Goal: Task Accomplishment & Management: Complete application form

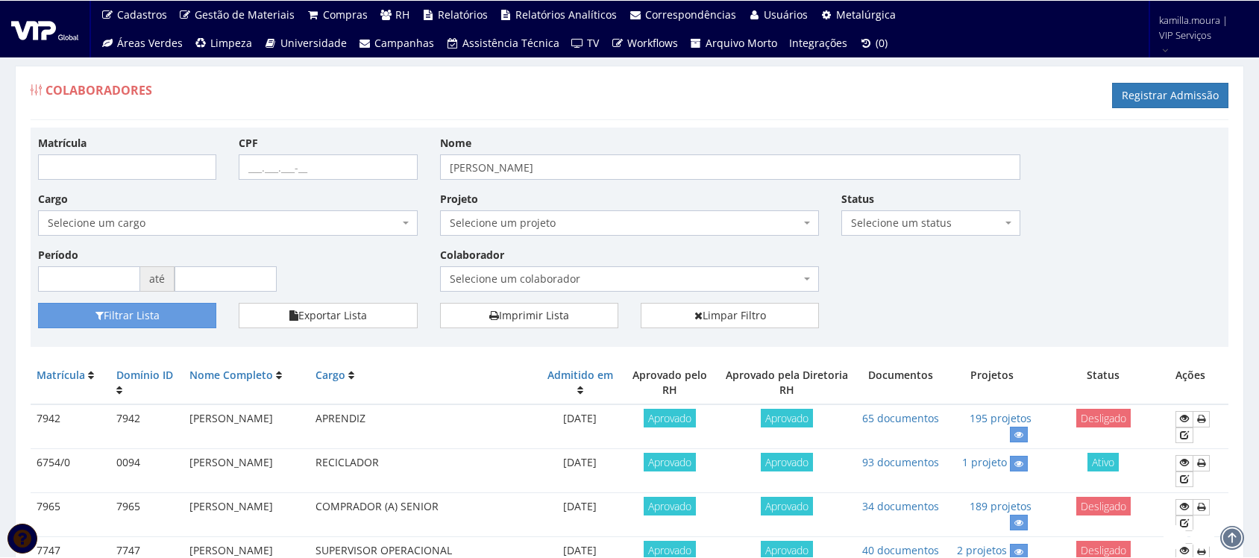
scroll to position [186, 0]
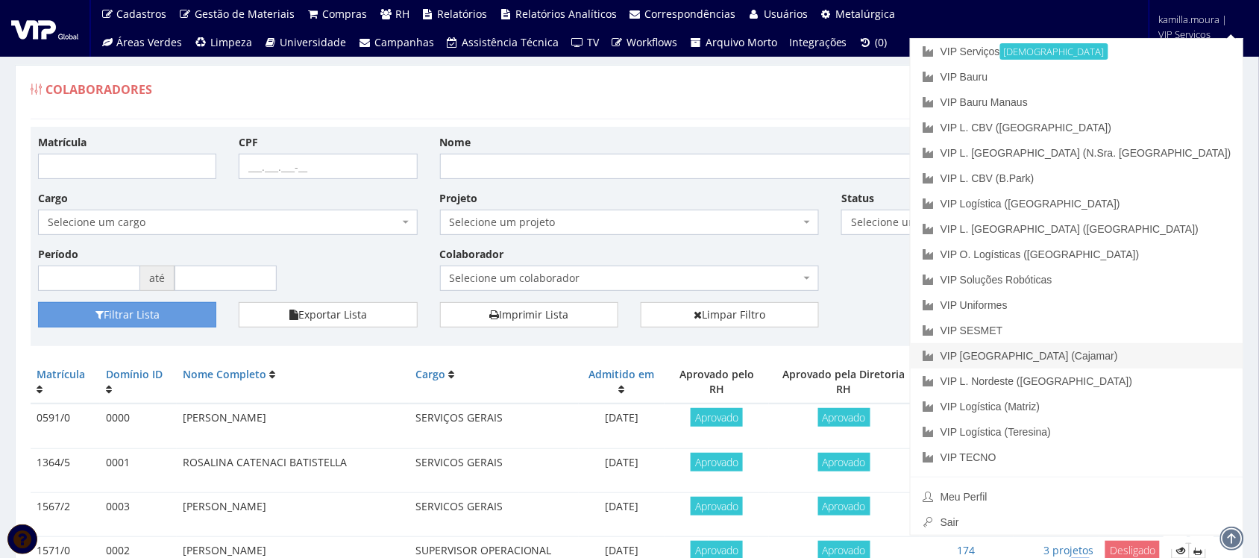
click at [1148, 350] on link "VIP [GEOGRAPHIC_DATA] (Cajamar)" at bounding box center [1076, 355] width 333 height 25
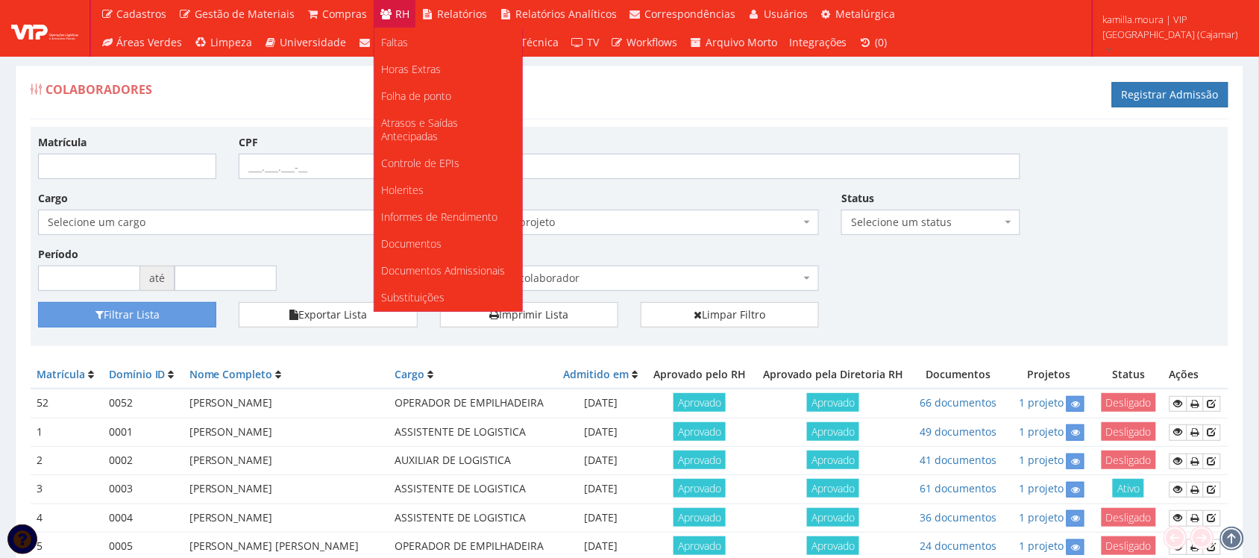
scroll to position [280, 0]
click at [429, 213] on link "Informes de Rendimento" at bounding box center [448, 217] width 148 height 27
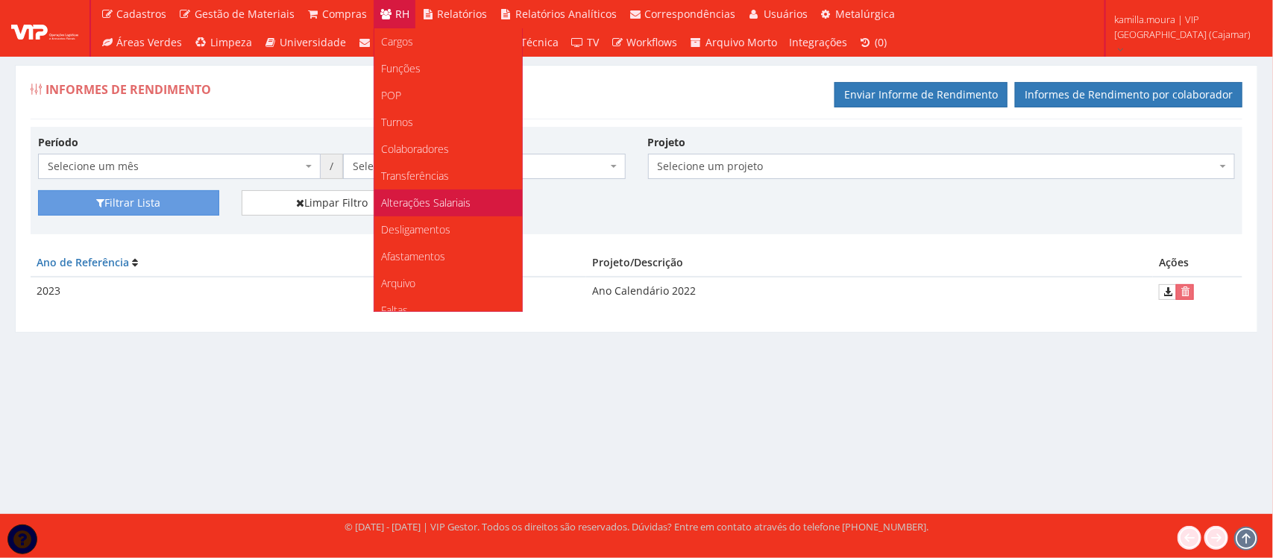
scroll to position [280, 0]
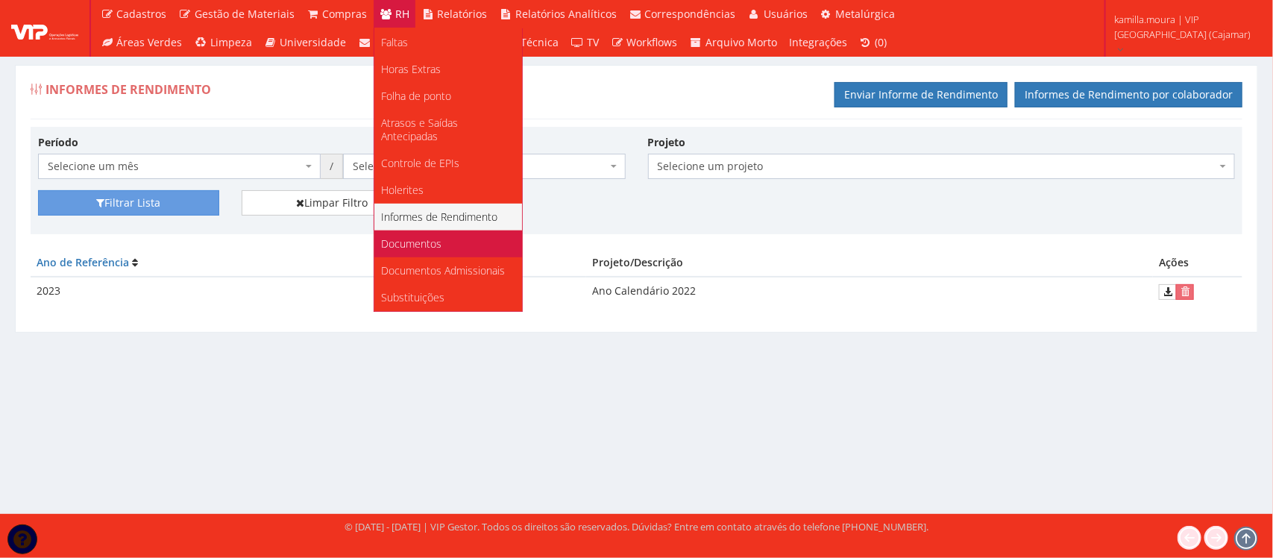
click at [424, 236] on span "Documentos" at bounding box center [412, 243] width 60 height 14
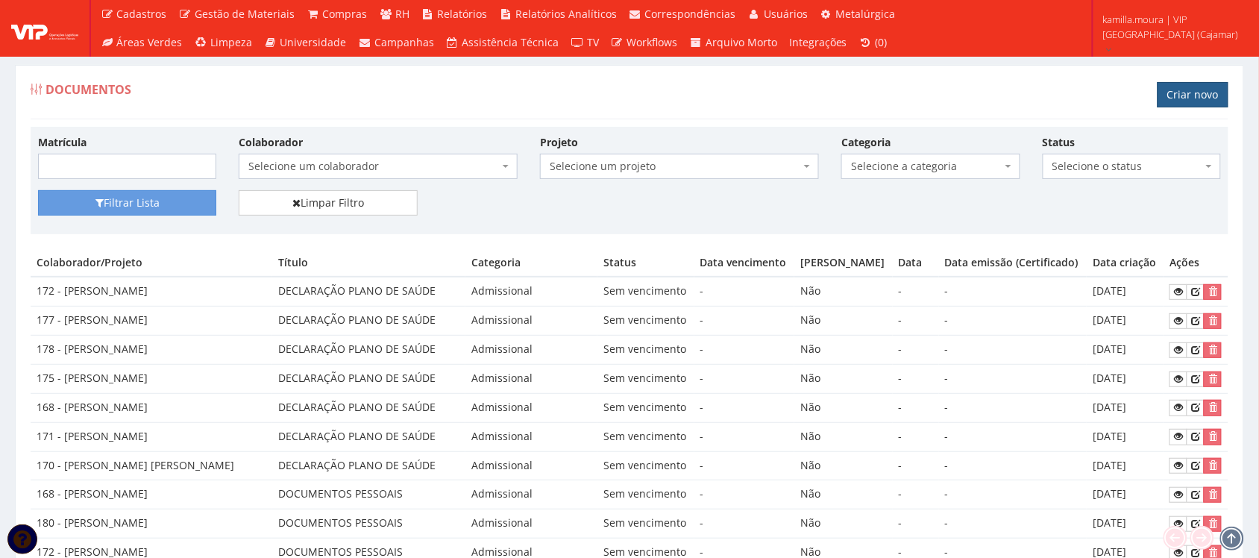
click at [1179, 102] on link "Criar novo" at bounding box center [1192, 94] width 71 height 25
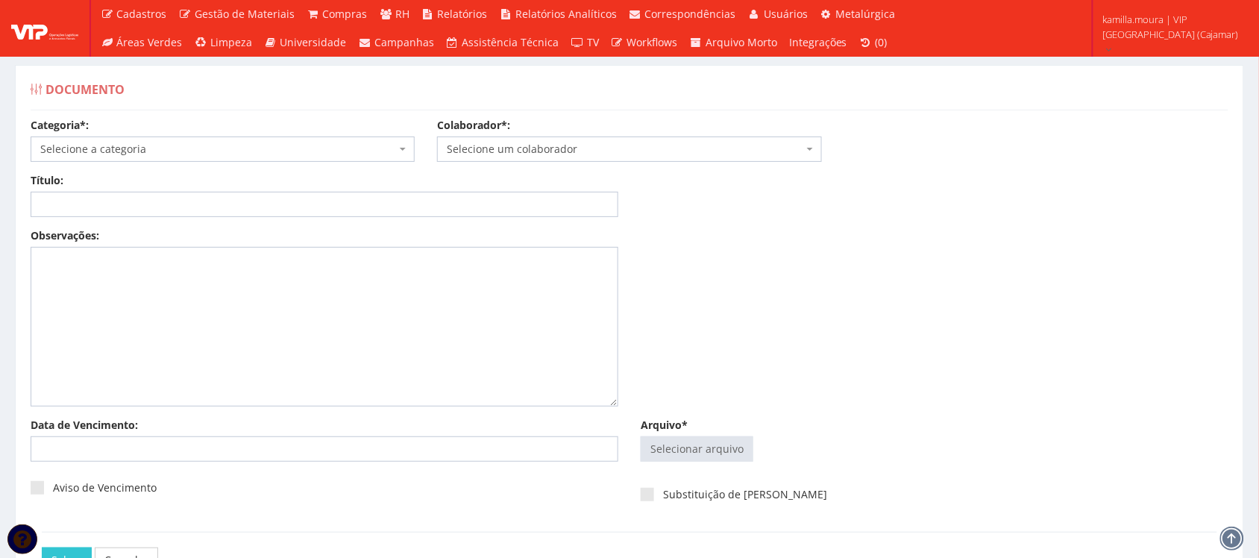
click at [367, 154] on span "Selecione a categoria" at bounding box center [218, 149] width 356 height 15
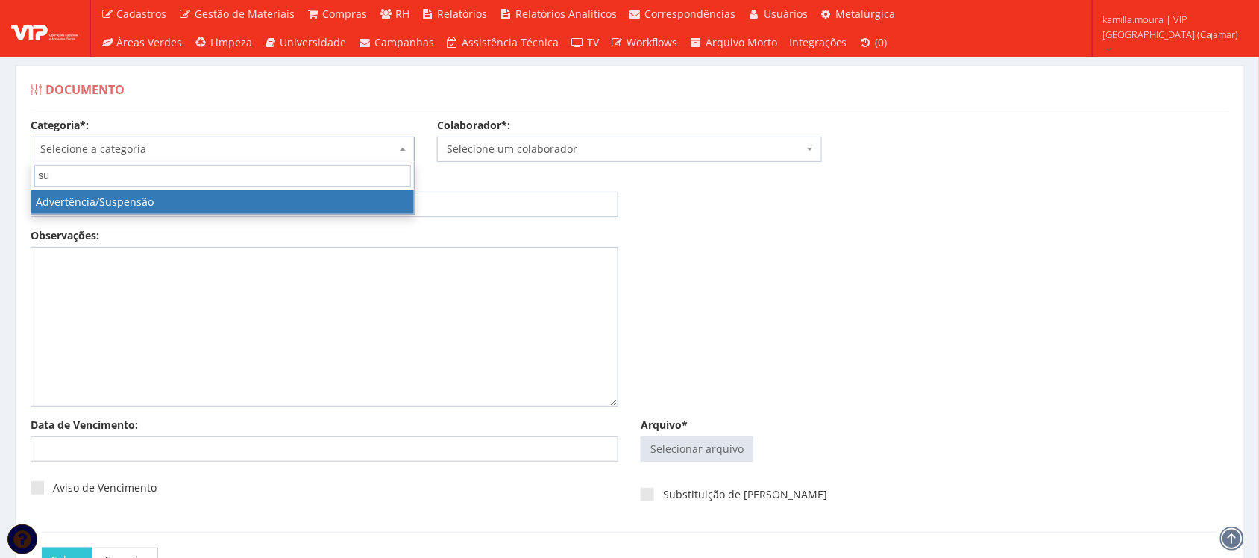
type input "sus"
select select "advertencia_suspensao"
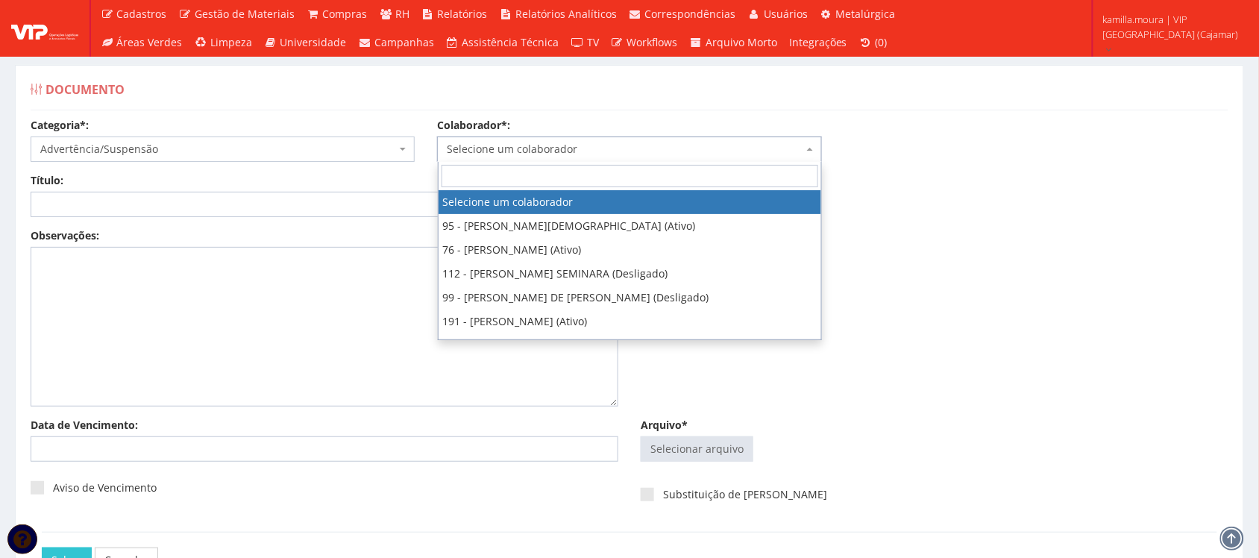
click at [471, 153] on span "Selecione um colaborador" at bounding box center [625, 149] width 356 height 15
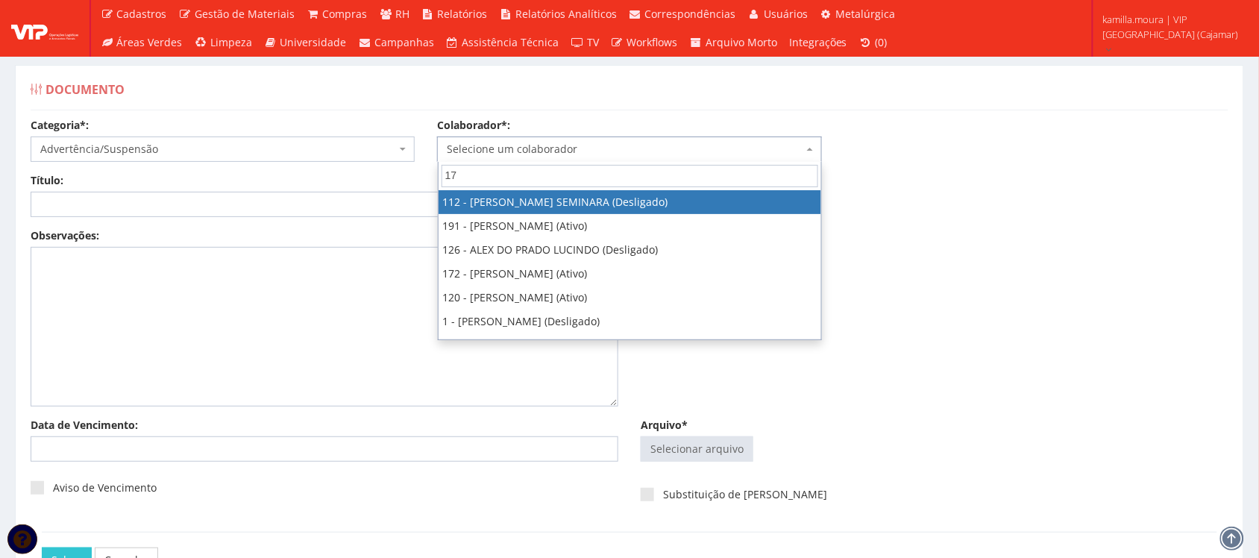
type input "174"
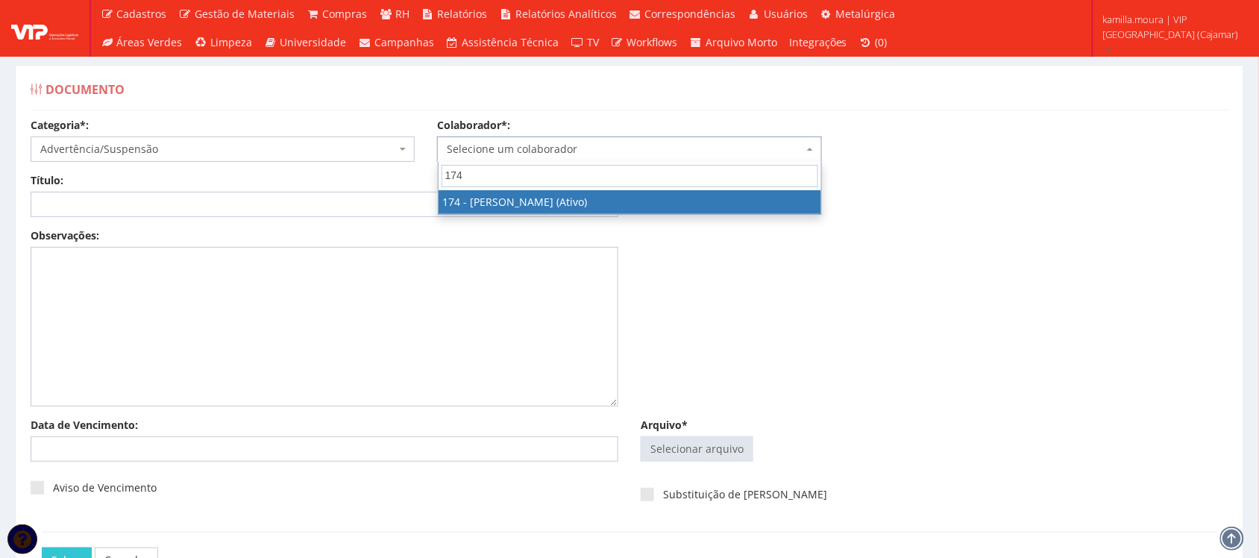
select select "4063"
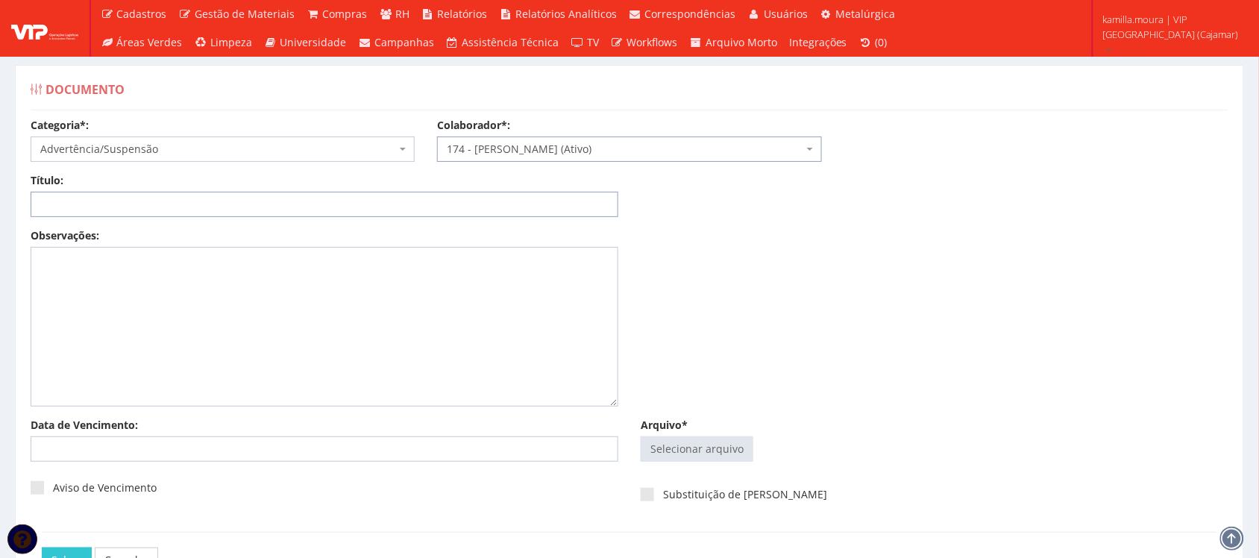
click at [456, 203] on input "Título:" at bounding box center [325, 204] width 588 height 25
type input "s"
type input "SUSPENSÃO FALTA INJUSTIFICADA"
click at [679, 444] on input "Arquivo*" at bounding box center [696, 449] width 111 height 24
type input "C:\fakepath\WhatsApp Image 2025-09-05 at 06.58.41.jpeg"
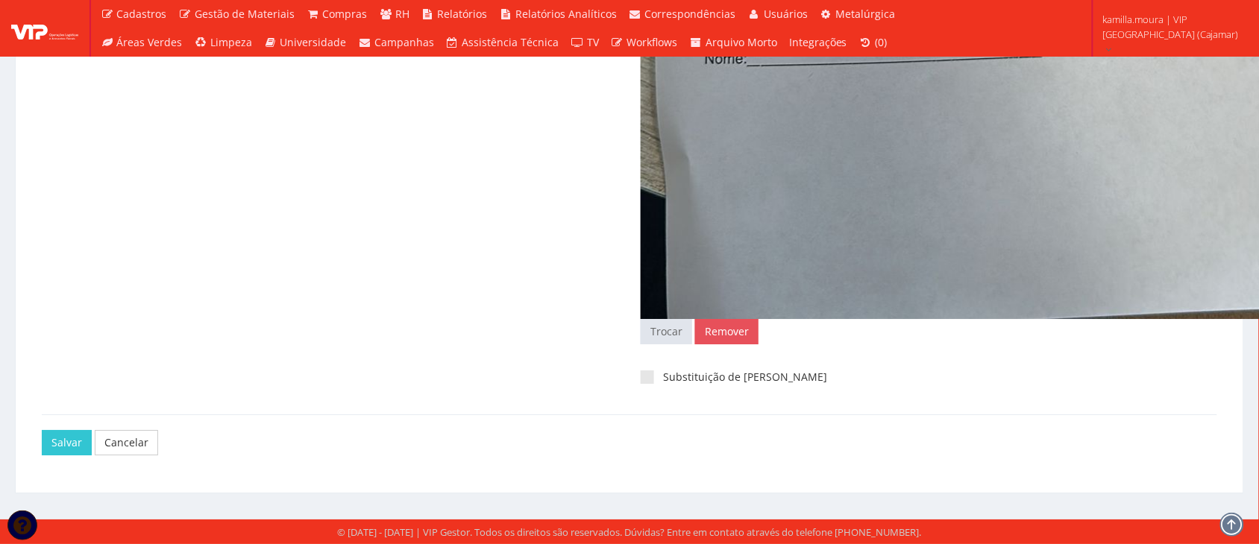
scroll to position [1312, 0]
click at [45, 438] on input "Salvar" at bounding box center [67, 442] width 50 height 25
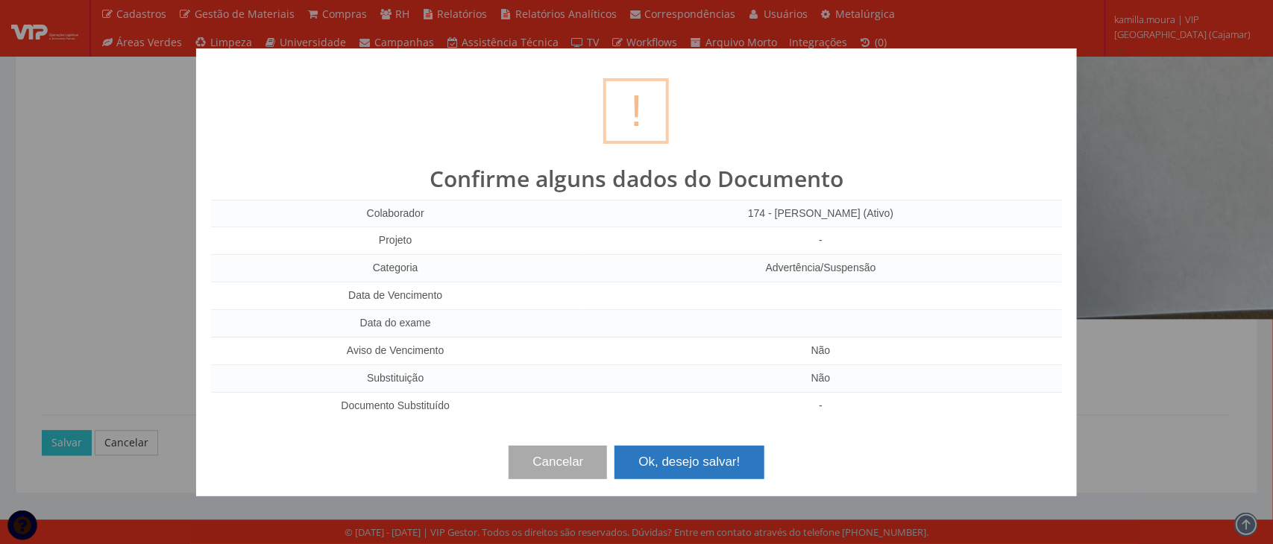
click at [670, 474] on button "Ok, desejo salvar!" at bounding box center [688, 462] width 149 height 33
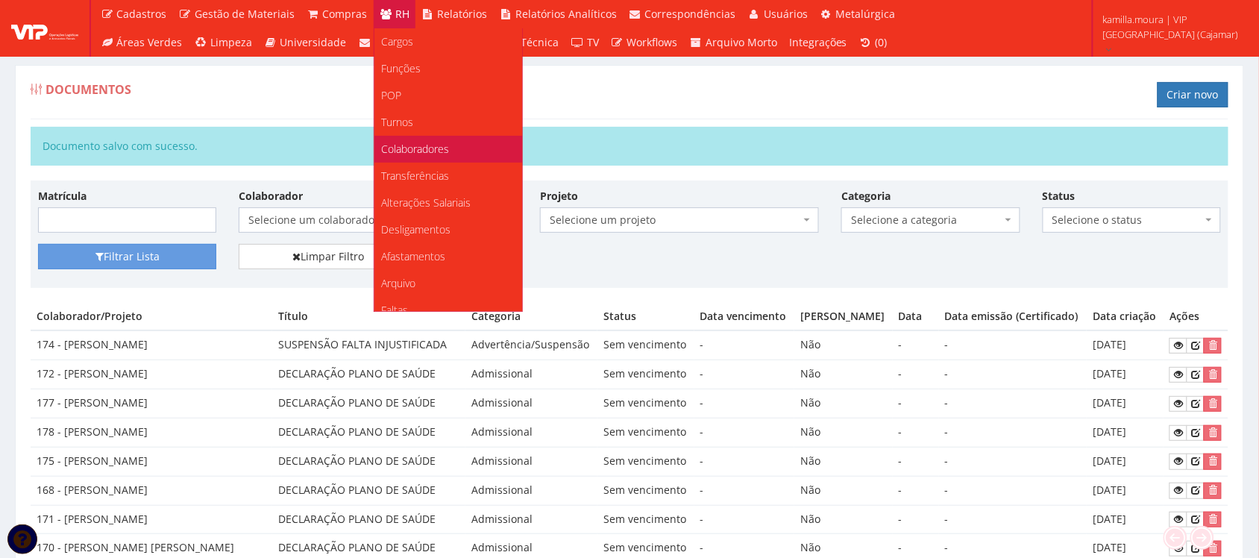
click at [449, 151] on link "Colaboradores" at bounding box center [448, 149] width 148 height 27
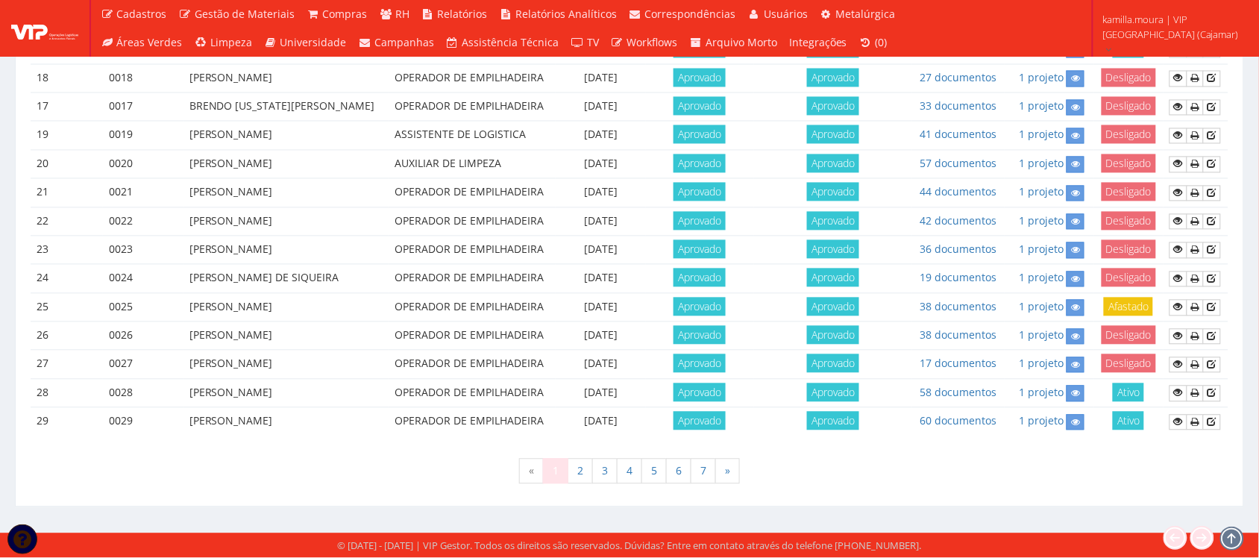
scroll to position [1313, 0]
click at [702, 475] on link "7" at bounding box center [702, 471] width 25 height 25
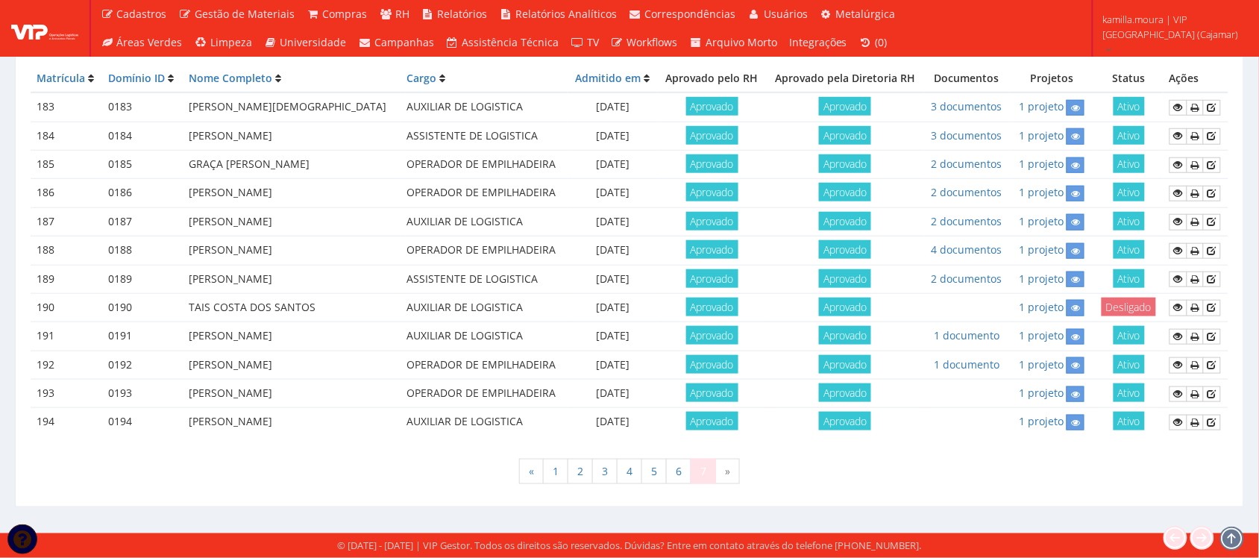
scroll to position [494, 0]
click at [679, 475] on link "6" at bounding box center [678, 471] width 25 height 25
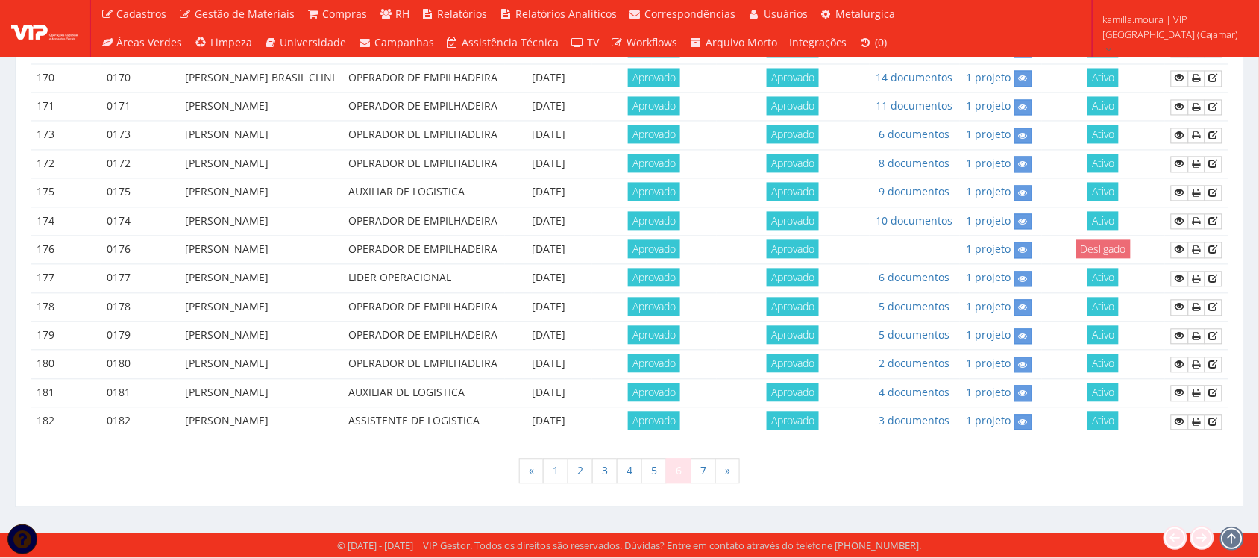
scroll to position [1127, 0]
click at [930, 228] on link "10 documentos" at bounding box center [914, 221] width 77 height 14
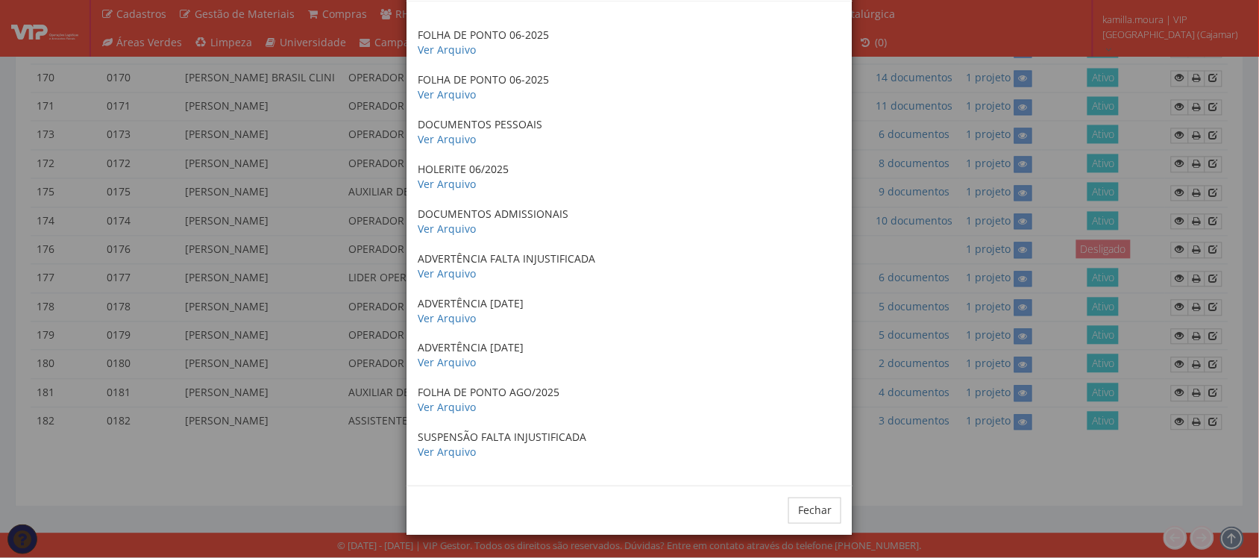
scroll to position [1220, 0]
click at [806, 508] on button "Fechar" at bounding box center [814, 509] width 53 height 25
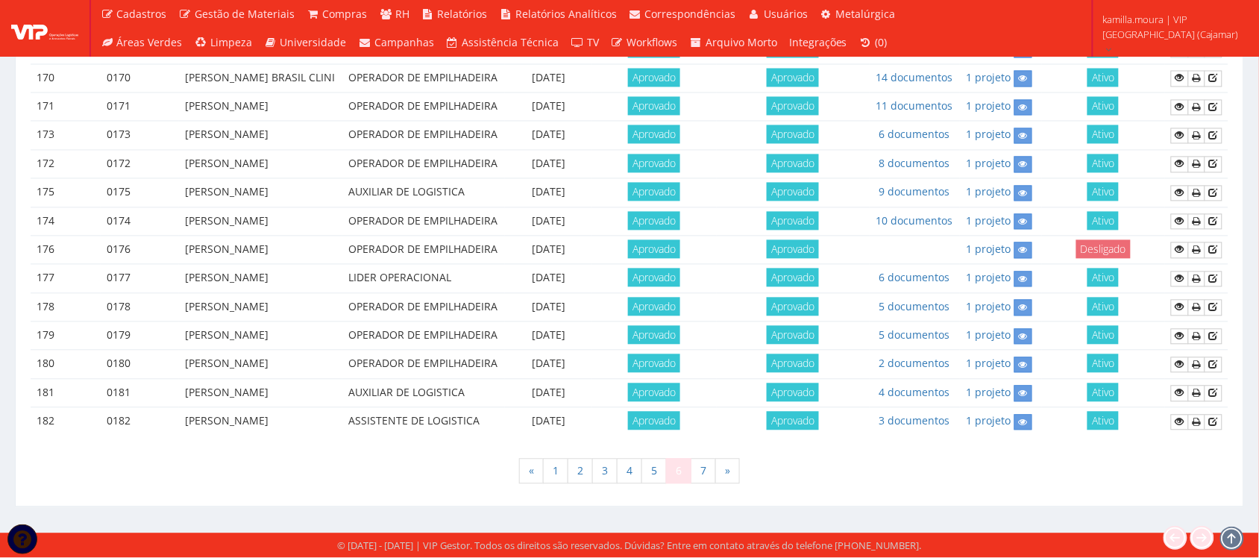
scroll to position [1313, 0]
click at [706, 468] on link "7" at bounding box center [702, 471] width 25 height 25
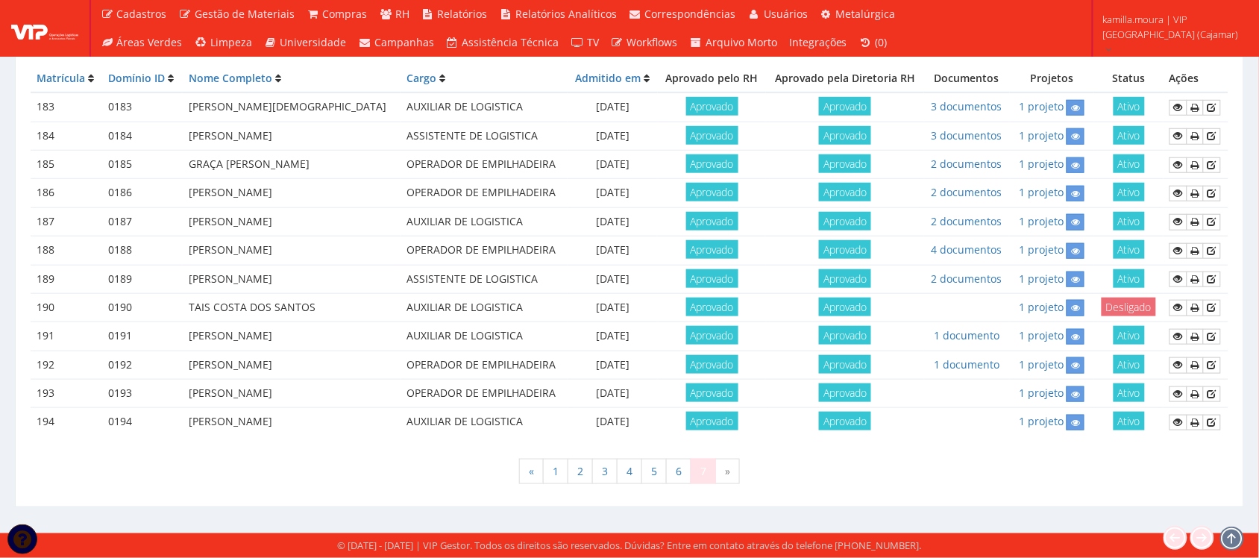
scroll to position [494, 0]
click at [979, 380] on td at bounding box center [967, 394] width 86 height 28
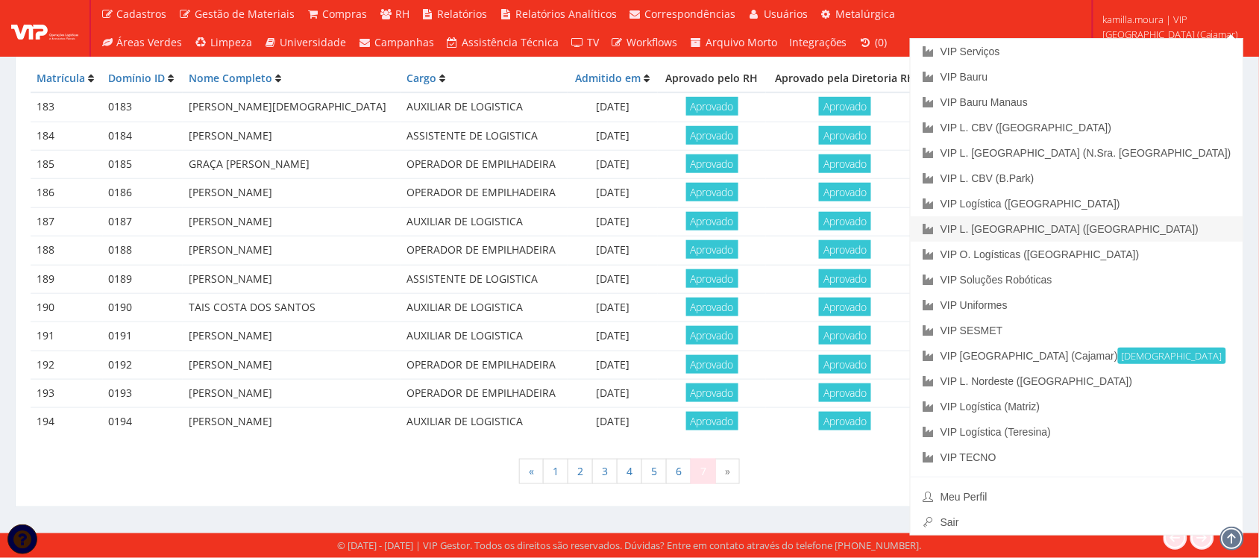
click at [1116, 236] on link "VIP L. [GEOGRAPHIC_DATA] ([GEOGRAPHIC_DATA])" at bounding box center [1076, 228] width 333 height 25
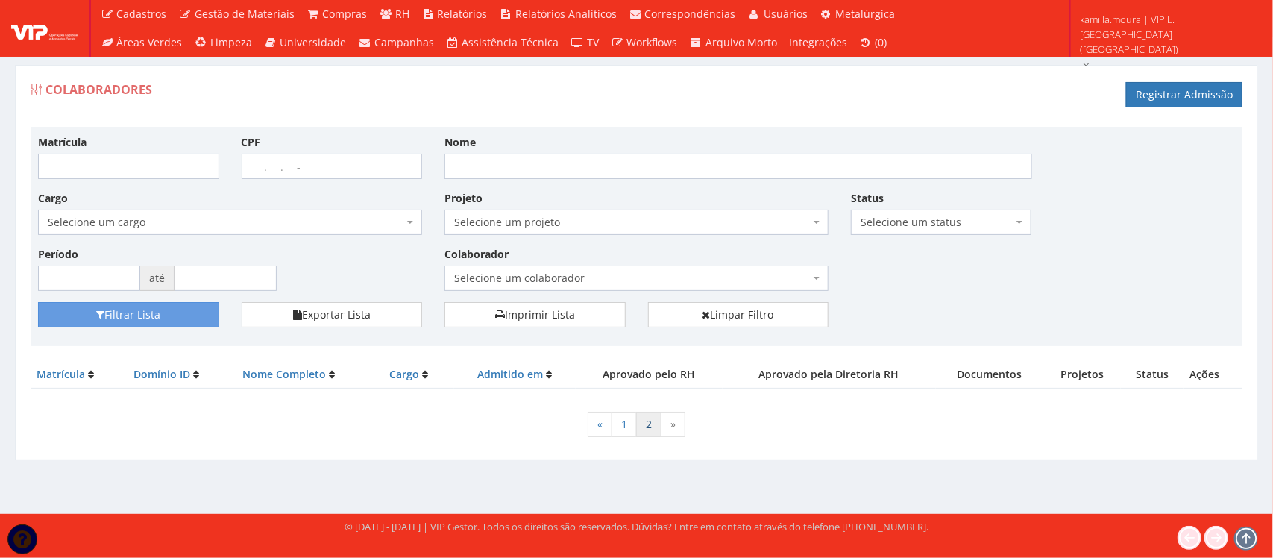
click at [649, 424] on link "2" at bounding box center [648, 424] width 25 height 25
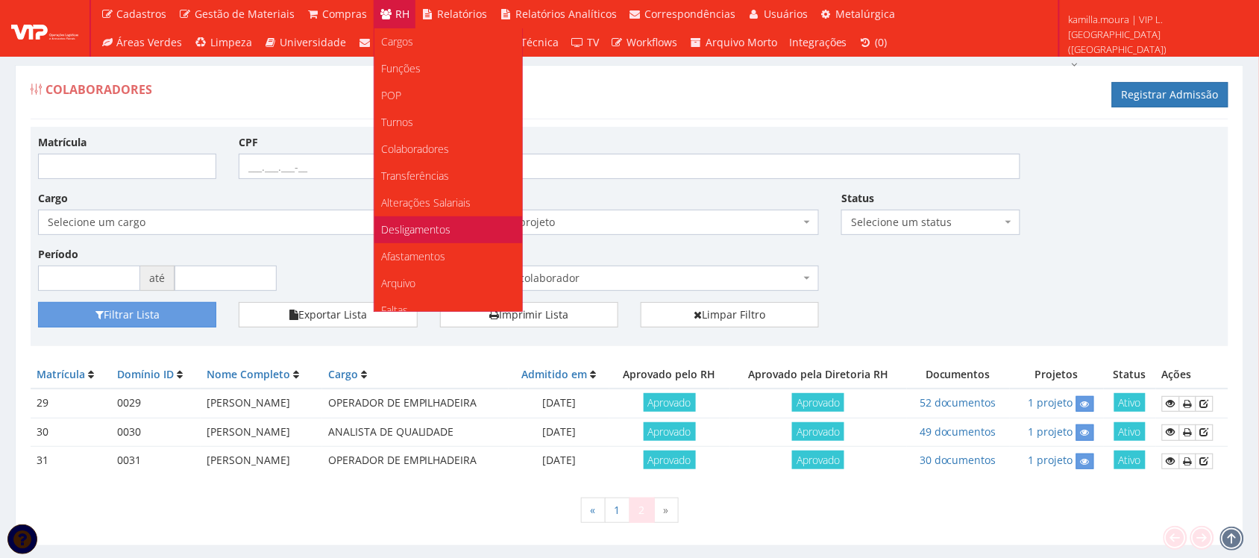
click at [416, 230] on span "Desligamentos" at bounding box center [416, 229] width 69 height 14
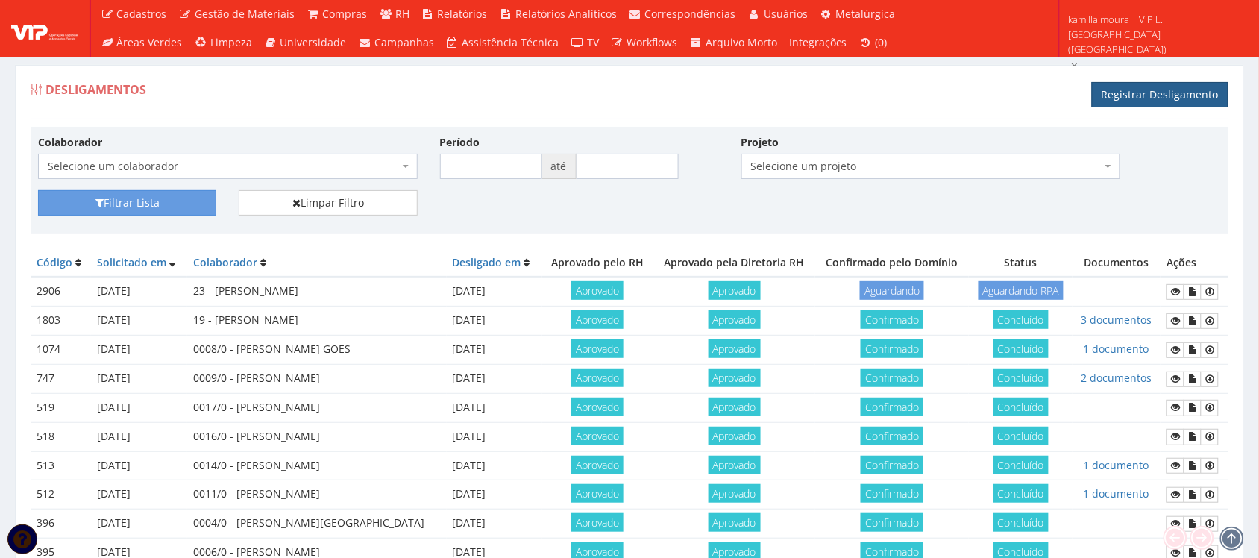
drag, startPoint x: 1137, startPoint y: 93, endPoint x: 1122, endPoint y: 98, distance: 15.6
click at [1136, 93] on link "Registrar Desligamento" at bounding box center [1160, 94] width 136 height 25
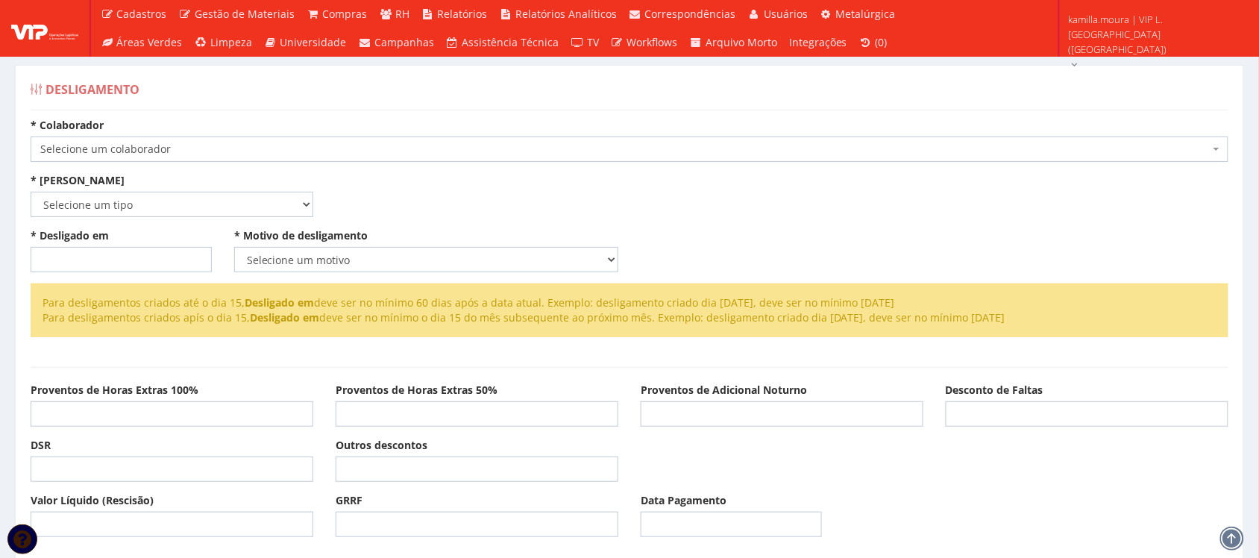
click at [485, 149] on span "Selecione um colaborador" at bounding box center [624, 149] width 1169 height 15
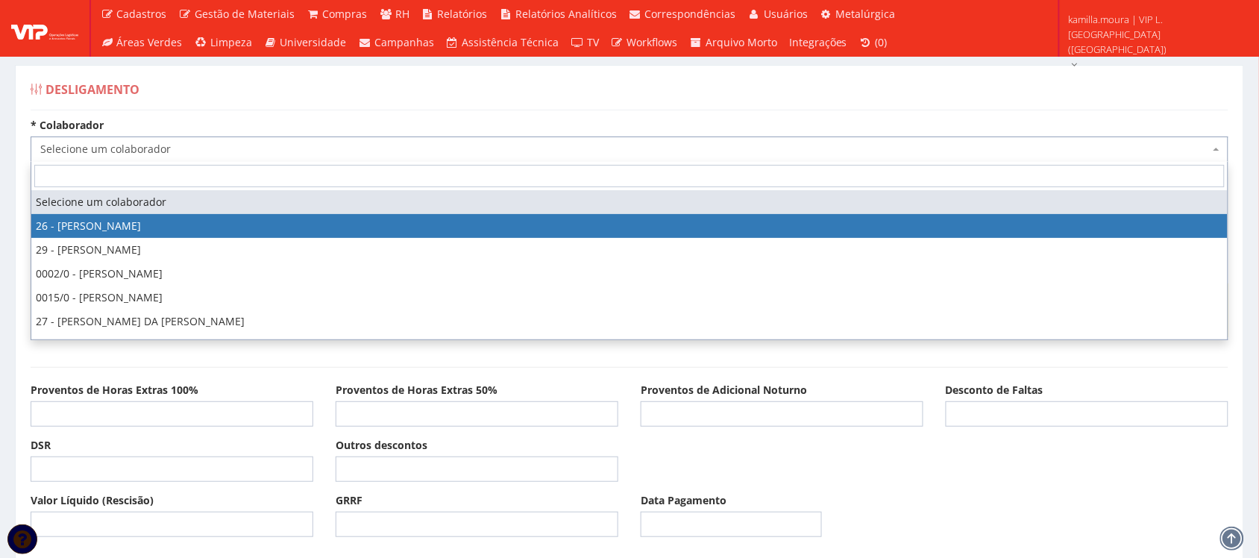
select select "3835"
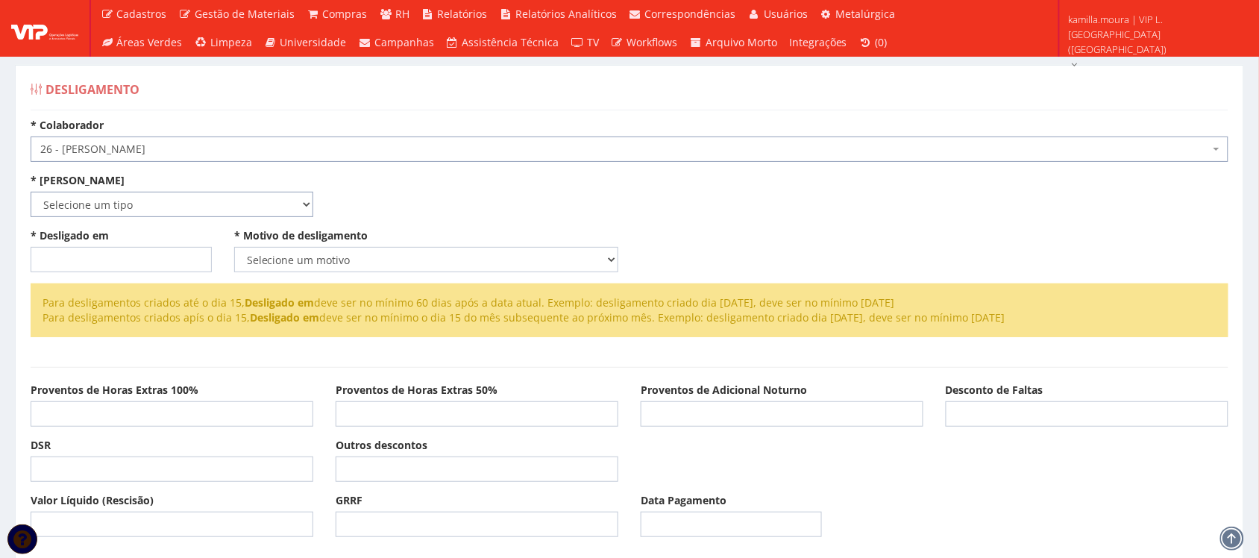
click at [162, 202] on select "Selecione um tipo Indenizado Trabalhando" at bounding box center [172, 204] width 283 height 25
select select "trabalhando"
click at [31, 192] on select "Selecione um tipo Indenizado Trabalhando" at bounding box center [172, 204] width 283 height 25
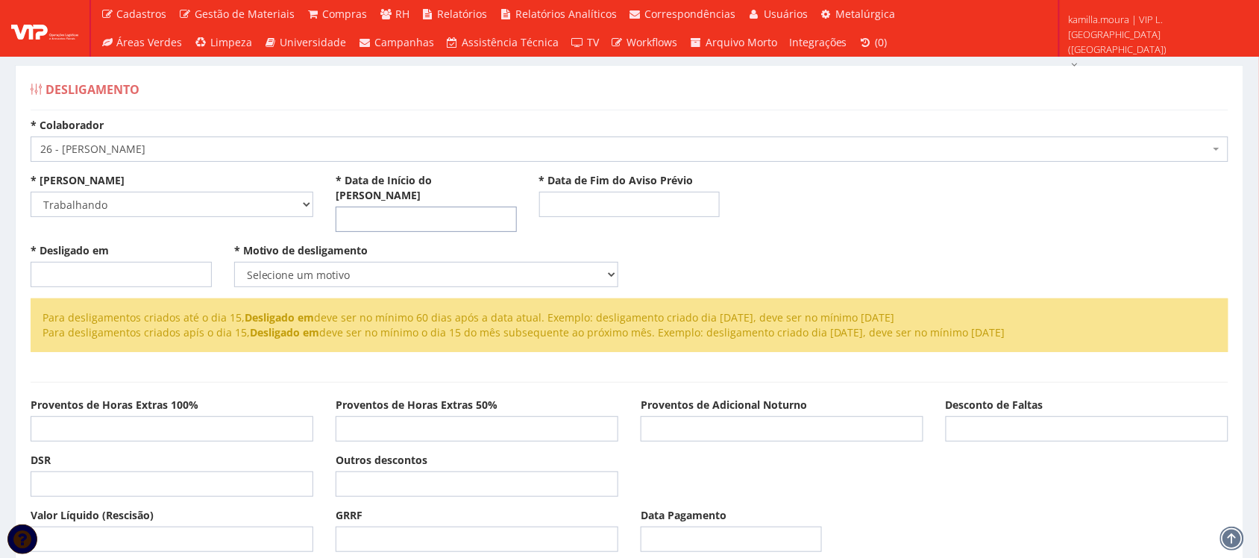
click at [344, 207] on input "* Data de Início do [PERSON_NAME]" at bounding box center [426, 219] width 181 height 25
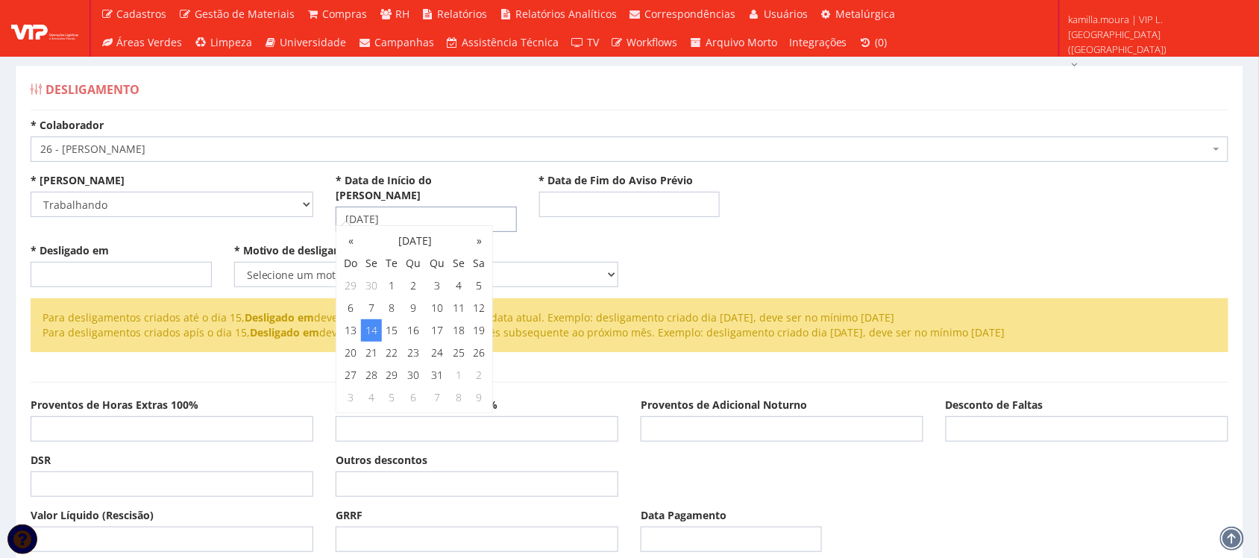
type input "[DATE]"
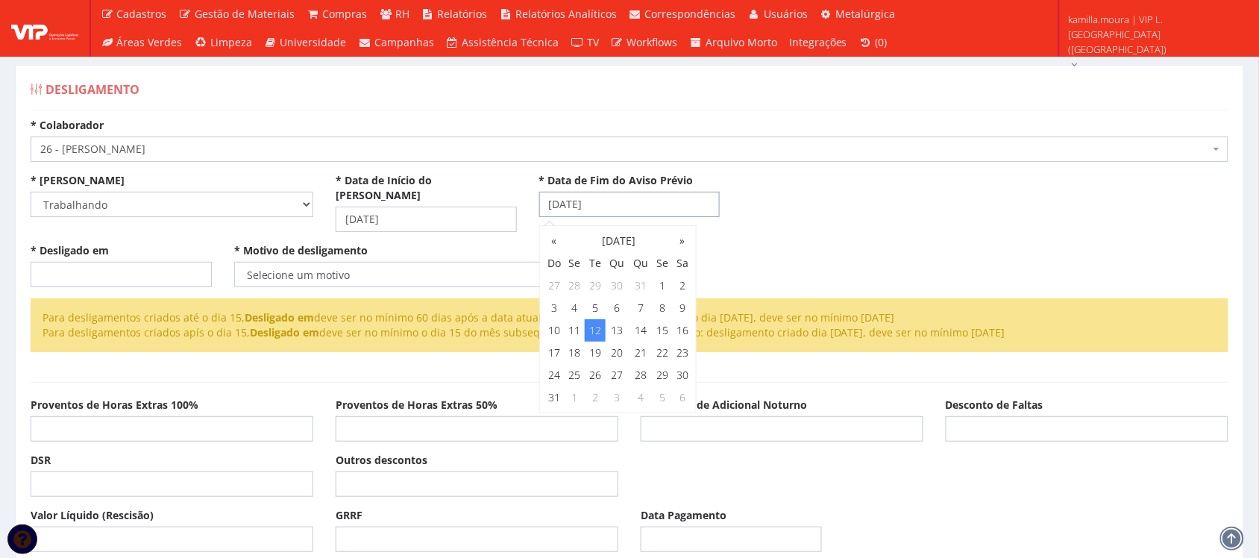
type input "[DATE]"
click at [122, 243] on div "* Desligado em" at bounding box center [121, 265] width 204 height 44
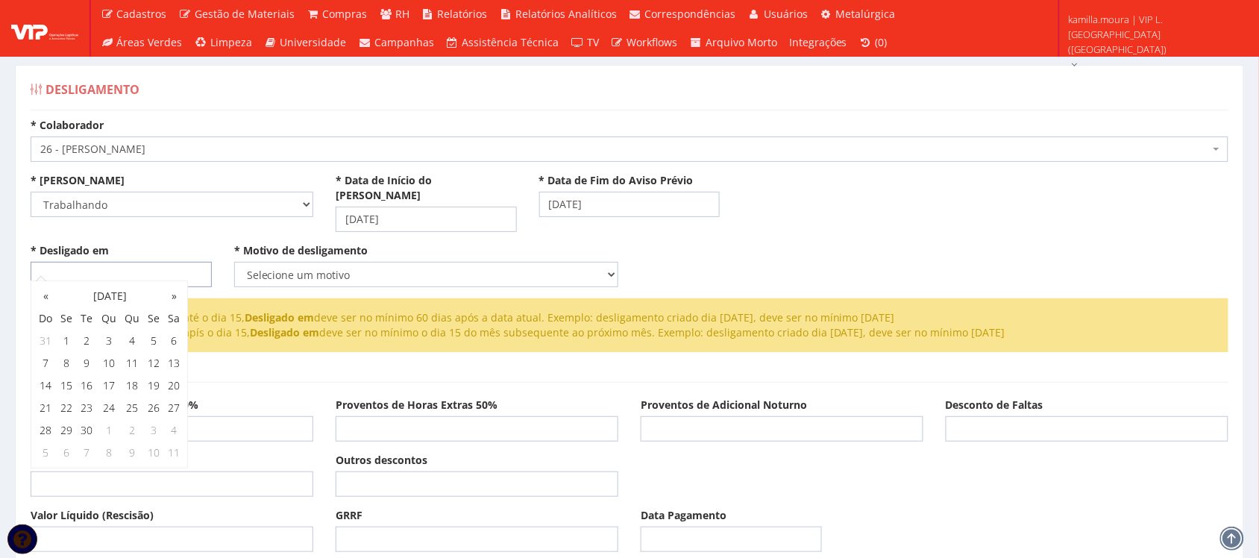
click at [119, 262] on input "* Desligado em" at bounding box center [121, 274] width 181 height 25
type input "[DATE]"
click at [272, 267] on select "Selecione um motivo Com Justa Causa Sem Justa Causa Pedido de Demissão Término …" at bounding box center [426, 274] width 384 height 25
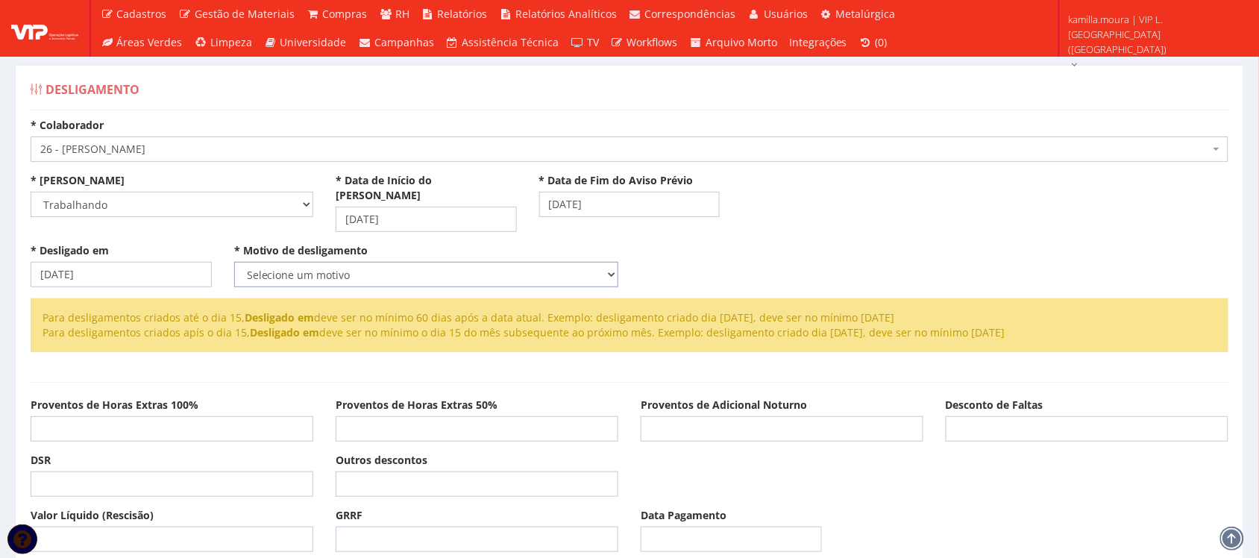
select select "sem_justa_causa"
click at [234, 262] on select "Selecione um motivo Com Justa Causa Sem Justa Causa Pedido de Demissão Término …" at bounding box center [426, 274] width 384 height 25
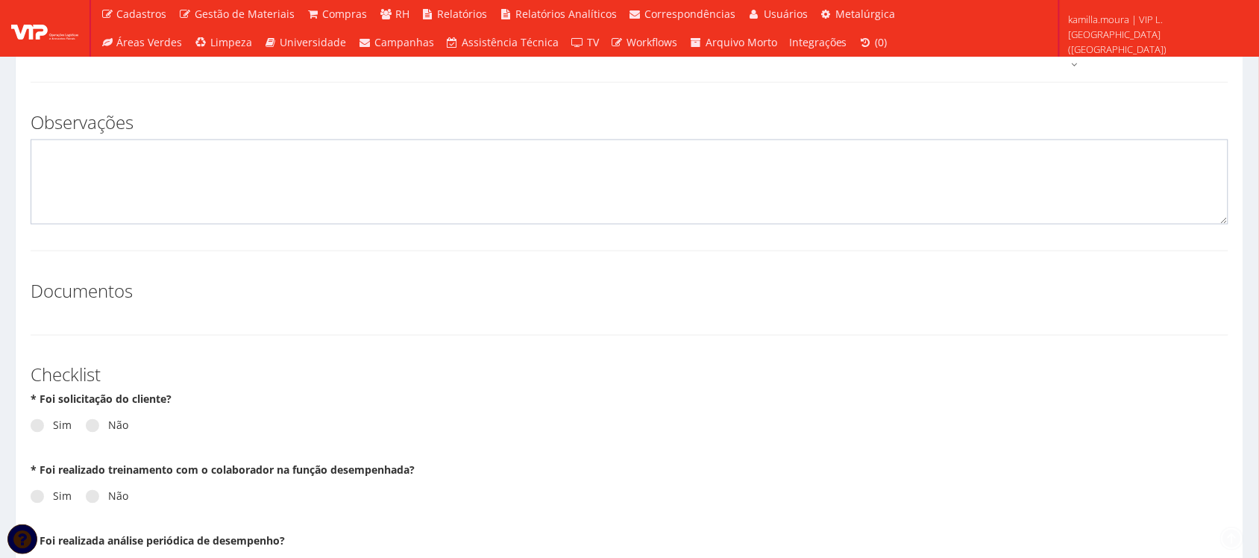
scroll to position [559, 0]
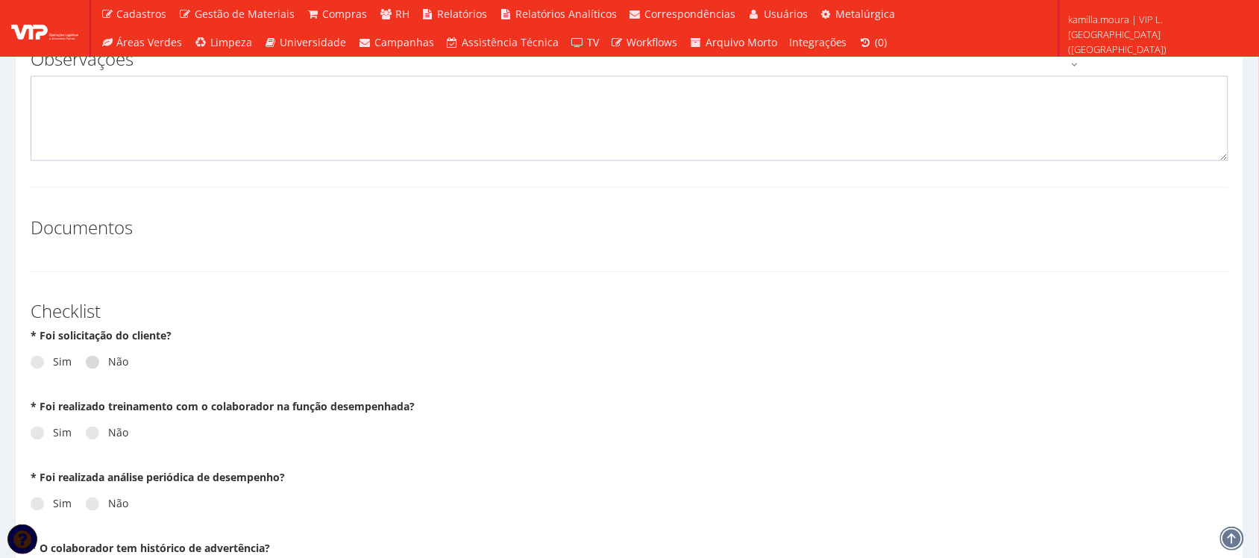
click at [113, 355] on label "Não" at bounding box center [107, 362] width 43 height 15
click at [113, 358] on input "Não" at bounding box center [113, 363] width 10 height 10
radio input "true"
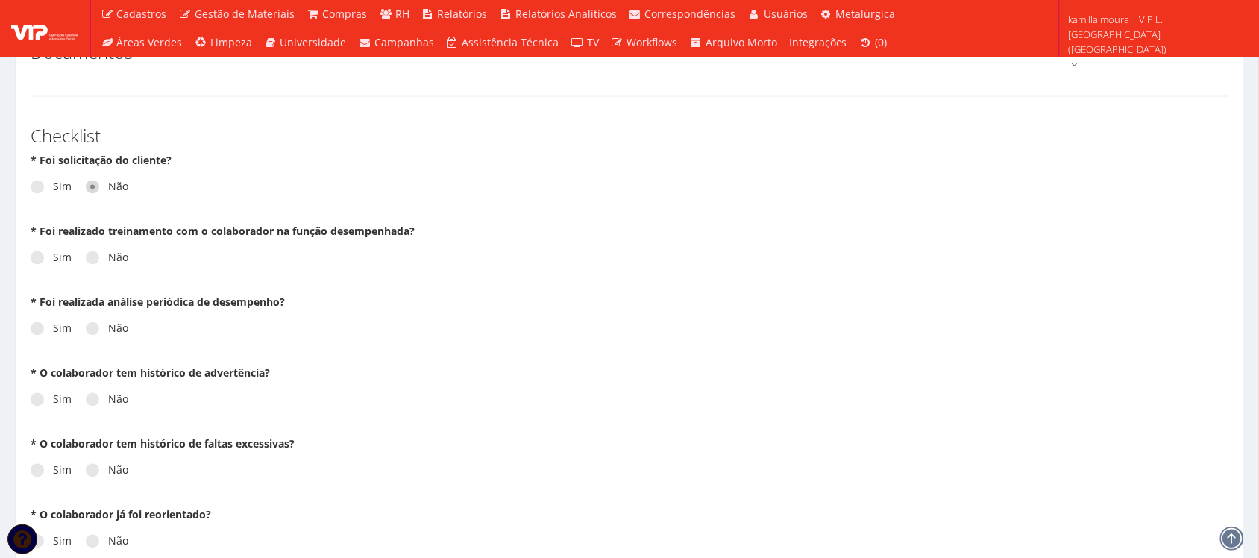
scroll to position [746, 0]
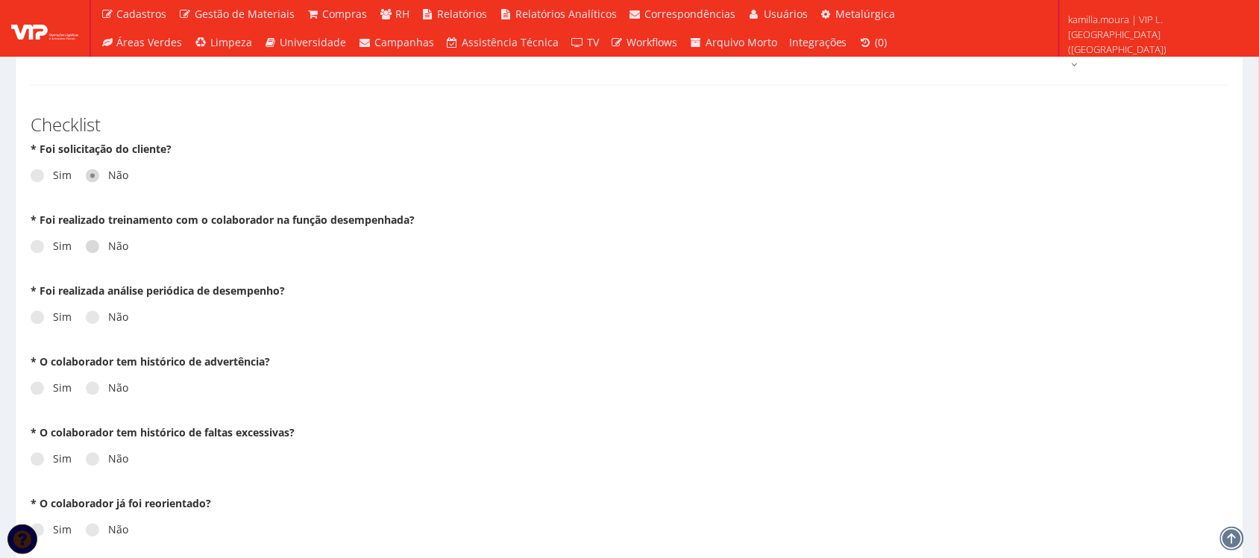
click at [110, 239] on label "Não" at bounding box center [107, 246] width 43 height 15
click at [110, 242] on input "Não" at bounding box center [113, 247] width 10 height 10
radio input "true"
click at [65, 161] on div "Sim Não" at bounding box center [630, 181] width 1198 height 41
click at [57, 169] on label "Sim" at bounding box center [51, 176] width 41 height 15
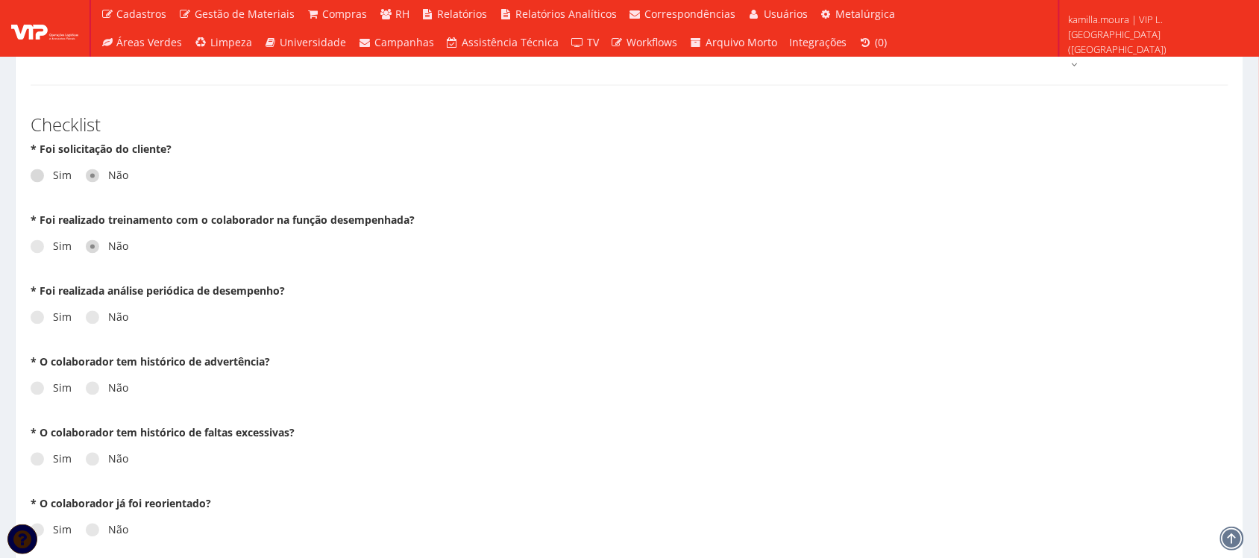
click at [57, 172] on input "Sim" at bounding box center [58, 177] width 10 height 10
radio input "true"
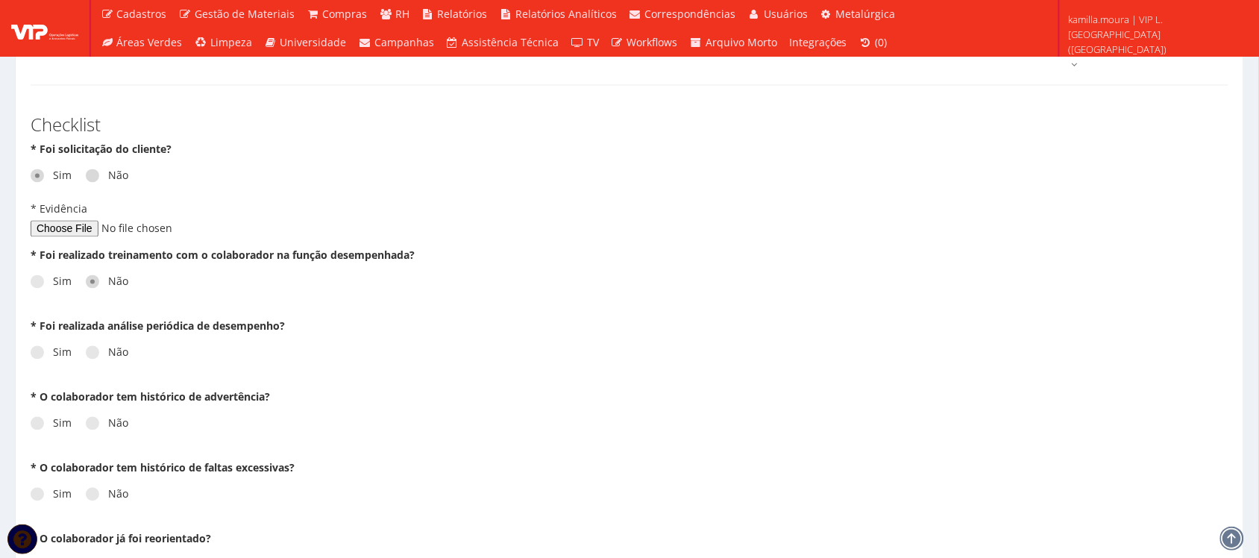
click at [99, 169] on label "Não" at bounding box center [107, 176] width 43 height 15
click at [108, 172] on input "Não" at bounding box center [113, 177] width 10 height 10
radio input "true"
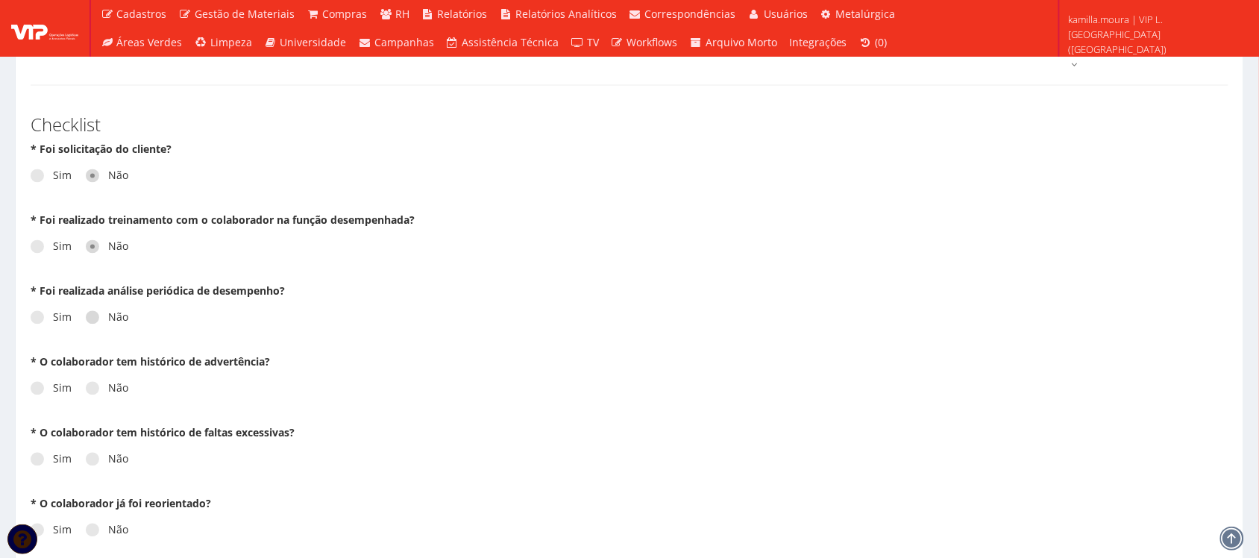
click at [101, 310] on label "Não" at bounding box center [107, 317] width 43 height 15
click at [108, 313] on input "Não" at bounding box center [113, 318] width 10 height 10
radio input "true"
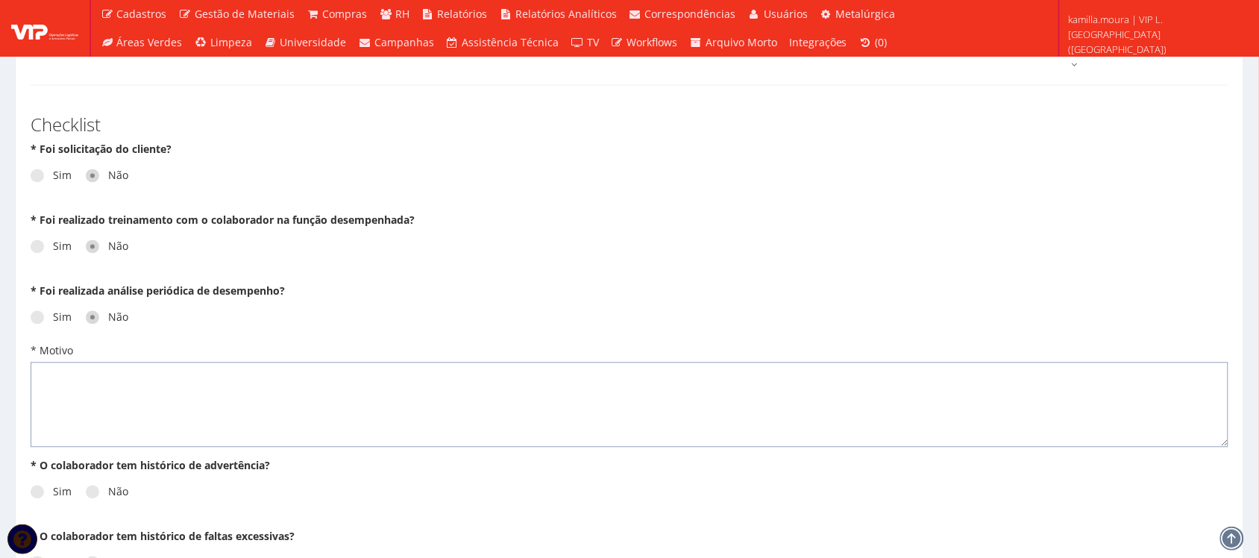
click at [95, 383] on textarea "* Motivo" at bounding box center [630, 404] width 1198 height 85
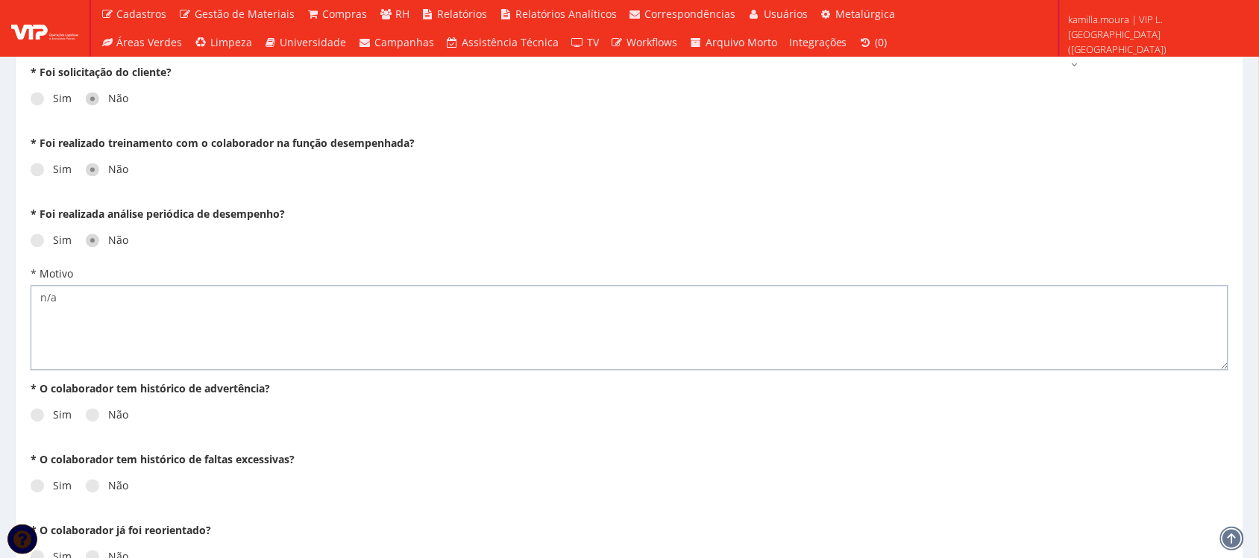
scroll to position [932, 0]
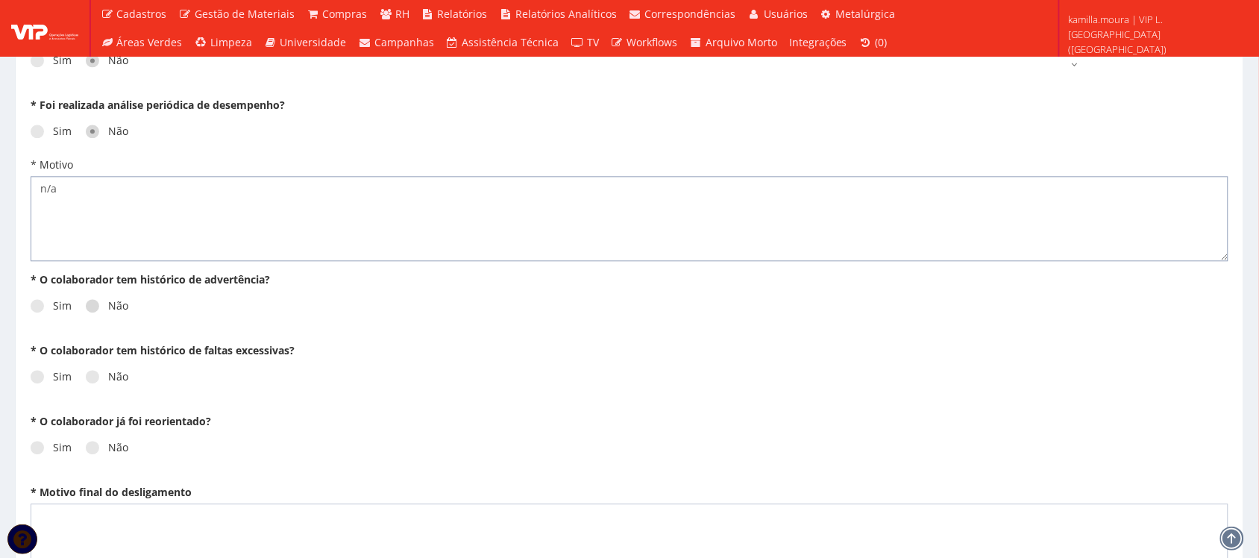
type textarea "n/a"
click at [106, 298] on label "Não" at bounding box center [107, 305] width 43 height 15
click at [108, 301] on input "Não" at bounding box center [113, 306] width 10 height 10
radio input "true"
click at [106, 369] on label "Não" at bounding box center [107, 376] width 43 height 15
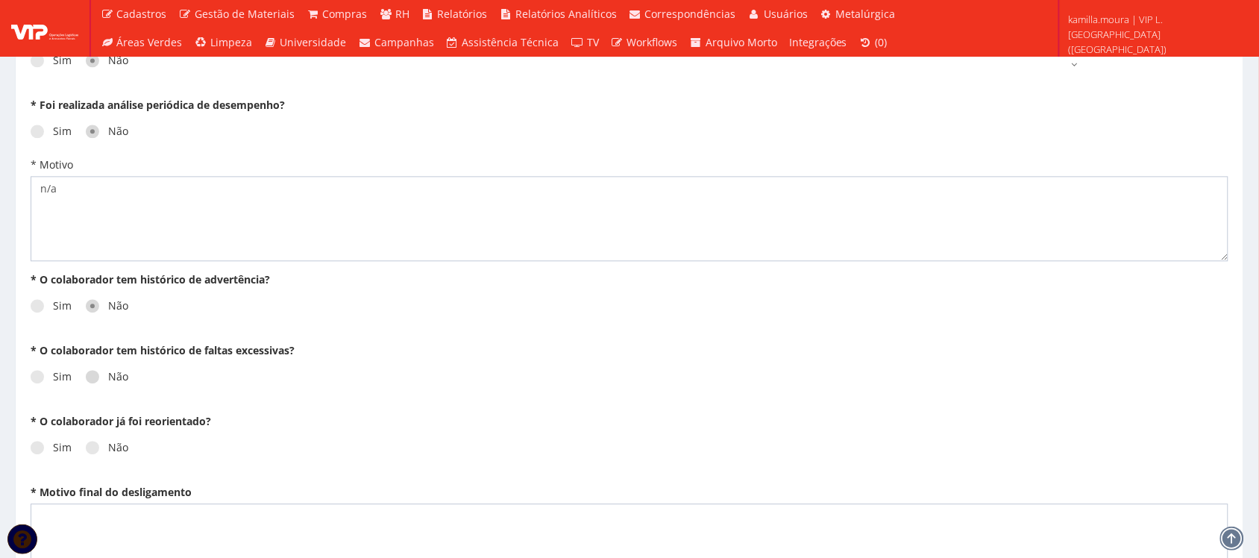
click at [108, 372] on input "Não" at bounding box center [113, 377] width 10 height 10
radio input "true"
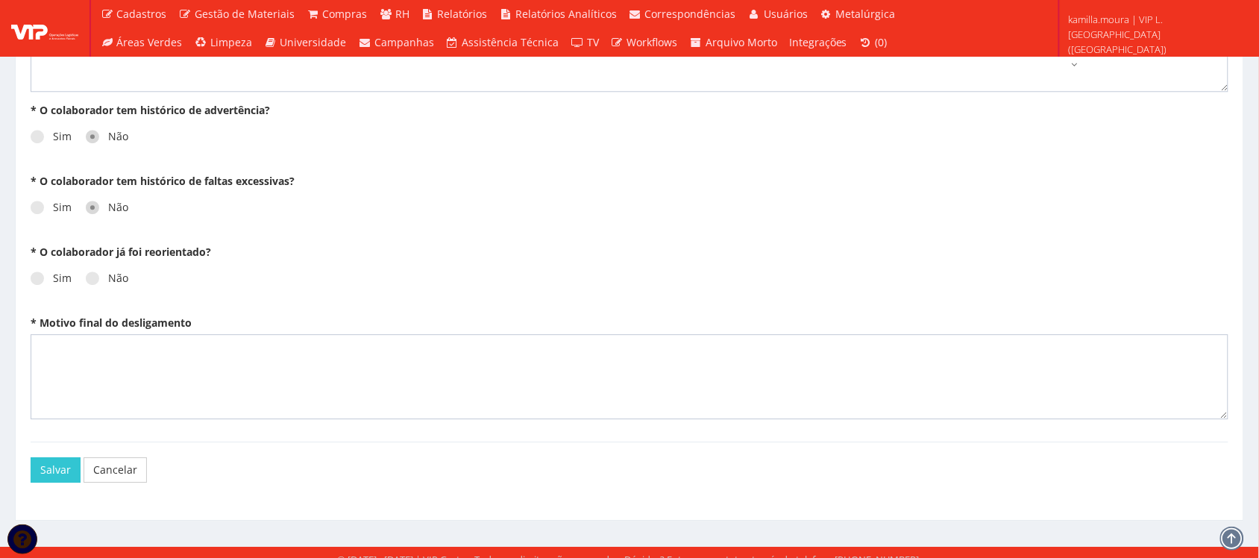
scroll to position [1102, 0]
click at [103, 270] on label "Não" at bounding box center [107, 277] width 43 height 15
click at [108, 273] on input "Não" at bounding box center [113, 278] width 10 height 10
radio input "true"
click at [113, 351] on textarea "* Motivo final do desligamento" at bounding box center [630, 375] width 1198 height 85
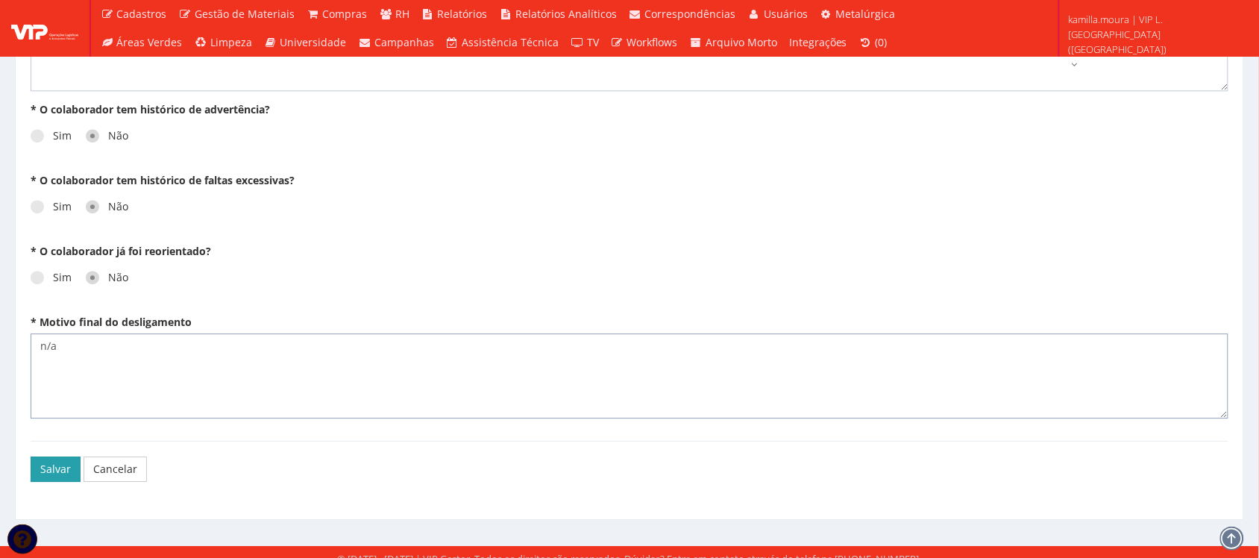
type textarea "n/a"
click at [66, 456] on button "Salvar" at bounding box center [56, 468] width 50 height 25
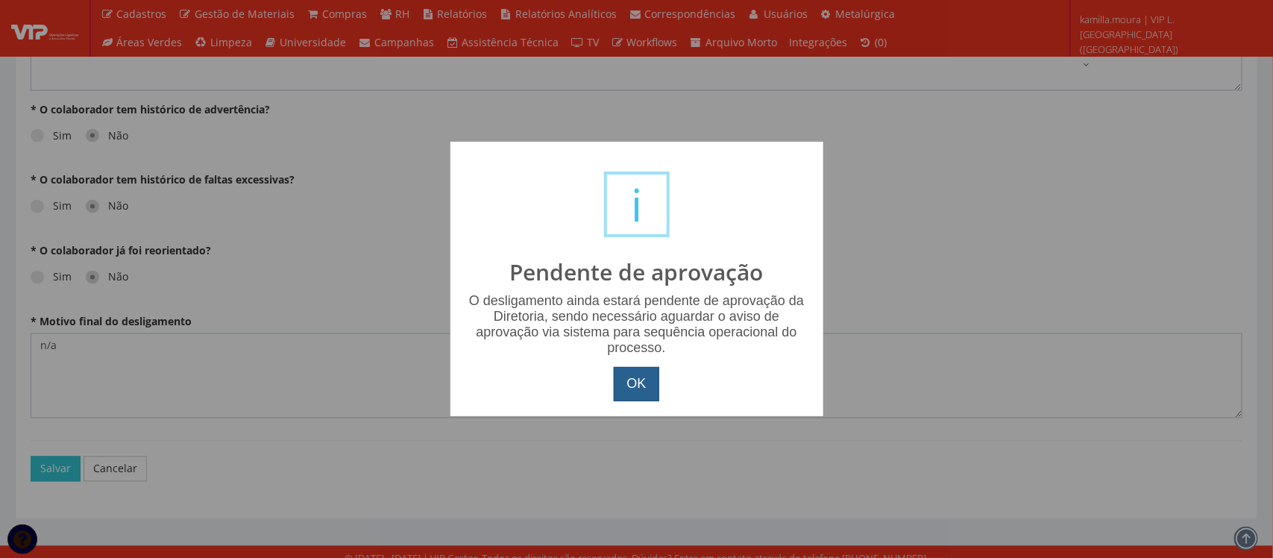
click at [616, 377] on button "OK" at bounding box center [636, 384] width 45 height 34
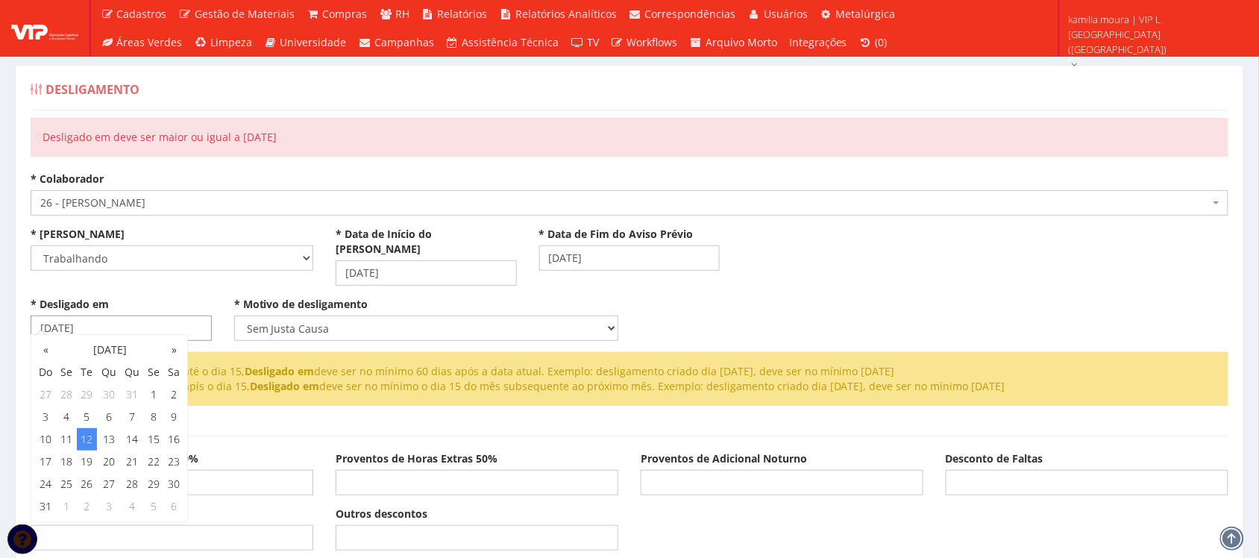
drag, startPoint x: 119, startPoint y: 318, endPoint x: 34, endPoint y: 318, distance: 85.0
click at [34, 318] on input "[DATE]" at bounding box center [121, 327] width 181 height 25
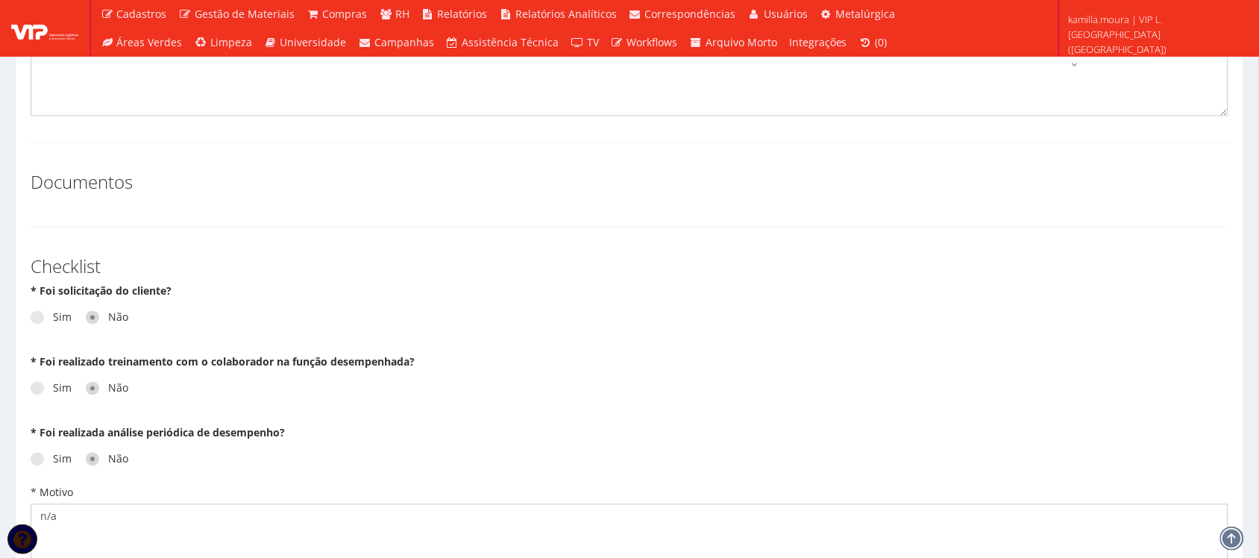
scroll to position [466, 0]
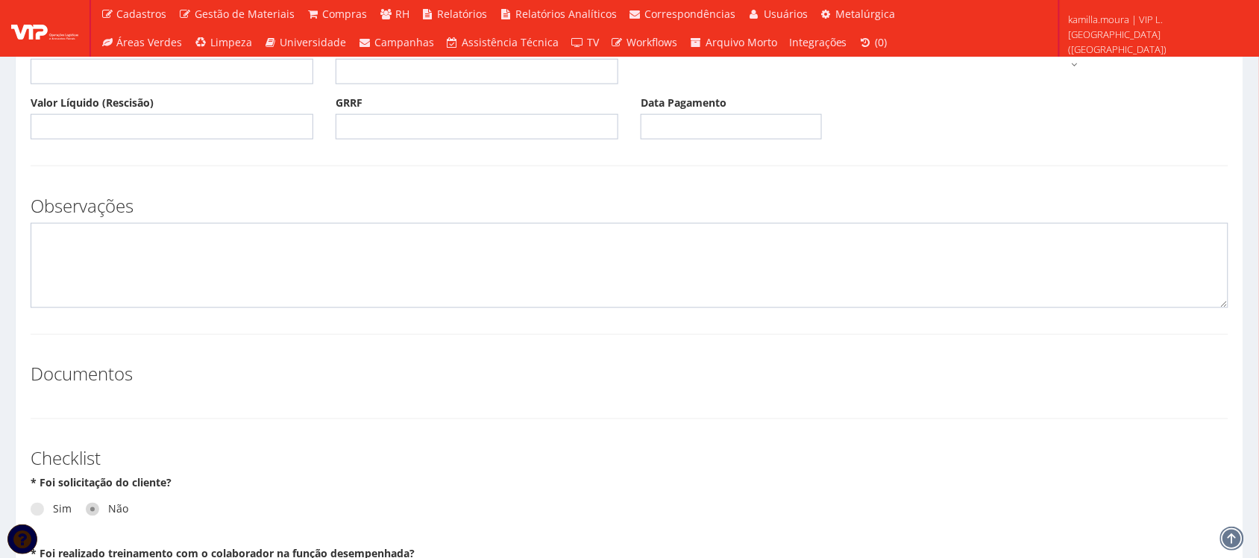
type input "[DATE]"
click at [209, 274] on textarea at bounding box center [630, 265] width 1198 height 85
type textarea "d"
type textarea "s"
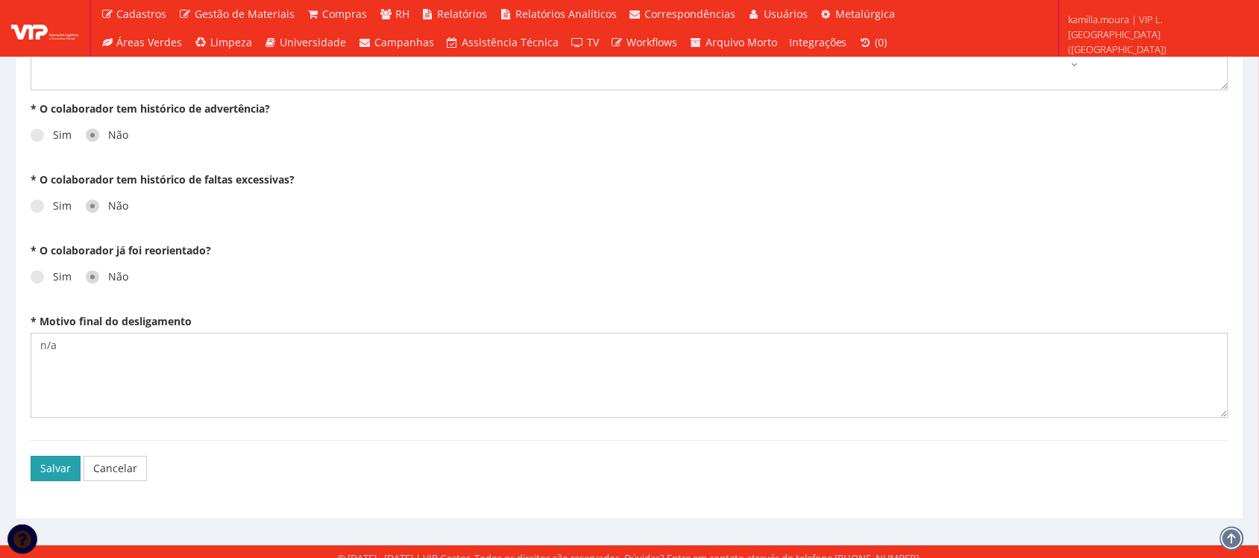
type textarea "DESLIGADO EM [DATE]"
click at [56, 456] on button "Salvar" at bounding box center [56, 468] width 50 height 25
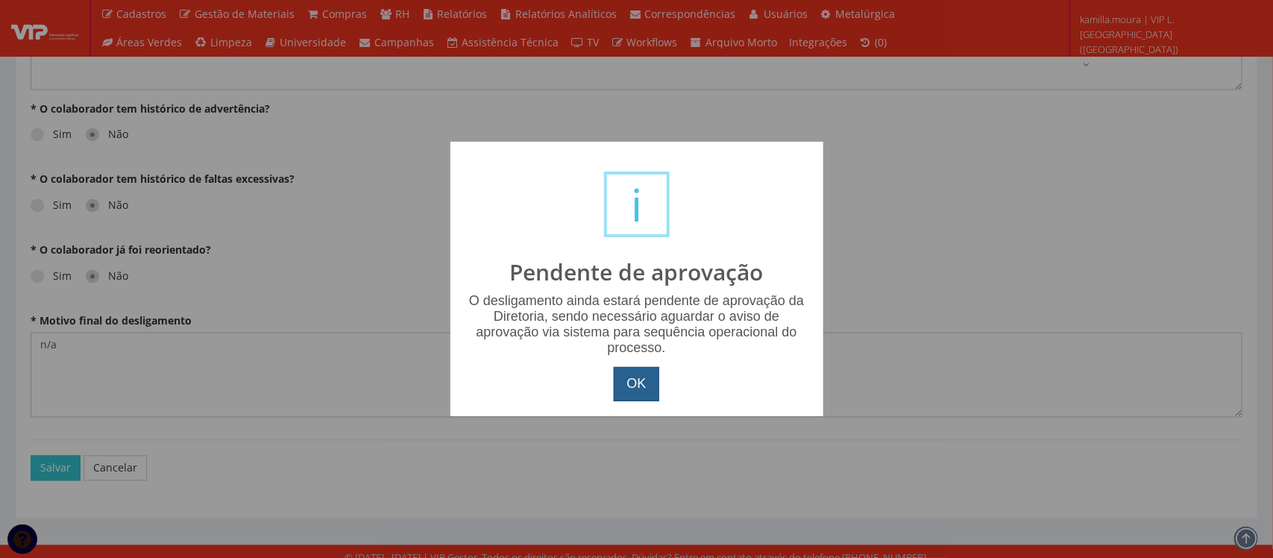
click at [629, 380] on button "OK" at bounding box center [636, 384] width 45 height 34
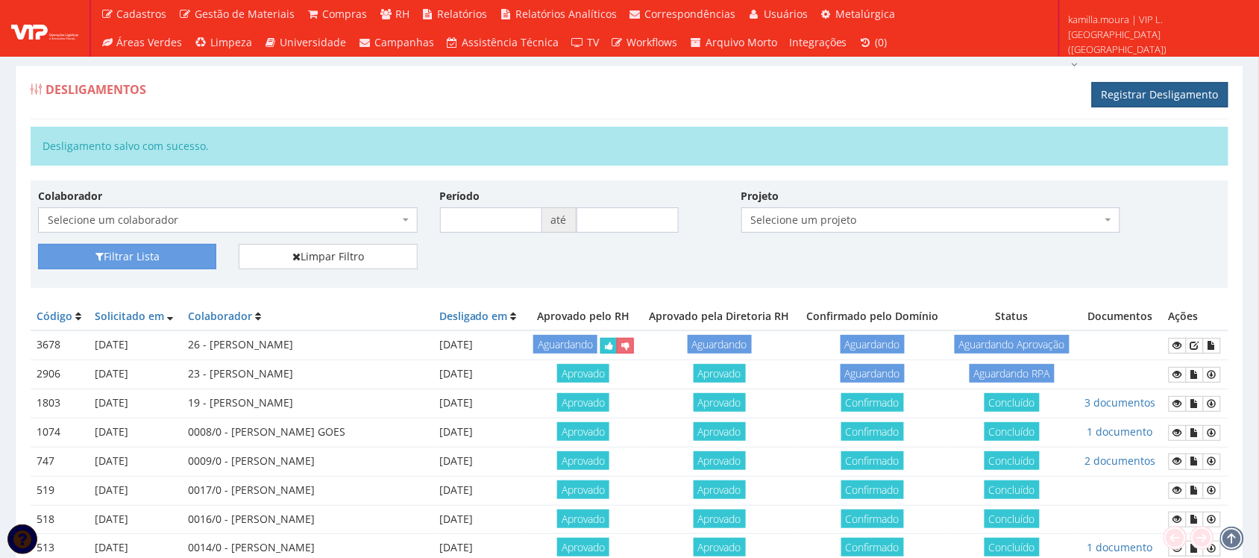
click at [1145, 88] on link "Registrar Desligamento" at bounding box center [1160, 94] width 136 height 25
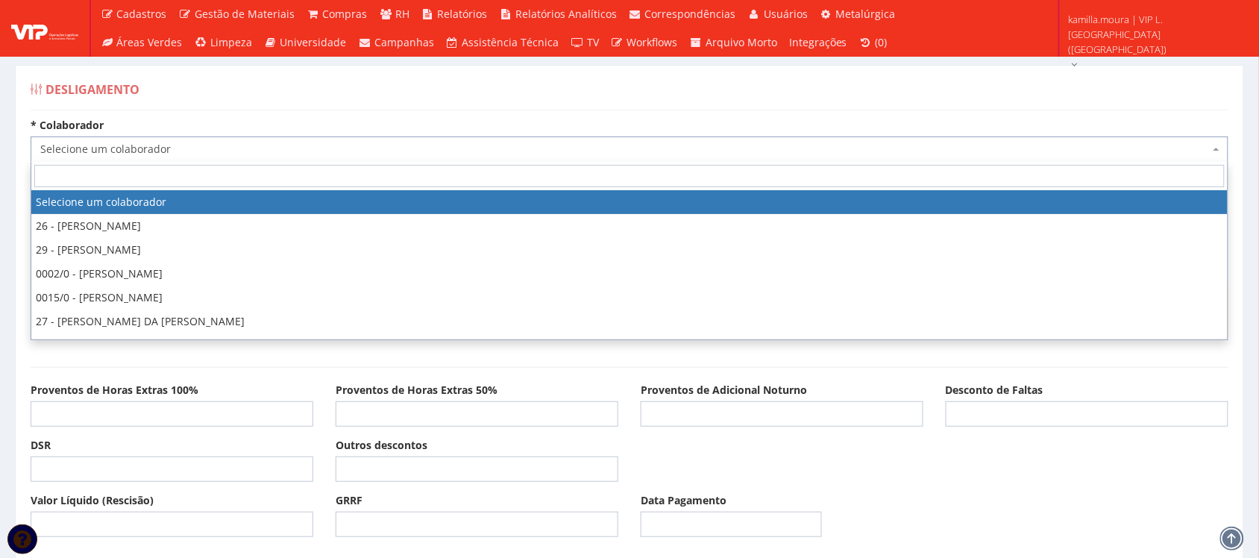
click at [280, 155] on span "Selecione um colaborador" at bounding box center [624, 149] width 1169 height 15
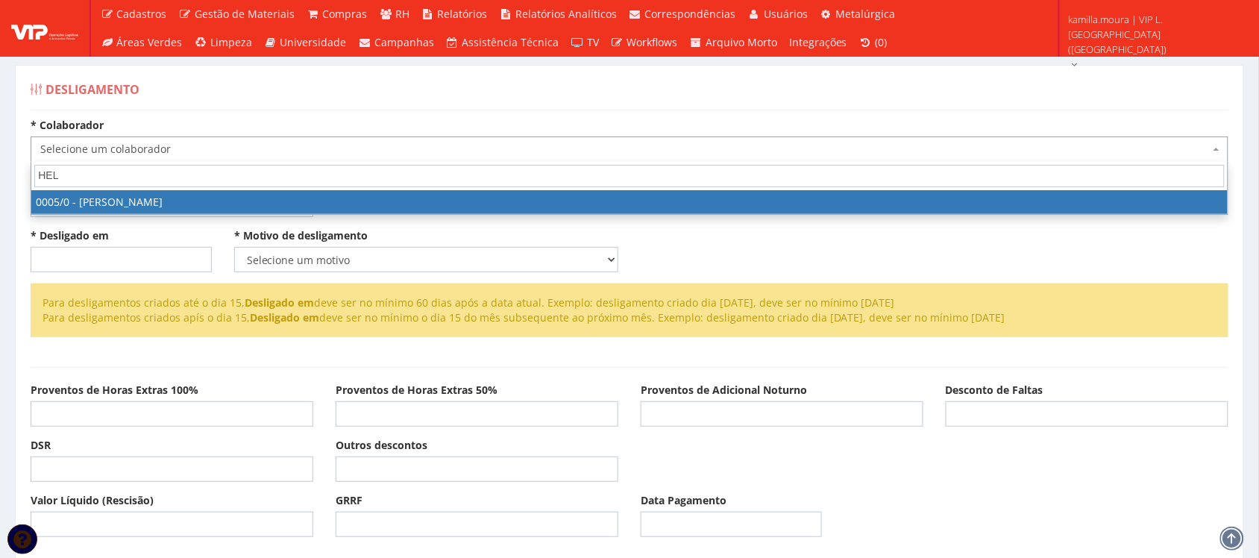
type input "HELE"
select select "718"
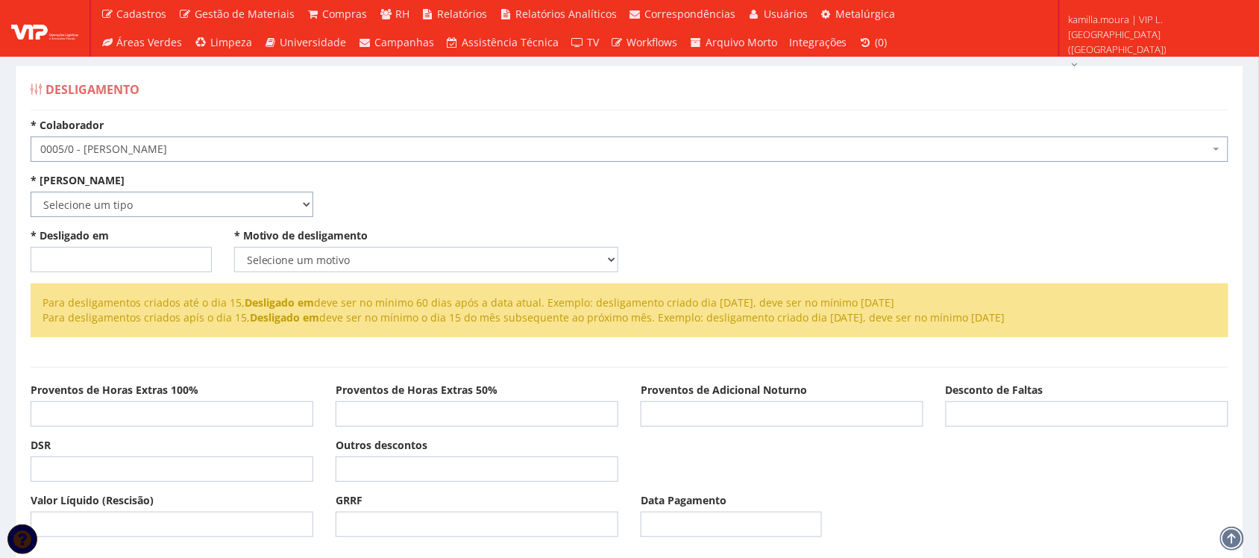
click at [103, 209] on select "Selecione um tipo Indenizado Trabalhando" at bounding box center [172, 204] width 283 height 25
select select "trabalhando"
click at [31, 192] on select "Selecione um tipo Indenizado Trabalhando" at bounding box center [172, 204] width 283 height 25
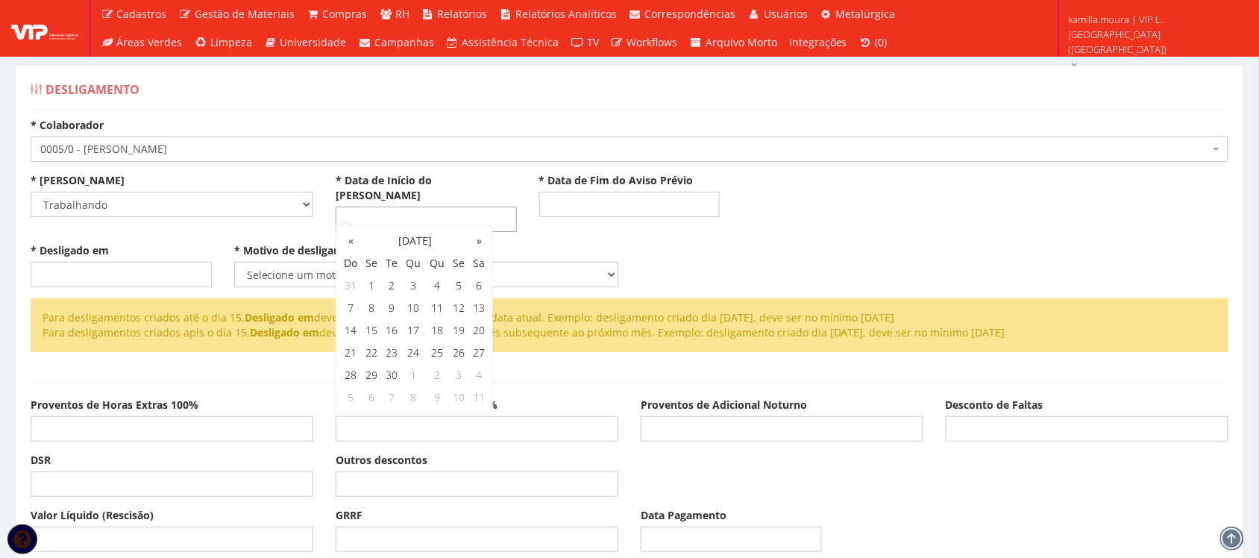
click at [354, 207] on input "* Data de Início do Aviso Prévio" at bounding box center [426, 219] width 181 height 25
type input "14/07/2025"
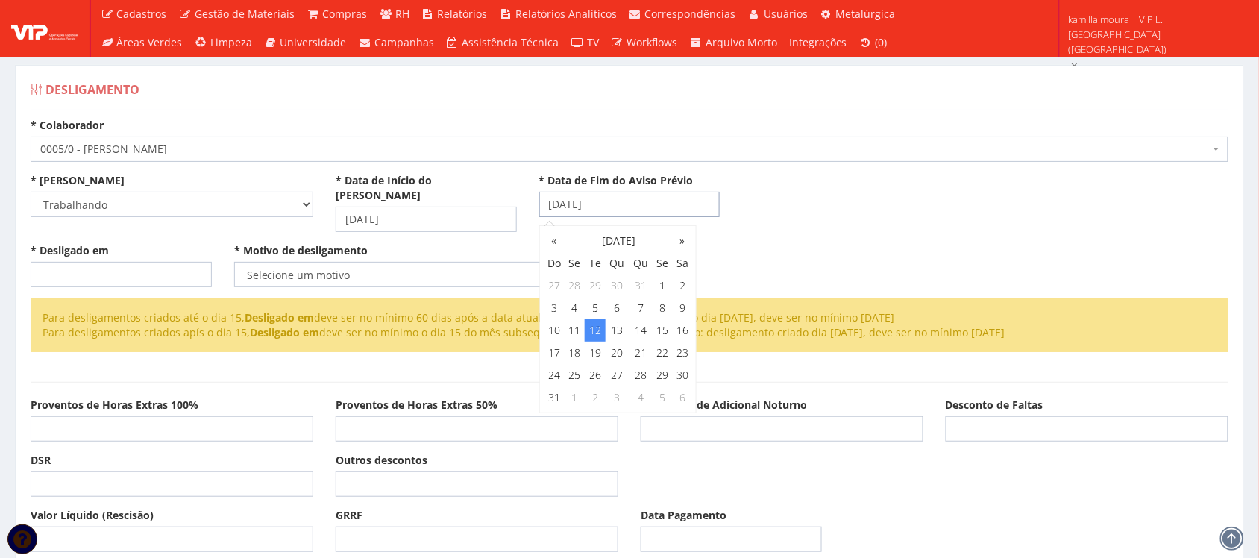
type input "12/08/2025"
click at [139, 267] on input "* Desligado em" at bounding box center [121, 274] width 181 height 25
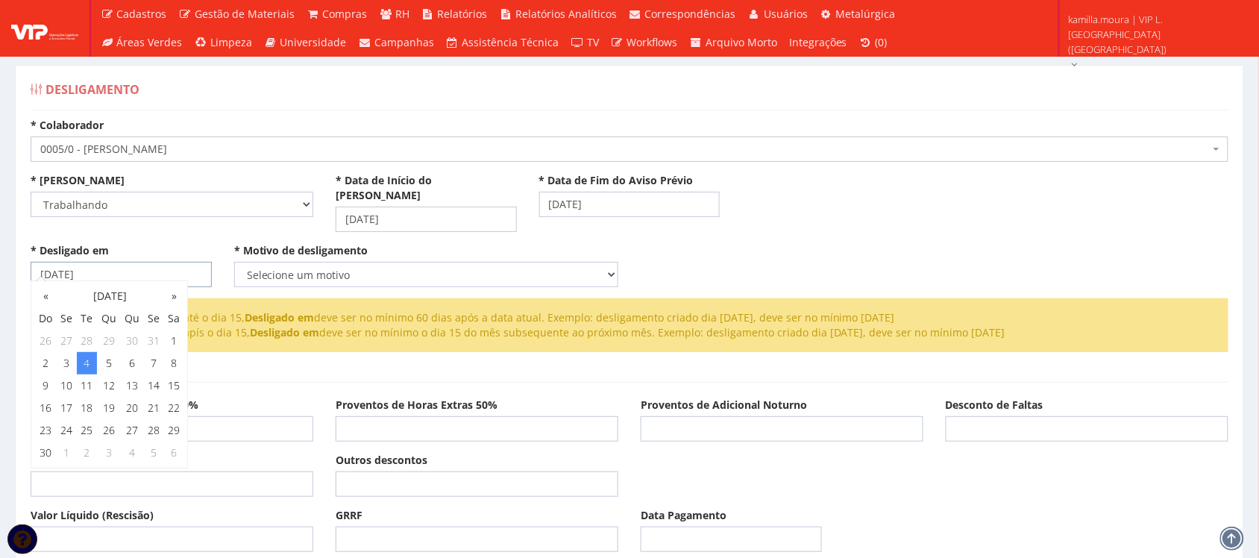
type input "[DATE]"
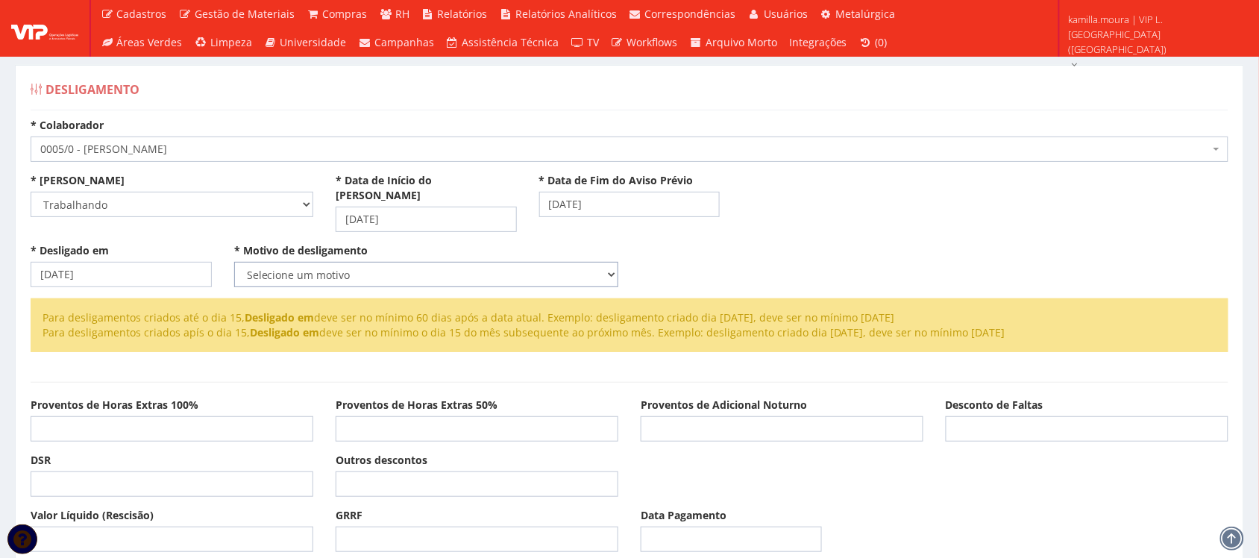
click at [278, 262] on select "Selecione um motivo Com Justa Causa Sem Justa Causa Pedido de Demissão Término …" at bounding box center [426, 274] width 384 height 25
select select "sem_justa_causa"
click at [234, 262] on select "Selecione um motivo Com Justa Causa Sem Justa Causa Pedido de Demissão Término …" at bounding box center [426, 274] width 384 height 25
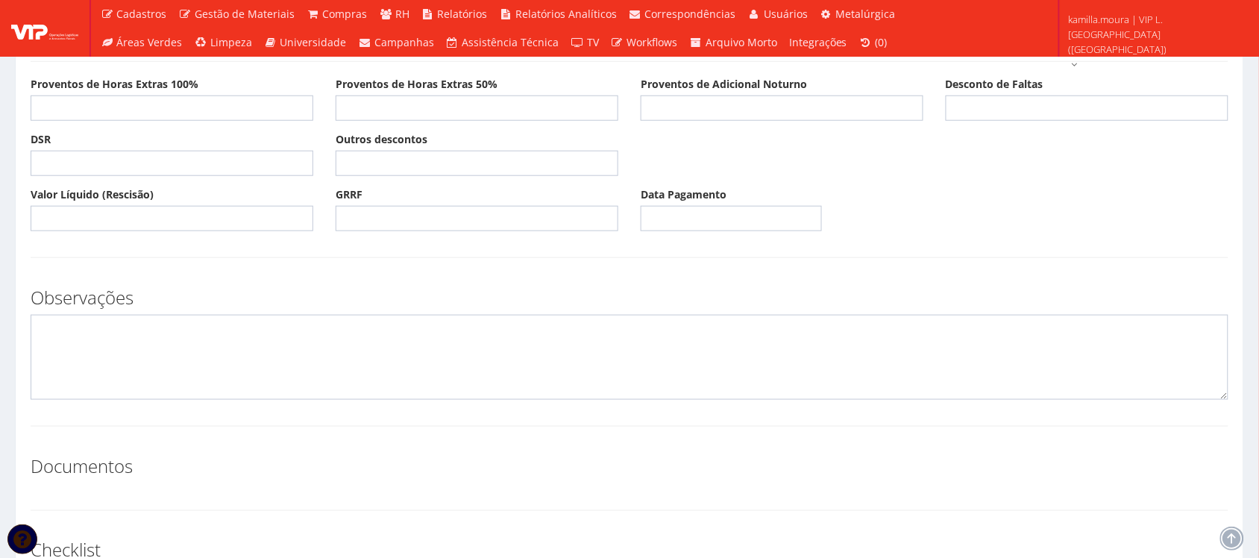
scroll to position [466, 0]
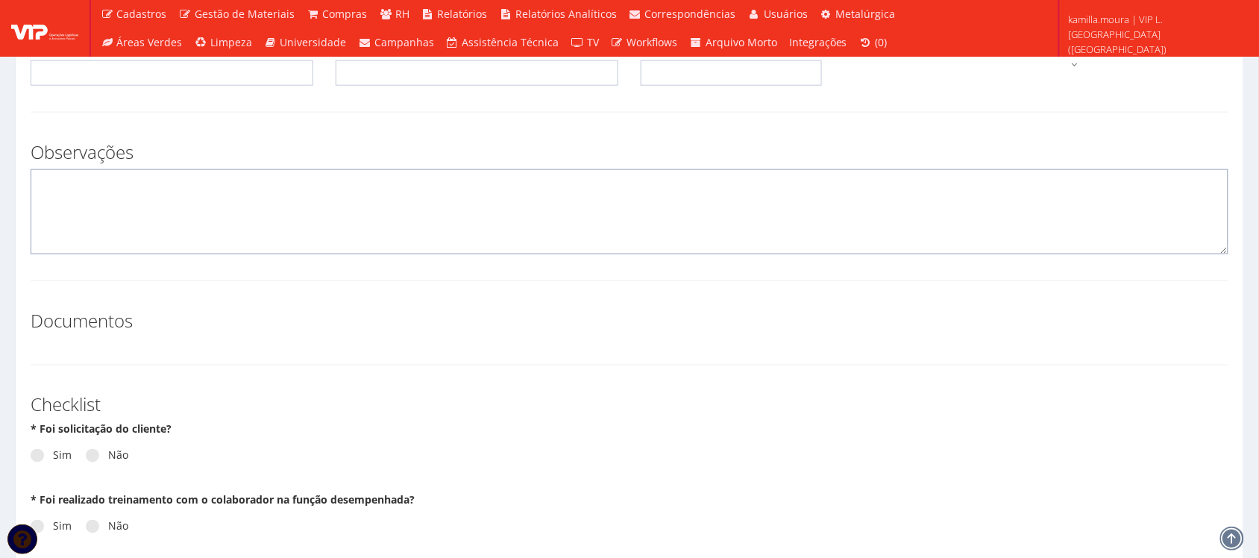
click at [127, 207] on textarea at bounding box center [630, 211] width 1198 height 85
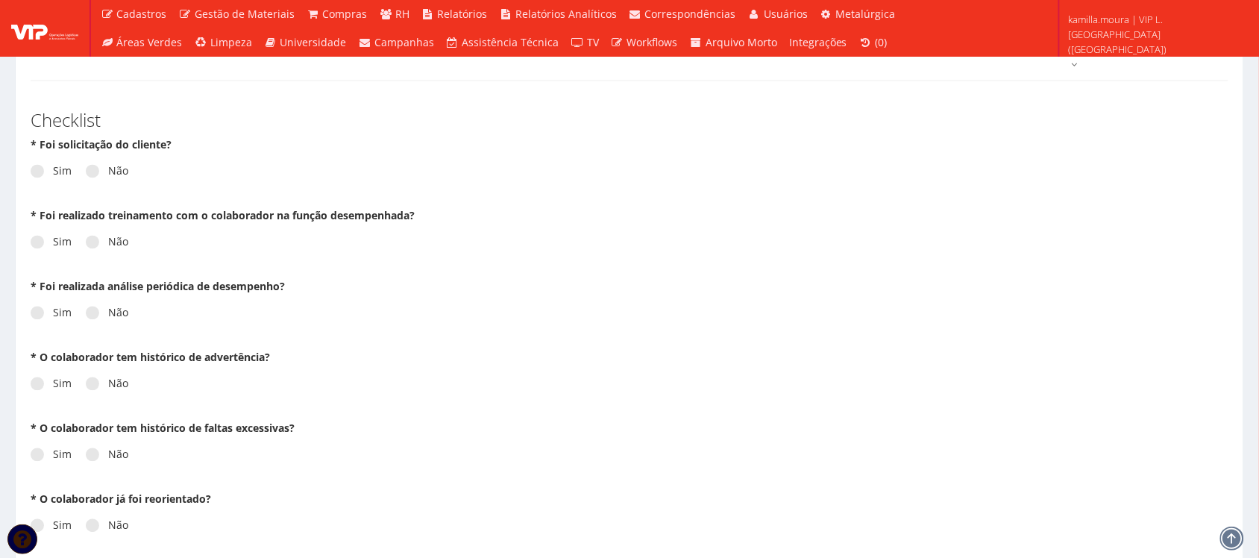
scroll to position [746, 0]
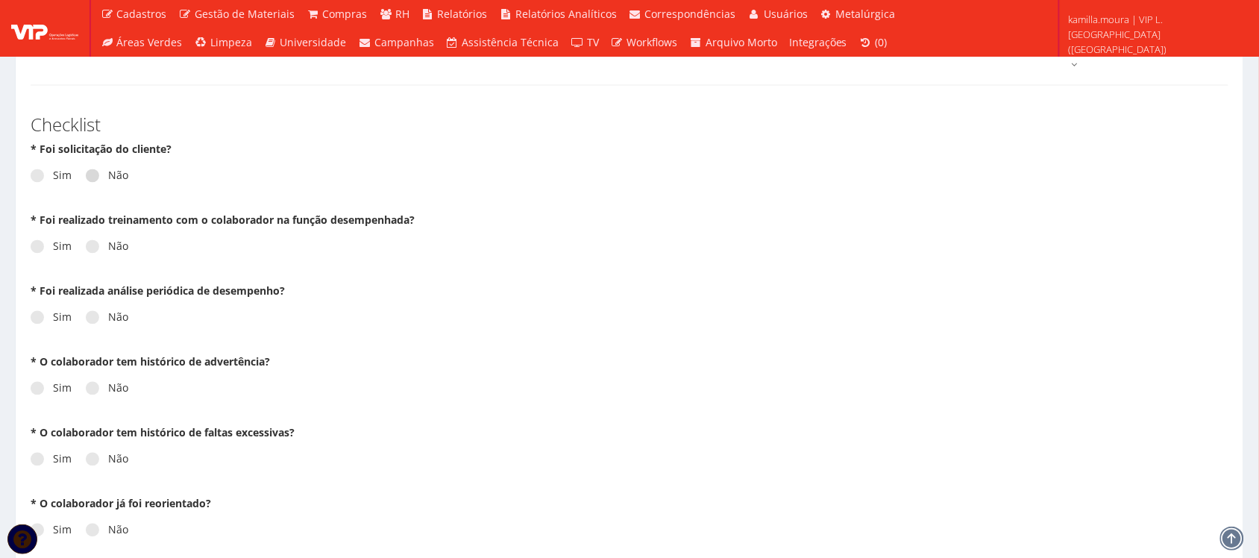
type textarea "DESLIGADO EM [DATE]"
click at [117, 169] on label "Não" at bounding box center [107, 176] width 43 height 15
click at [117, 172] on input "Não" at bounding box center [113, 177] width 10 height 10
radio input "true"
click at [93, 240] on span at bounding box center [92, 246] width 13 height 13
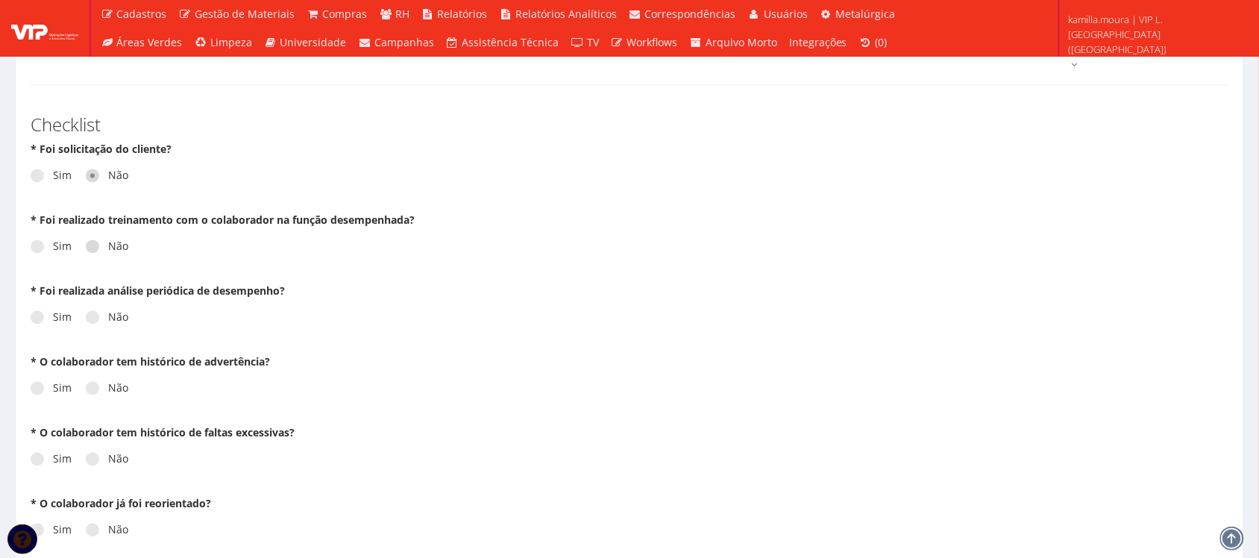
click at [108, 242] on input "Não" at bounding box center [113, 247] width 10 height 10
radio input "true"
click at [110, 310] on label "Não" at bounding box center [107, 317] width 43 height 15
click at [110, 313] on input "Não" at bounding box center [113, 318] width 10 height 10
radio input "true"
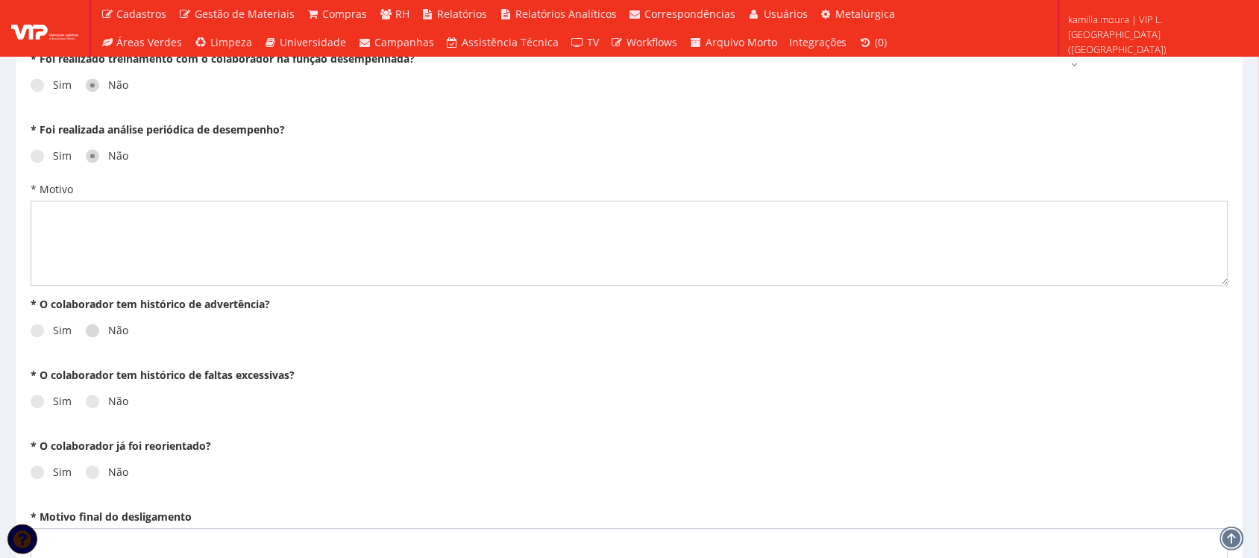
scroll to position [932, 0]
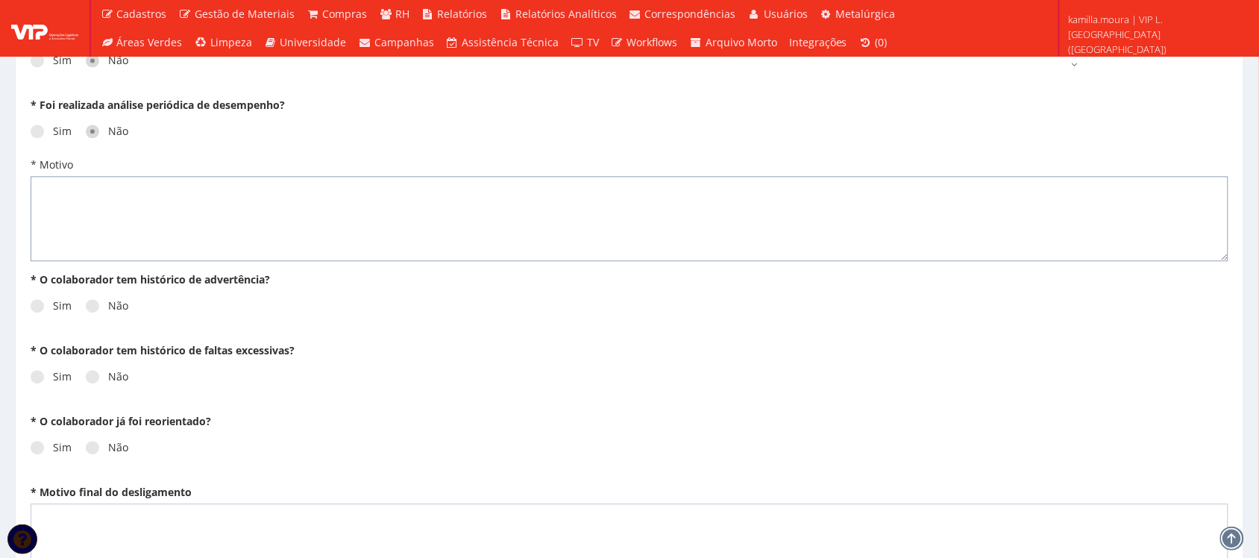
click at [112, 224] on textarea "* Motivo" at bounding box center [630, 218] width 1198 height 85
type textarea "N/A"
click at [118, 298] on label "Não" at bounding box center [107, 305] width 43 height 15
click at [118, 301] on input "Não" at bounding box center [113, 306] width 10 height 10
radio input "true"
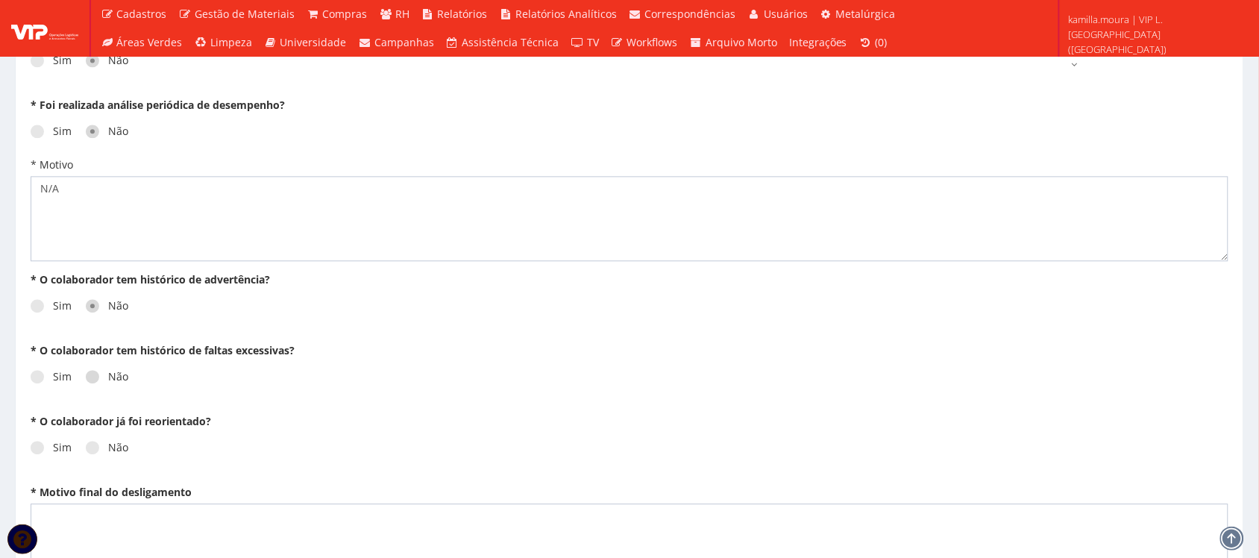
click at [118, 369] on label "Não" at bounding box center [107, 376] width 43 height 15
click at [118, 372] on input "Não" at bounding box center [113, 377] width 10 height 10
radio input "true"
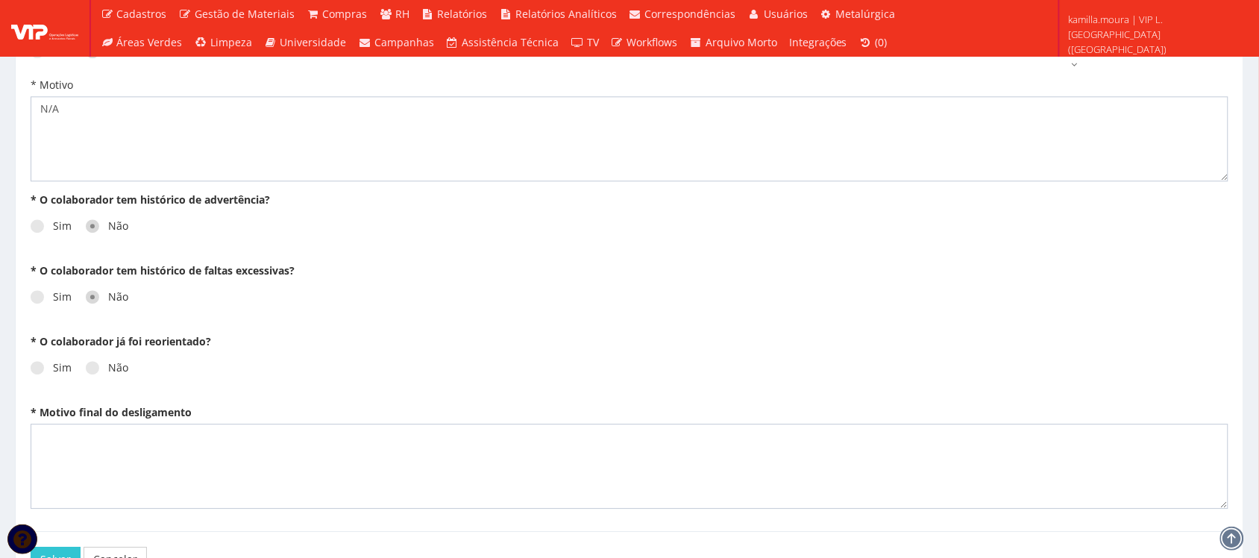
scroll to position [1102, 0]
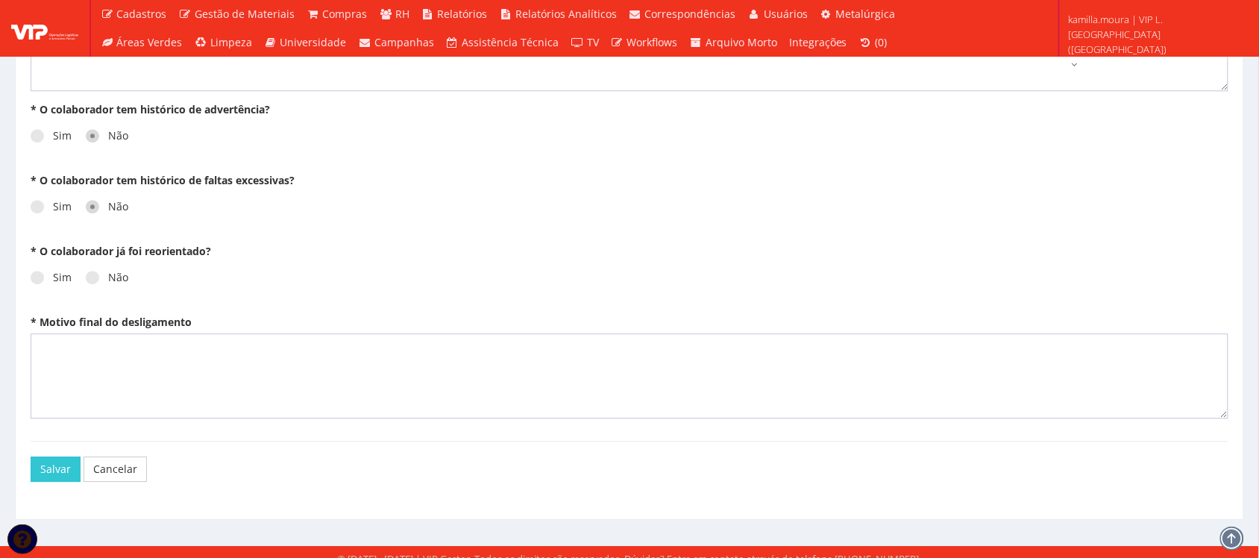
click at [110, 262] on div "Sim Não" at bounding box center [630, 282] width 1198 height 41
click at [104, 276] on div "Sim Não" at bounding box center [630, 282] width 1198 height 41
click at [105, 270] on label "Não" at bounding box center [107, 277] width 43 height 15
click at [108, 273] on input "Não" at bounding box center [113, 278] width 10 height 10
radio input "true"
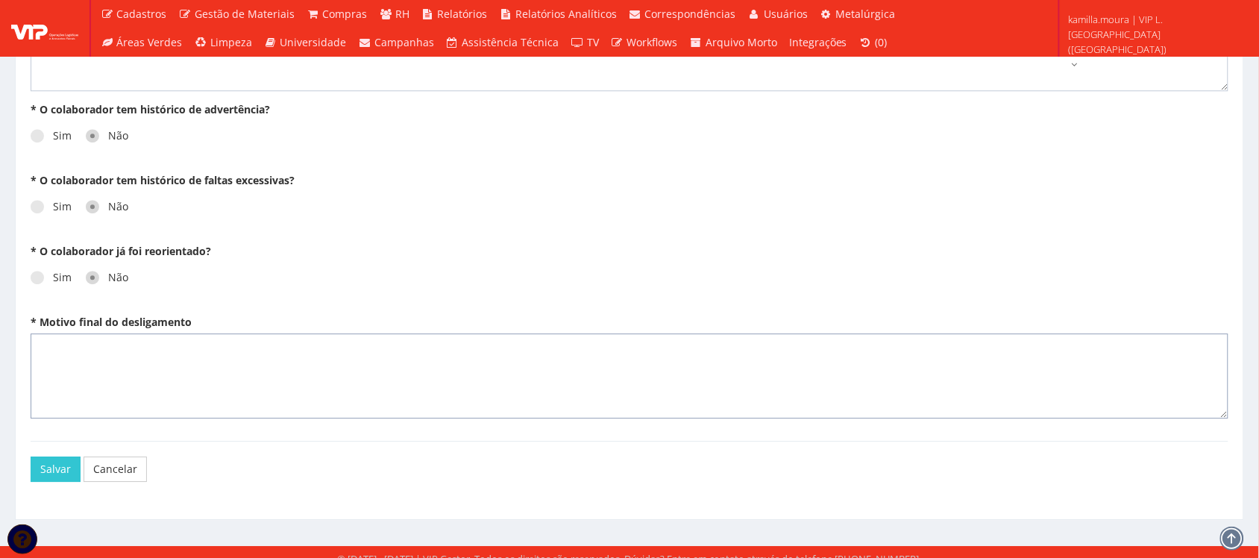
click at [78, 344] on textarea "* Motivo final do desligamento" at bounding box center [630, 375] width 1198 height 85
type textarea "N/A"
click at [62, 456] on button "Salvar" at bounding box center [56, 468] width 50 height 25
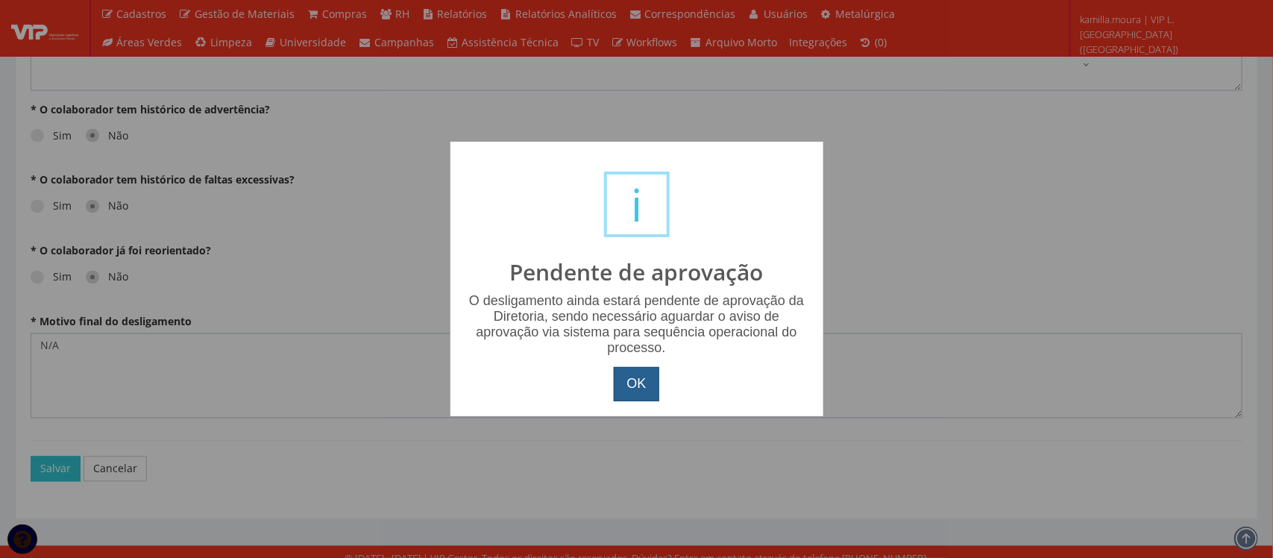
click at [635, 381] on button "OK" at bounding box center [636, 384] width 45 height 34
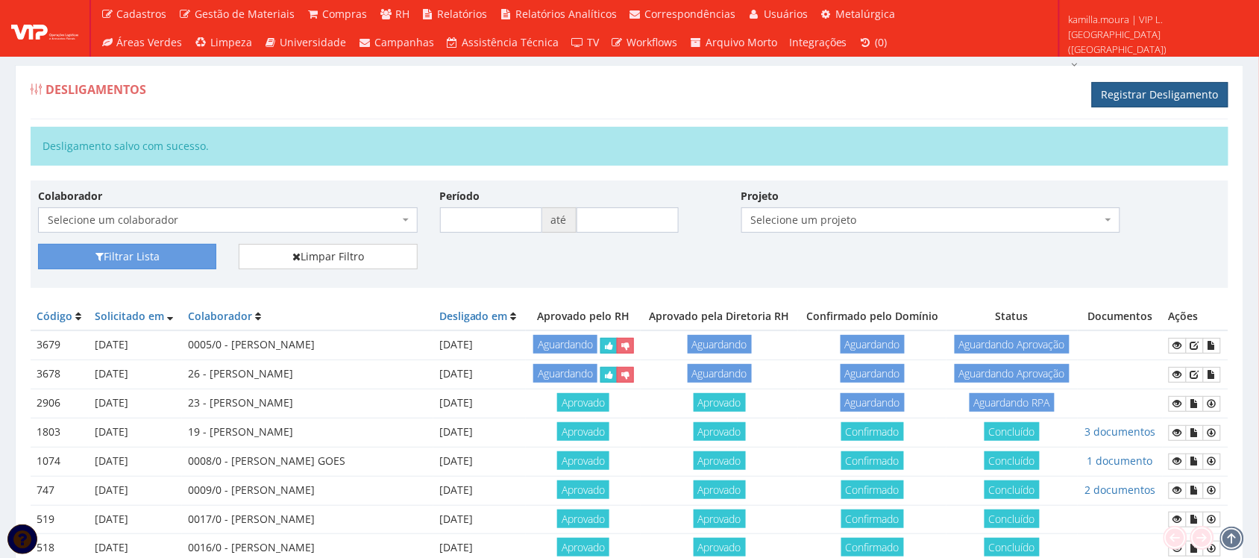
click at [1124, 89] on link "Registrar Desligamento" at bounding box center [1160, 94] width 136 height 25
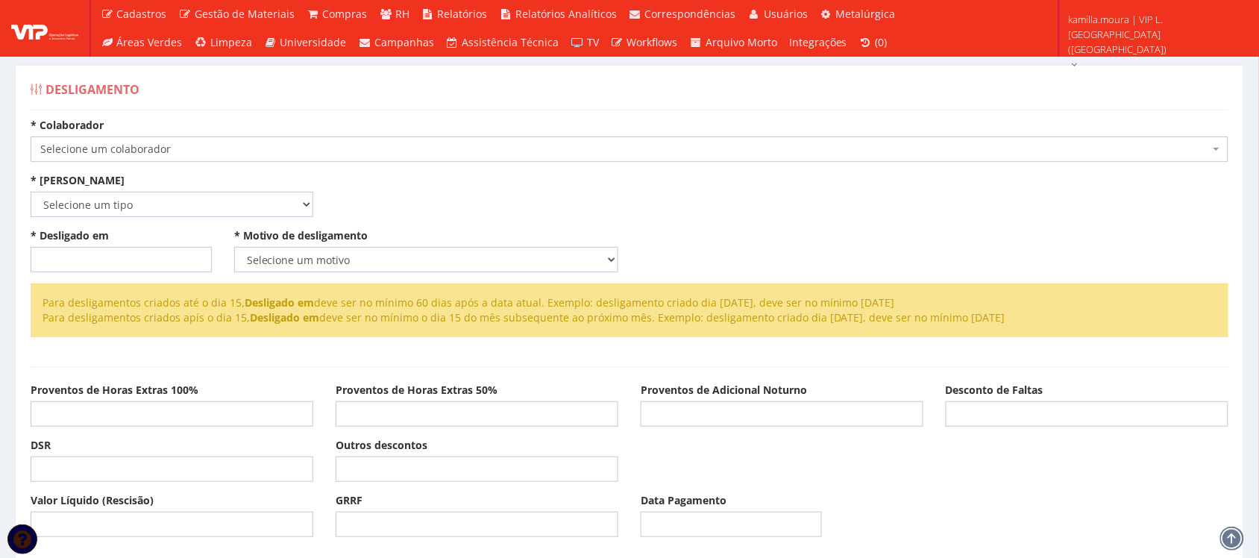
click at [365, 150] on span "Selecione um colaborador" at bounding box center [624, 149] width 1169 height 15
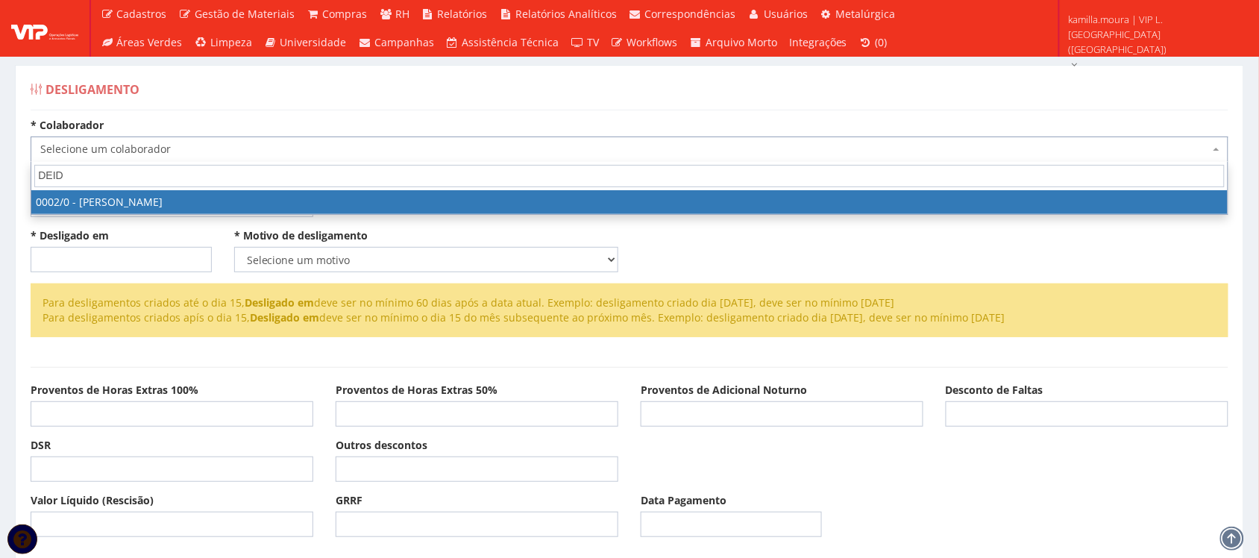
type input "DEIDI"
select select "715"
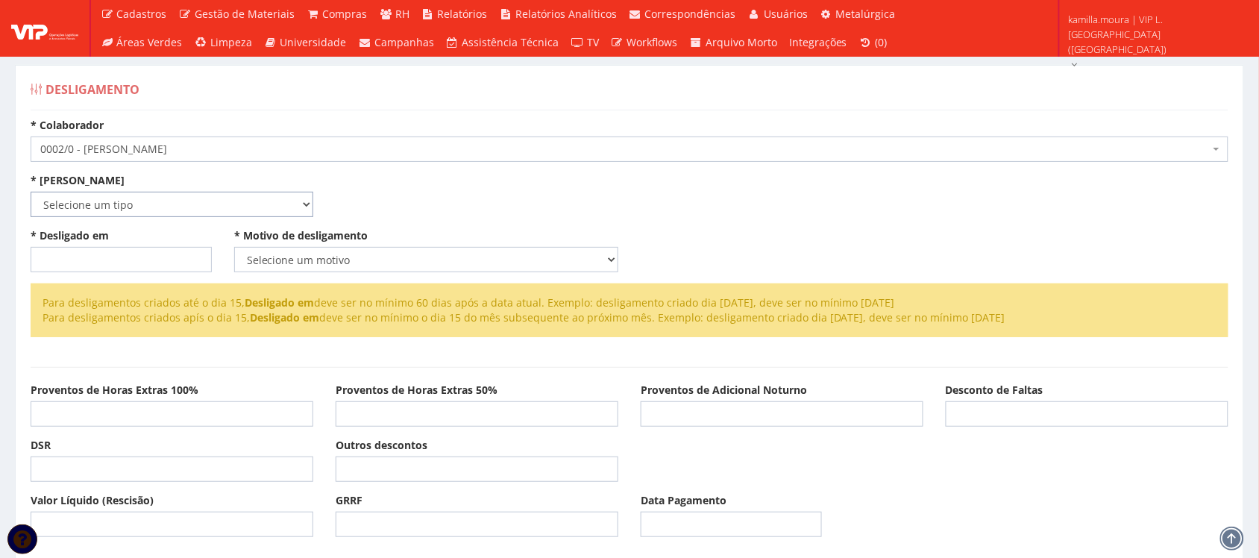
click at [204, 199] on select "Selecione um tipo Indenizado Trabalhando" at bounding box center [172, 204] width 283 height 25
select select "trabalhando"
click at [31, 192] on select "Selecione um tipo Indenizado Trabalhando" at bounding box center [172, 204] width 283 height 25
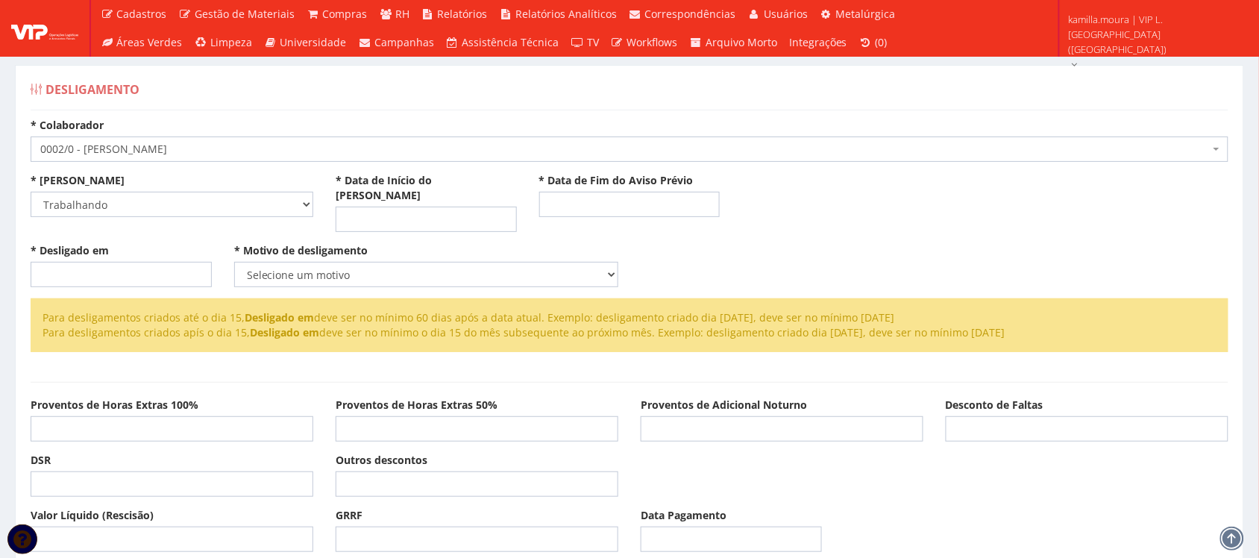
click at [400, 190] on div "* Data de Início do [PERSON_NAME]" at bounding box center [426, 202] width 204 height 59
click at [390, 207] on input "* Data de Início do [PERSON_NAME]" at bounding box center [426, 219] width 181 height 25
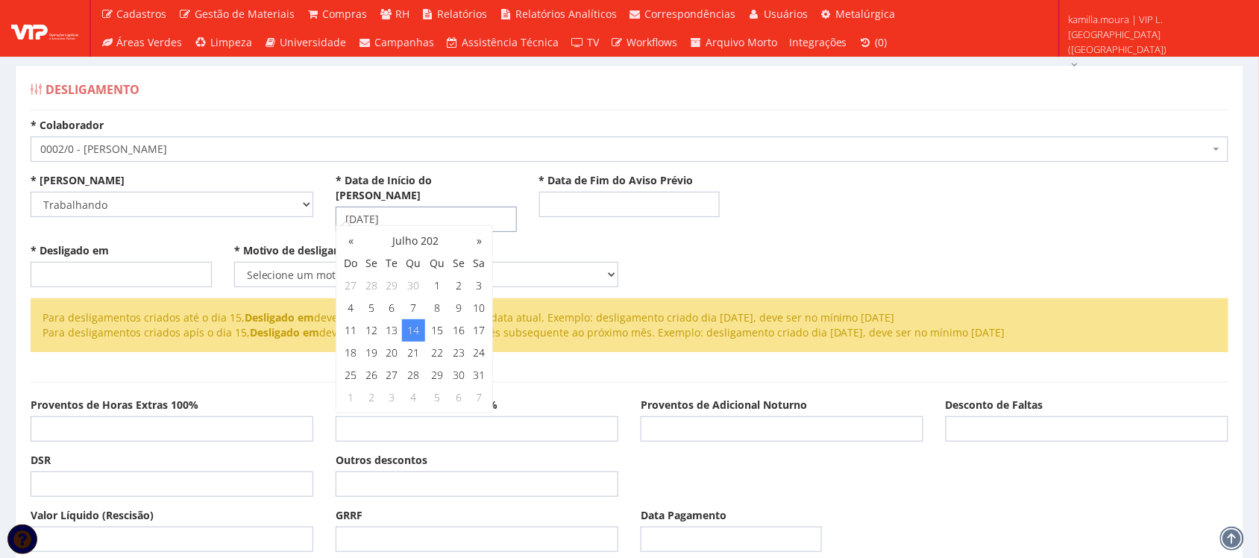
type input "[DATE]"
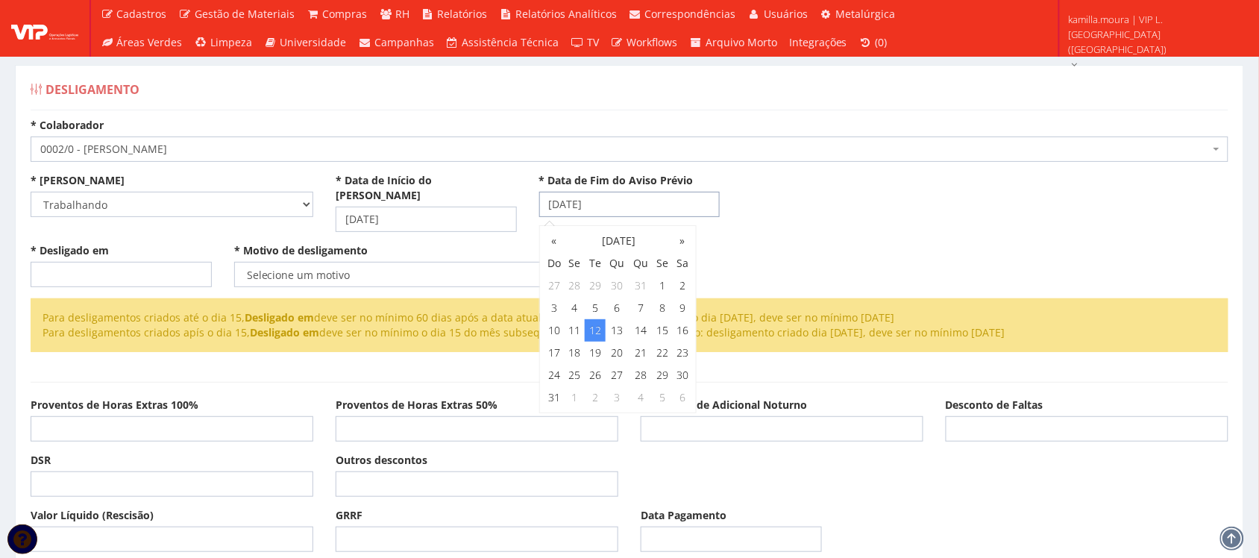
type input "12/08/2025"
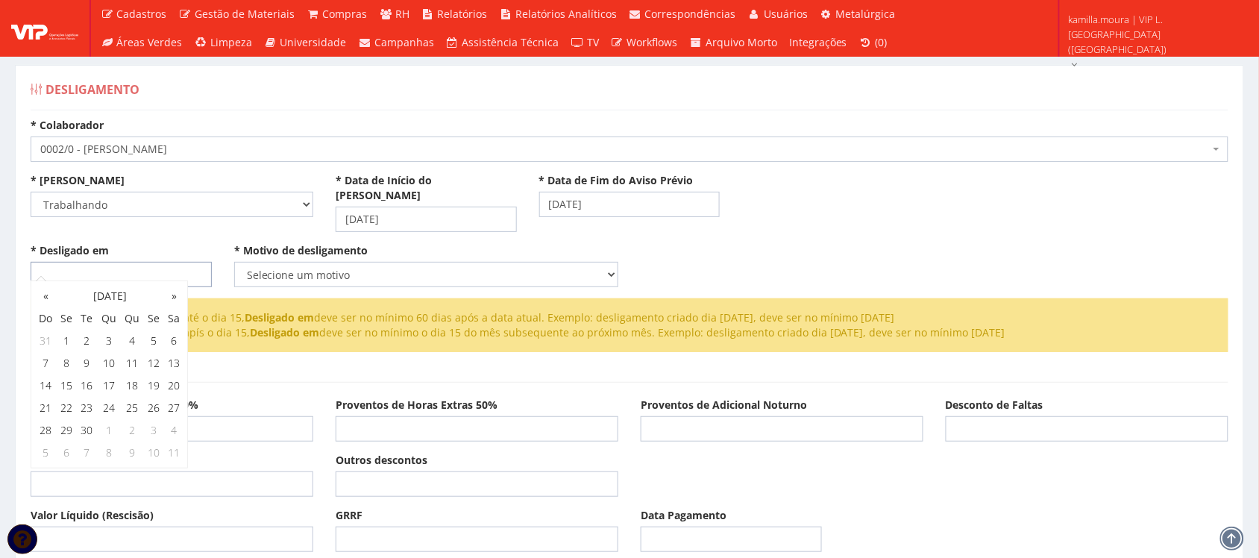
click at [106, 262] on input "* Desligado em" at bounding box center [121, 274] width 181 height 25
type input "[DATE]"
click at [272, 262] on select "Selecione um motivo Com Justa Causa Sem Justa Causa Pedido de Demissão Término …" at bounding box center [426, 274] width 384 height 25
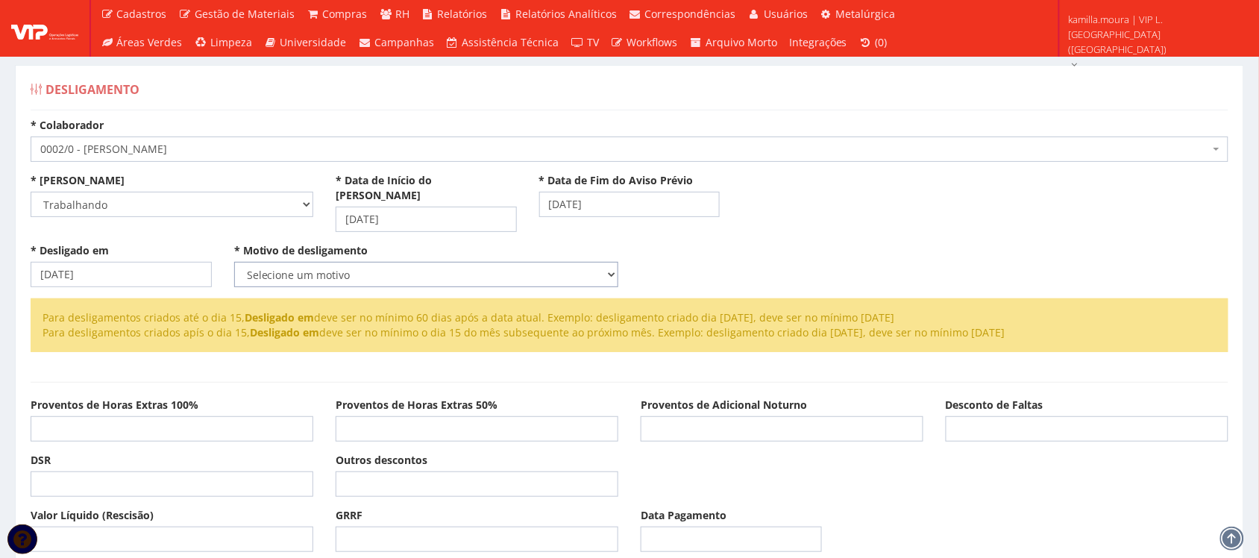
select select "sem_justa_causa"
click at [234, 262] on select "Selecione um motivo Com Justa Causa Sem Justa Causa Pedido de Demissão Término …" at bounding box center [426, 274] width 384 height 25
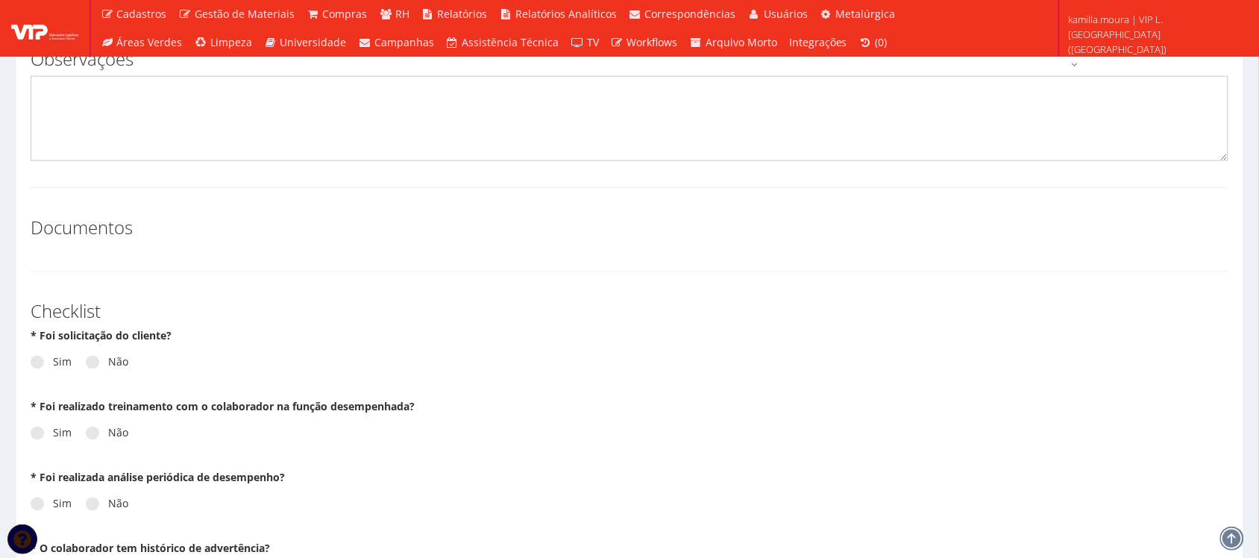
scroll to position [466, 0]
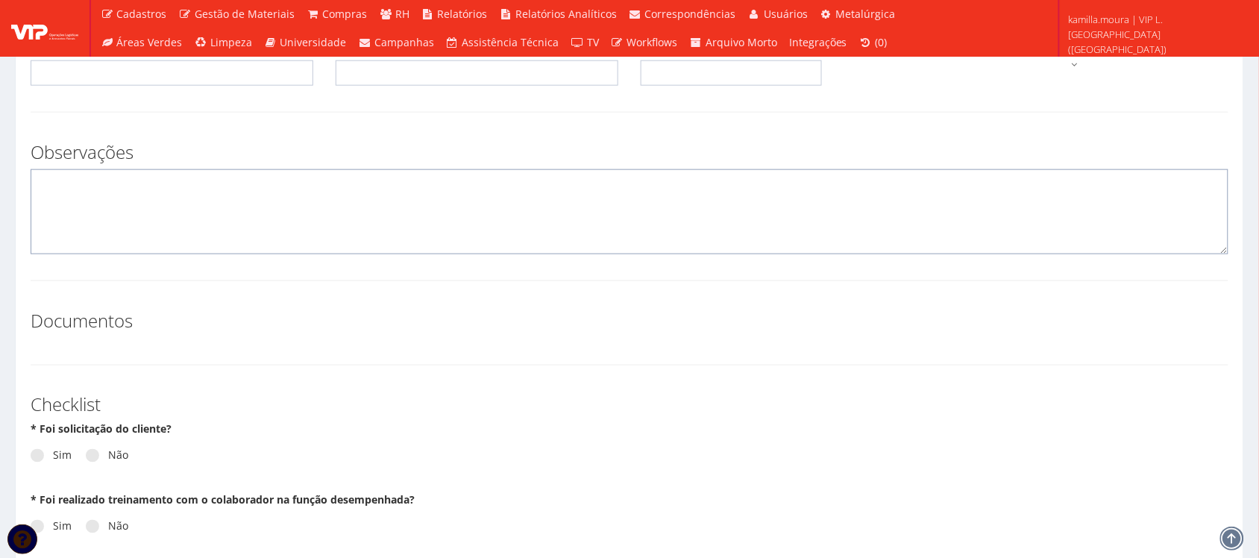
click at [113, 210] on textarea at bounding box center [630, 211] width 1198 height 85
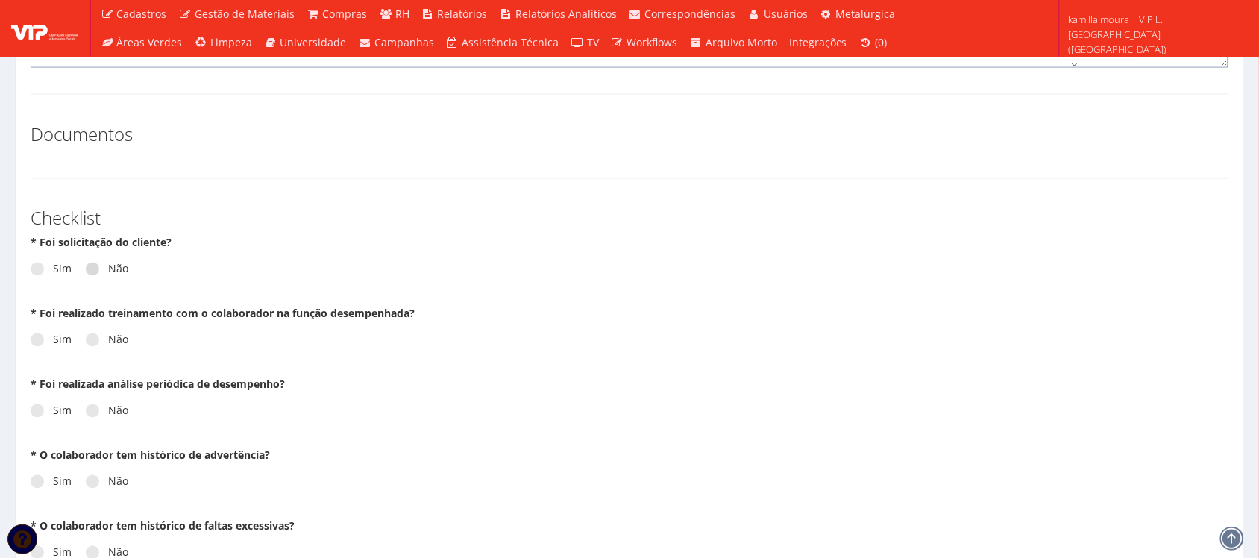
type textarea "DESLIGADO EM 12/08/25"
click at [94, 262] on span at bounding box center [92, 268] width 13 height 13
click at [108, 265] on input "Não" at bounding box center [113, 270] width 10 height 10
radio input "true"
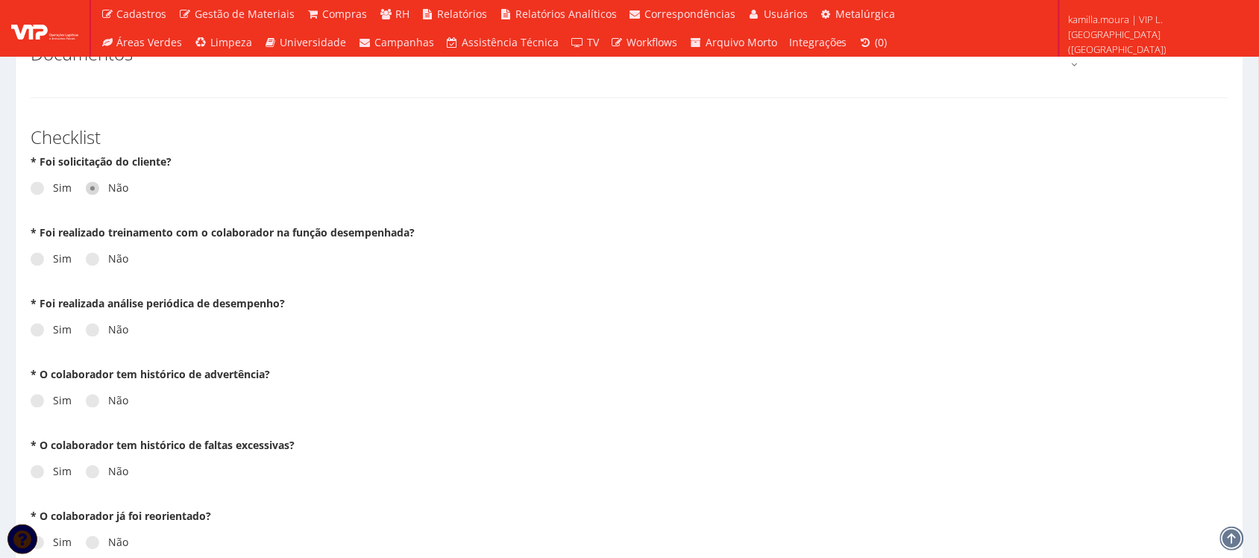
scroll to position [839, 0]
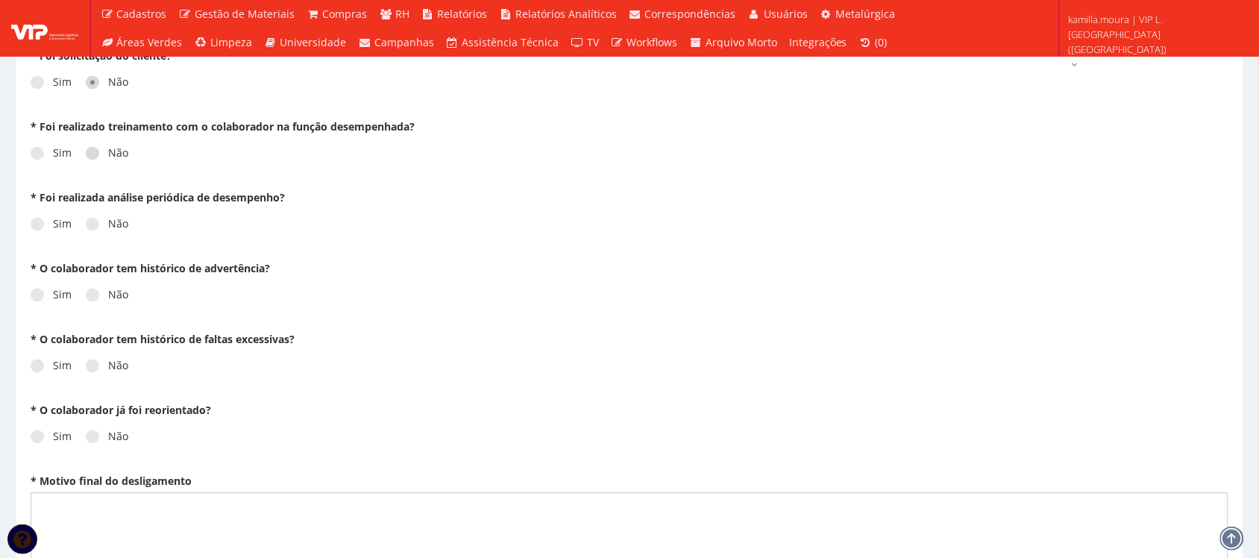
click at [118, 146] on label "Não" at bounding box center [107, 153] width 43 height 15
click at [118, 149] on input "Não" at bounding box center [113, 154] width 10 height 10
radio input "true"
click at [113, 217] on label "Não" at bounding box center [107, 224] width 43 height 15
click at [113, 220] on input "Não" at bounding box center [113, 225] width 10 height 10
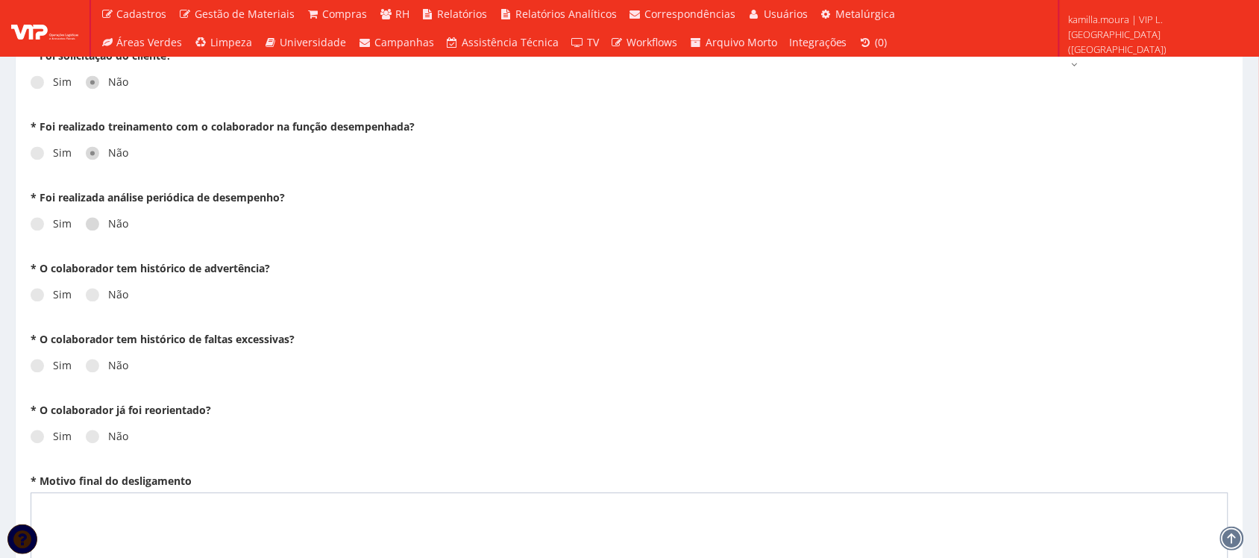
radio input "true"
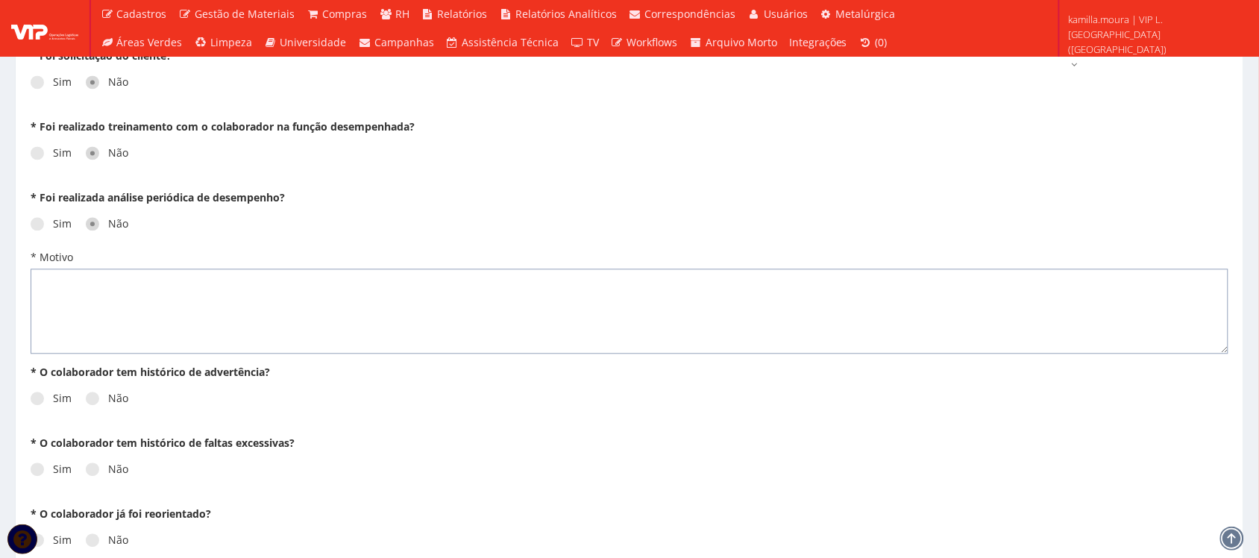
click at [116, 280] on textarea "* Motivo" at bounding box center [630, 311] width 1198 height 85
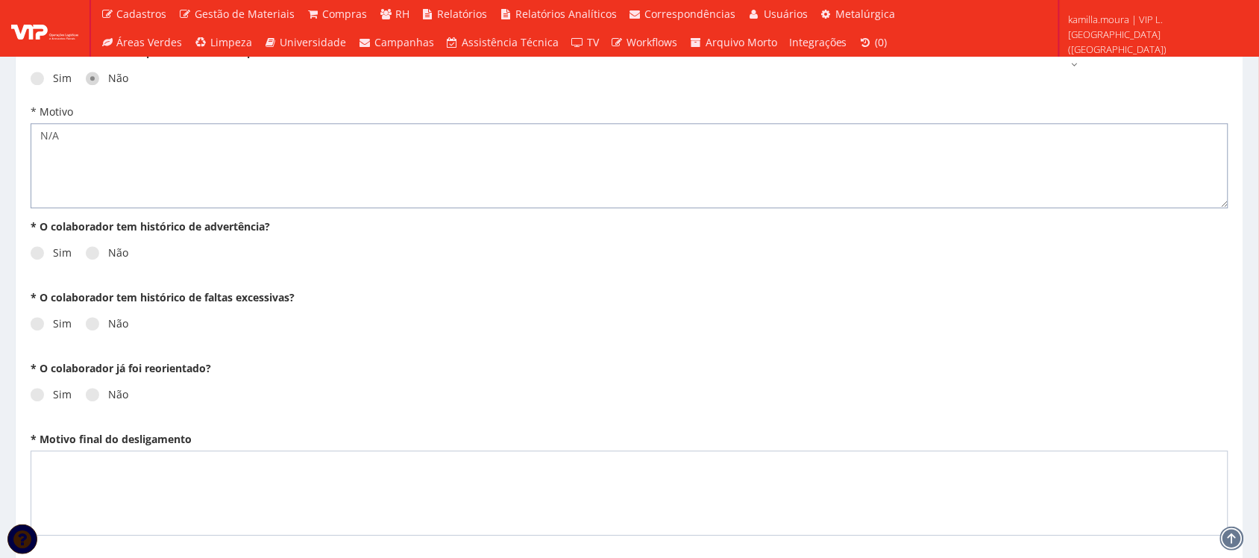
scroll to position [1025, 0]
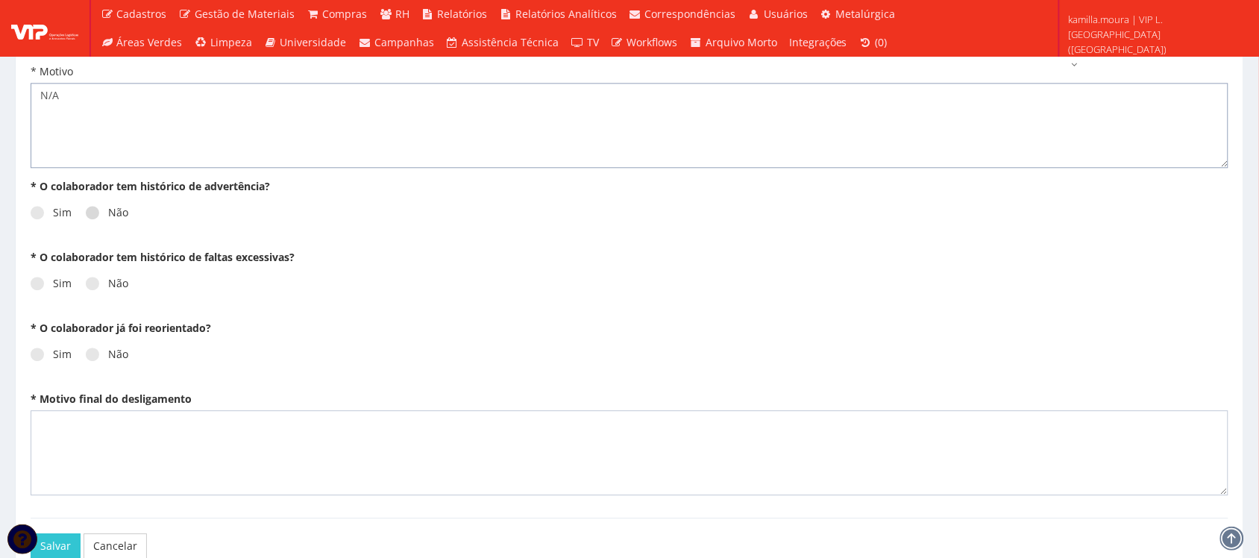
type textarea "N/A"
click at [113, 207] on label "Não" at bounding box center [107, 212] width 43 height 15
click at [113, 208] on input "Não" at bounding box center [113, 213] width 10 height 10
radio input "true"
click at [114, 277] on label "Não" at bounding box center [107, 283] width 43 height 15
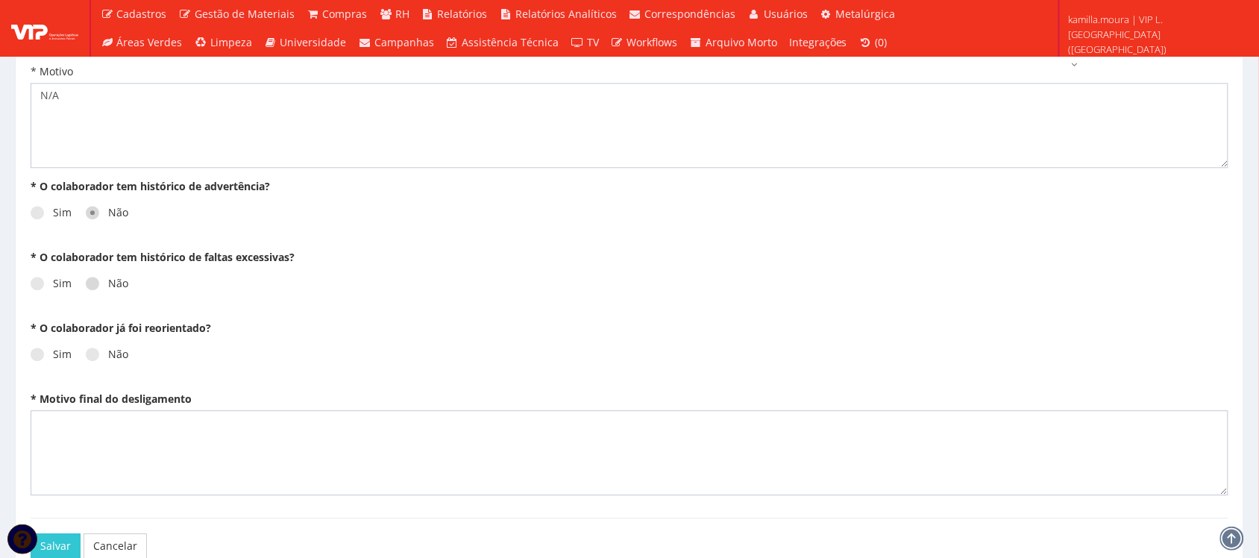
click at [114, 279] on input "Não" at bounding box center [113, 284] width 10 height 10
radio input "true"
click at [116, 347] on label "Não" at bounding box center [107, 354] width 43 height 15
click at [116, 350] on input "Não" at bounding box center [113, 355] width 10 height 10
radio input "true"
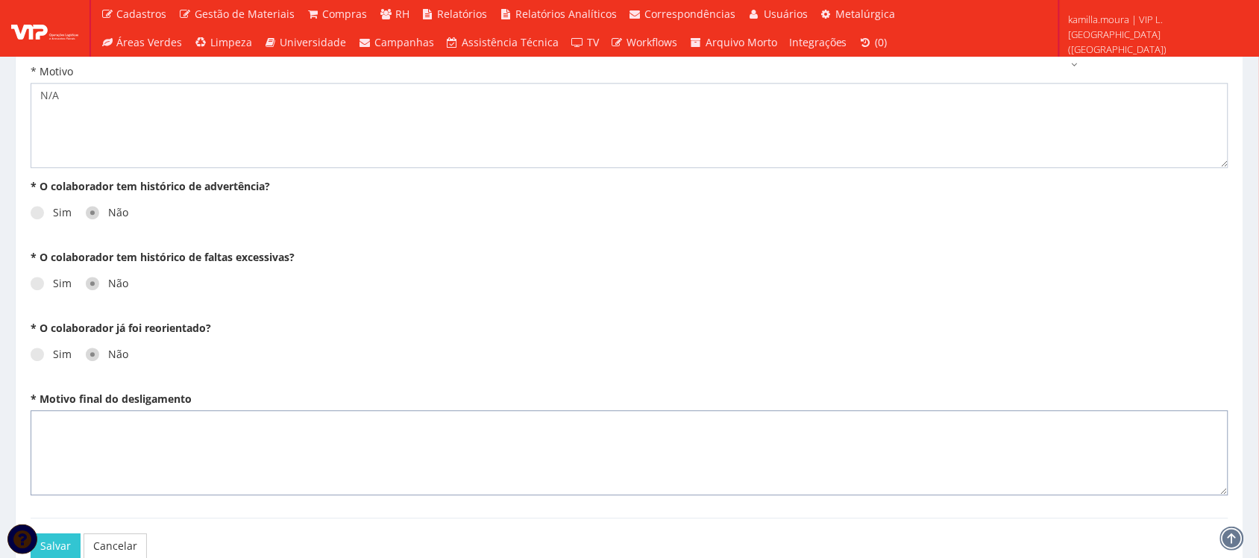
click at [123, 429] on textarea "* Motivo final do desligamento" at bounding box center [630, 452] width 1198 height 85
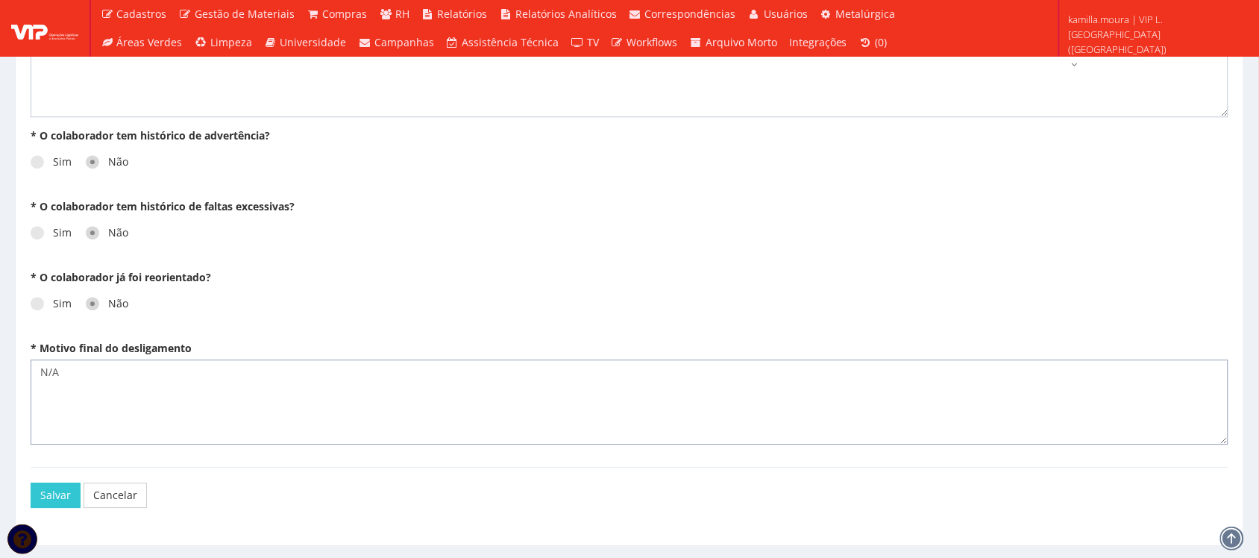
scroll to position [1102, 0]
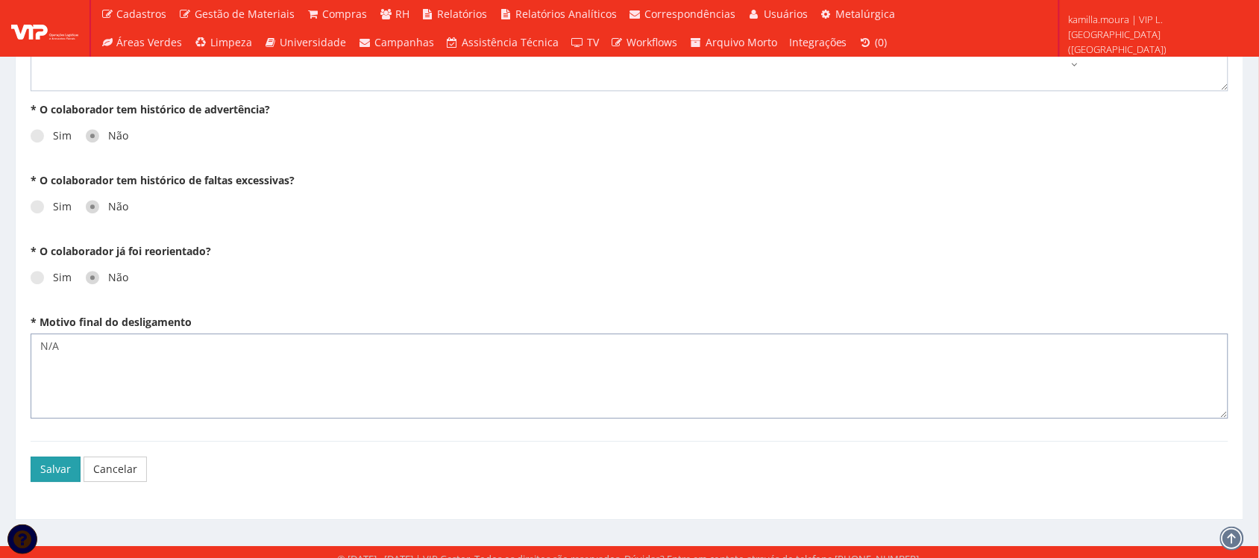
type textarea "N/A"
click at [48, 456] on button "Salvar" at bounding box center [56, 468] width 50 height 25
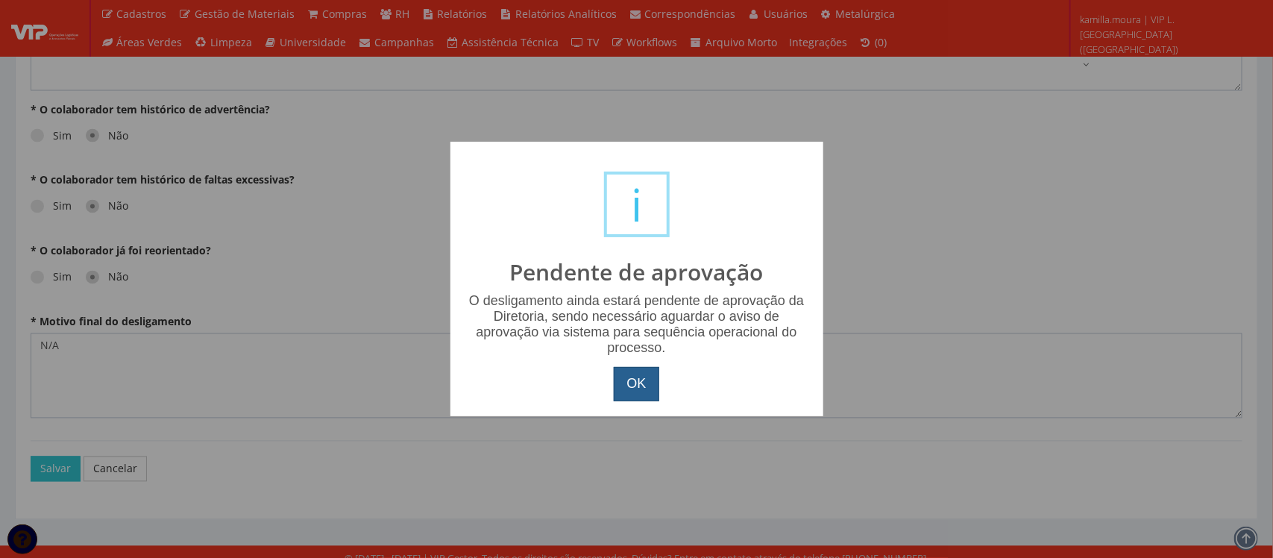
click at [643, 391] on button "OK" at bounding box center [636, 384] width 45 height 34
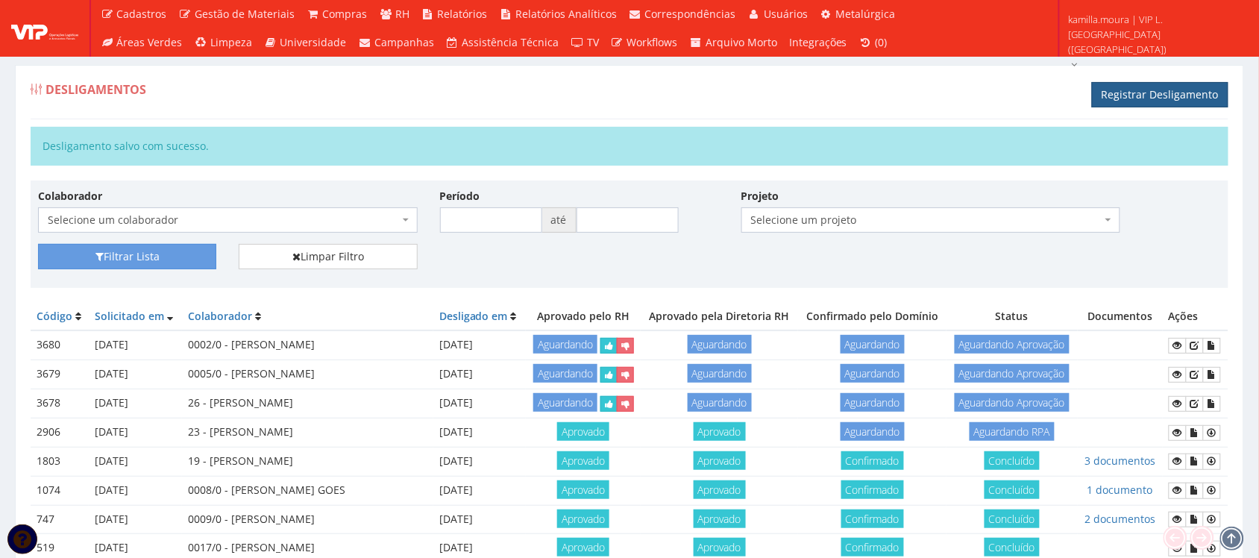
click at [1116, 91] on link "Registrar Desligamento" at bounding box center [1160, 94] width 136 height 25
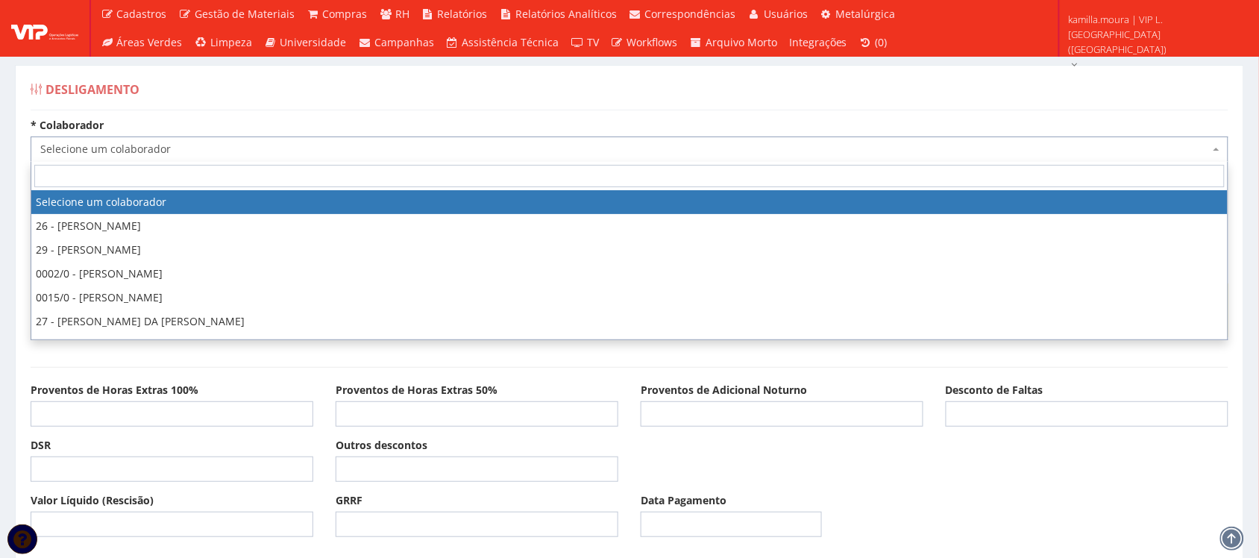
click at [303, 154] on span "Selecione um colaborador" at bounding box center [624, 149] width 1169 height 15
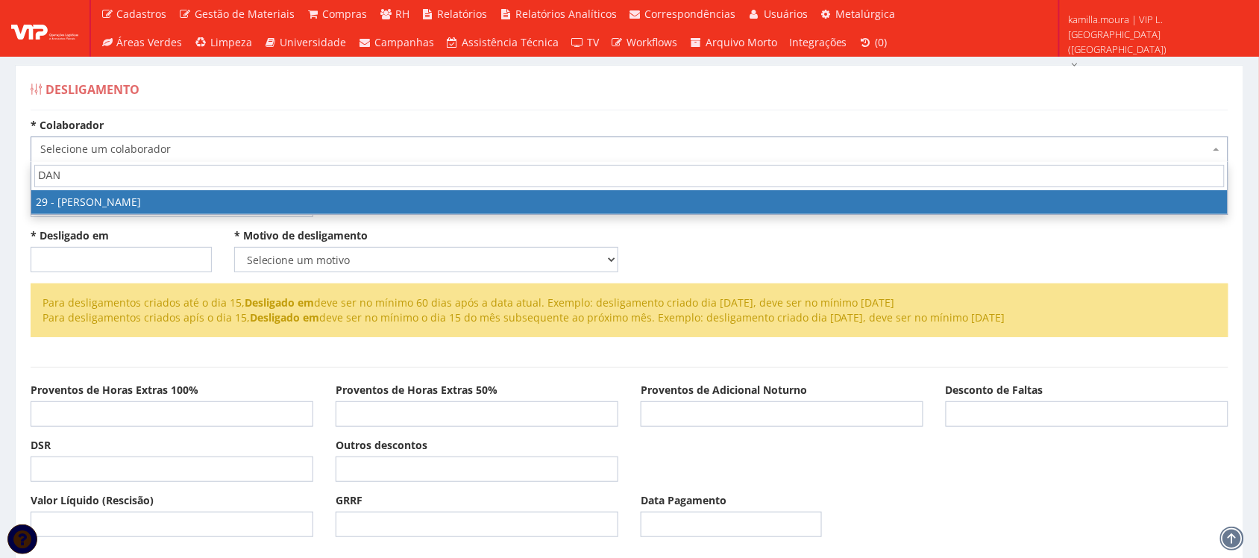
type input "DANR"
select select "3839"
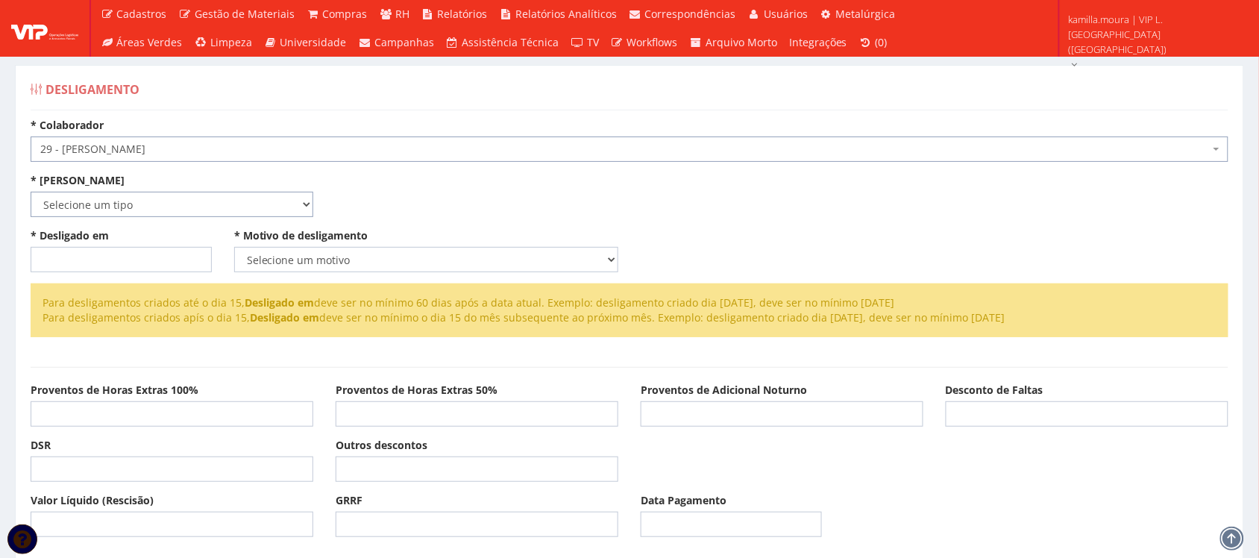
drag, startPoint x: 209, startPoint y: 204, endPoint x: 191, endPoint y: 215, distance: 21.1
click at [209, 204] on select "Selecione um tipo Indenizado Trabalhando" at bounding box center [172, 204] width 283 height 25
click at [31, 192] on select "Selecione um tipo Indenizado Trabalhando" at bounding box center [172, 204] width 283 height 25
click at [132, 213] on select "Selecione um tipo Indenizado Trabalhando" at bounding box center [172, 204] width 283 height 25
select select "trabalhando"
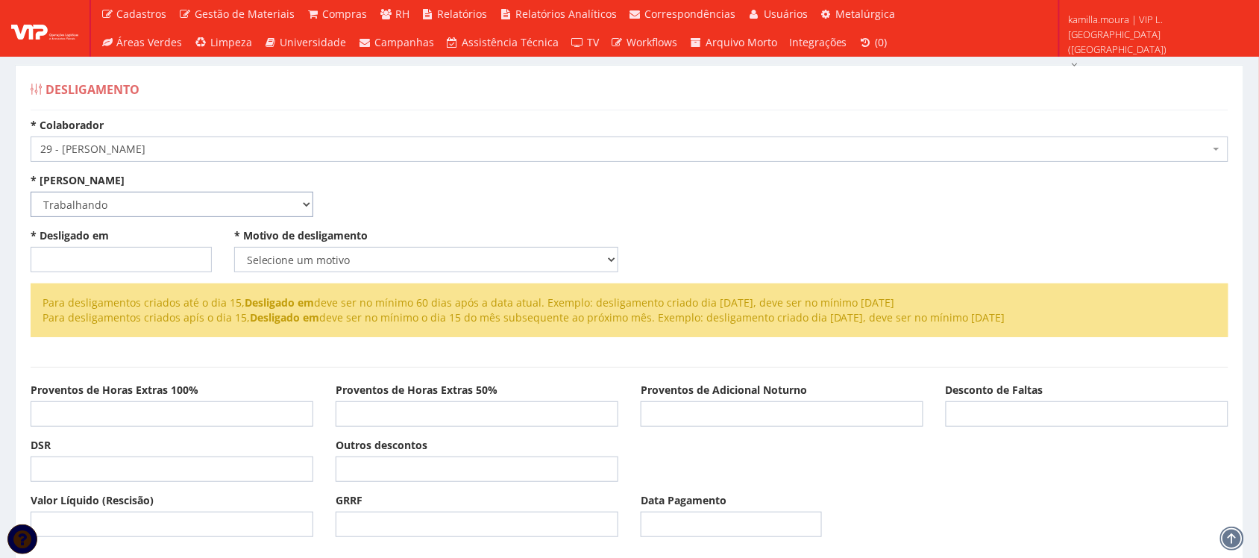
click at [31, 192] on select "Selecione um tipo Indenizado Trabalhando" at bounding box center [172, 204] width 283 height 25
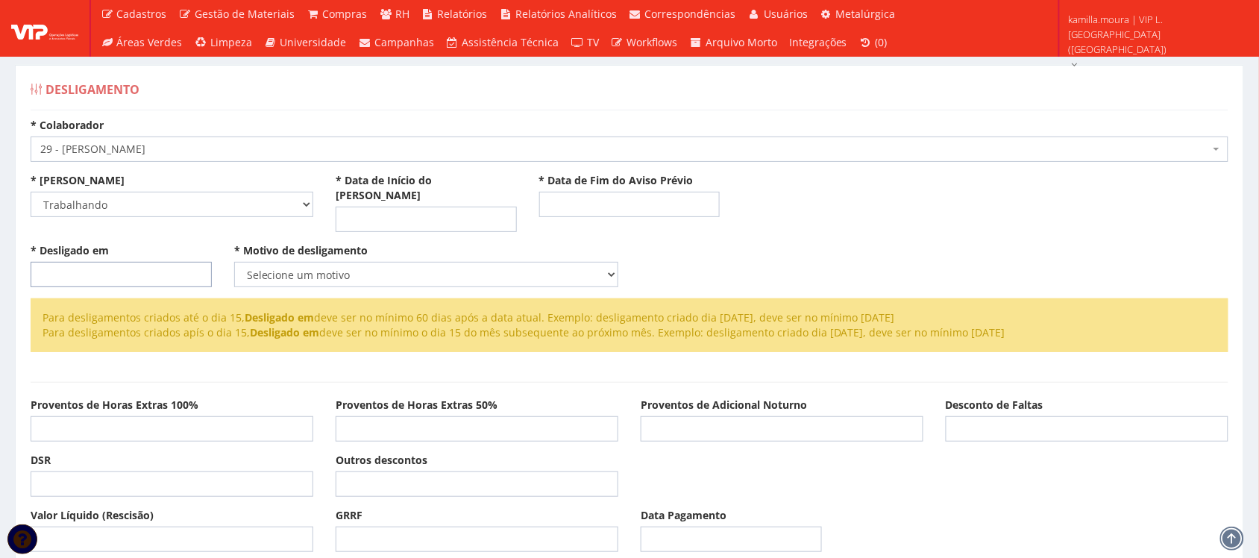
click at [107, 262] on input "* Desligado em" at bounding box center [121, 274] width 181 height 25
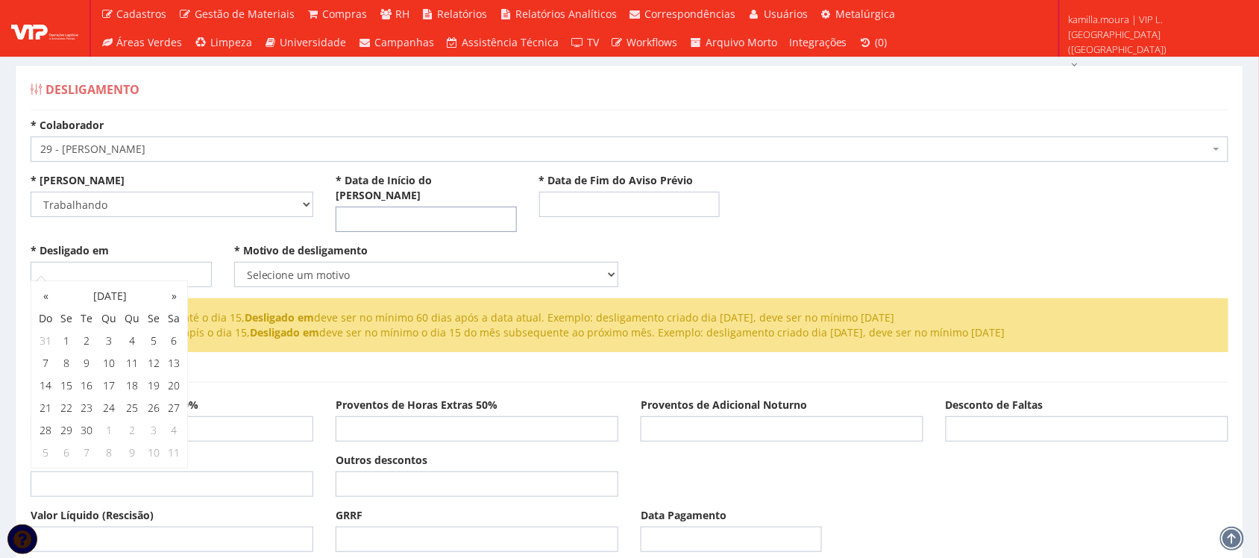
click at [412, 207] on input "* Data de Início do Aviso Prévio" at bounding box center [426, 219] width 181 height 25
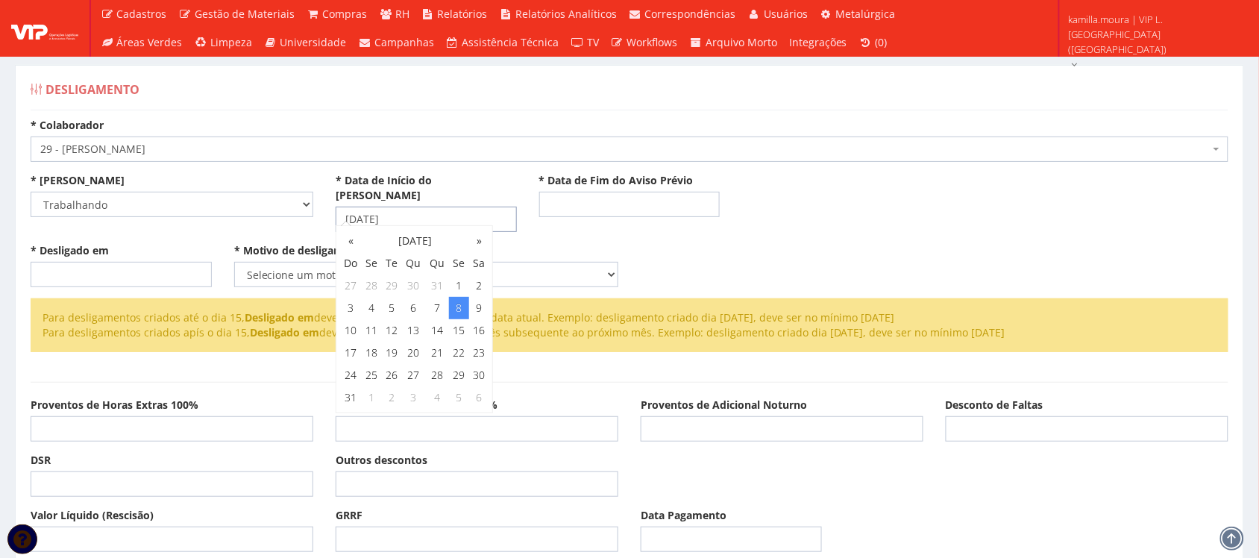
type input "08/08/2025"
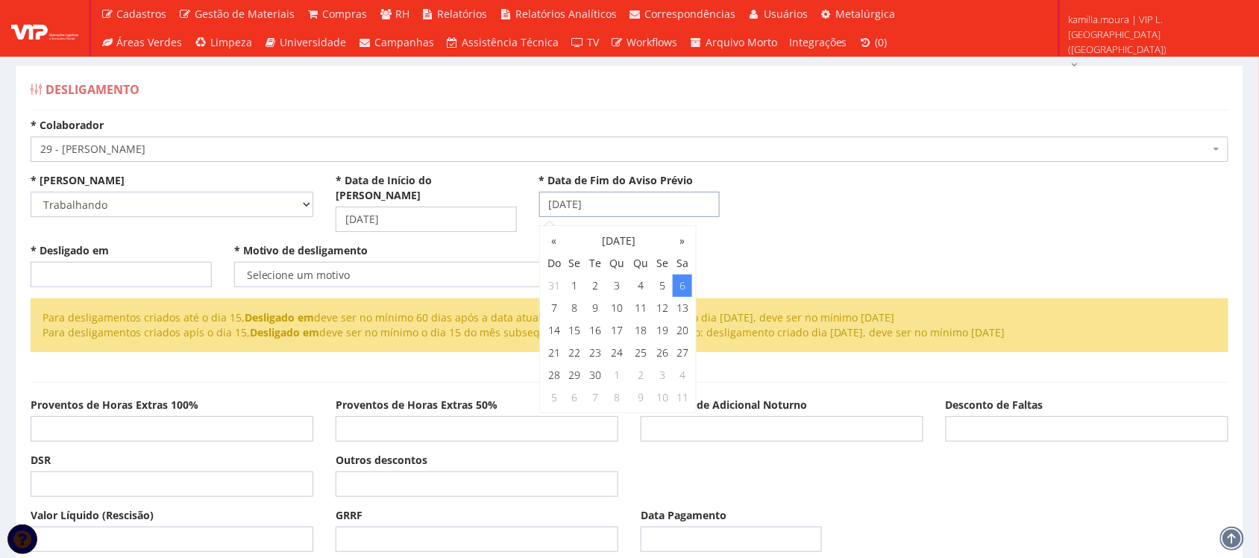
type input "06/09/2025"
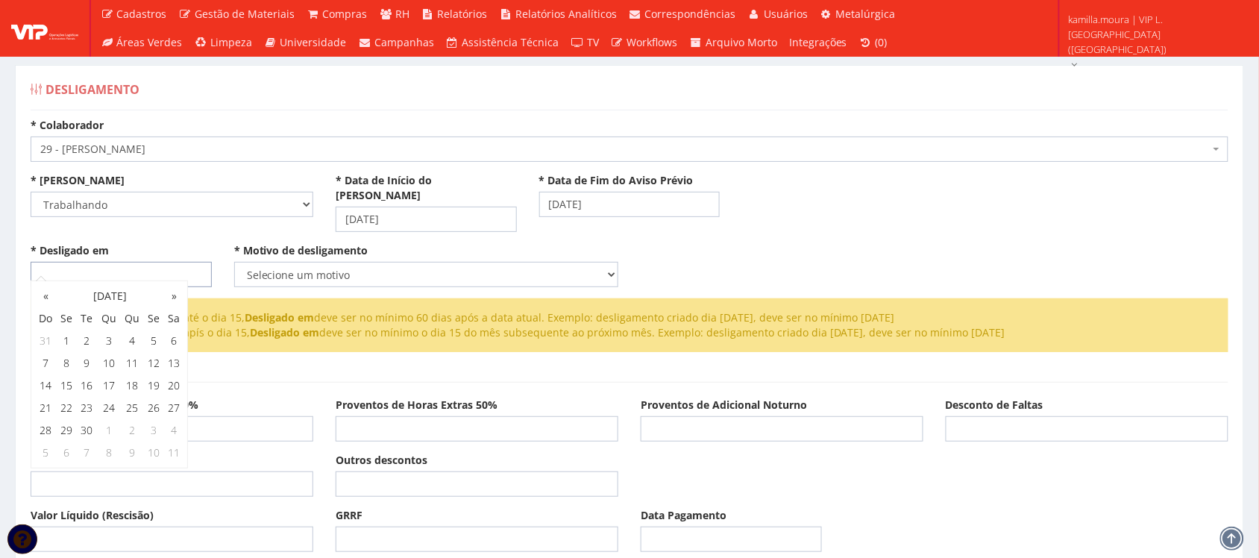
click at [192, 262] on input "* Desligado em" at bounding box center [121, 274] width 181 height 25
type input "[DATE]"
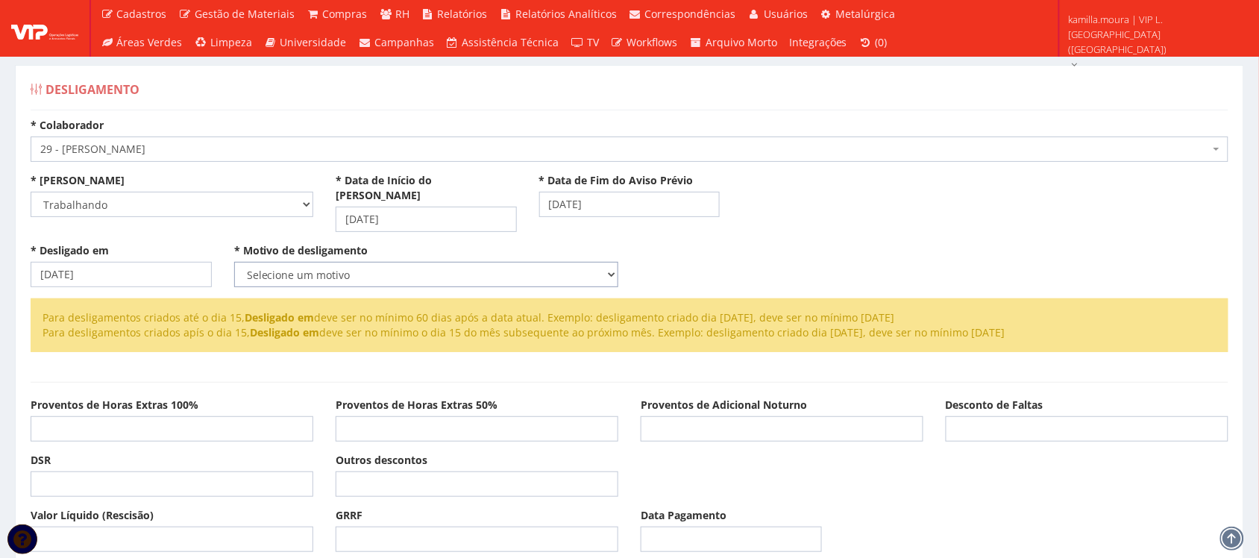
drag, startPoint x: 488, startPoint y: 256, endPoint x: 467, endPoint y: 262, distance: 22.4
click at [488, 262] on select "Selecione um motivo Com Justa Causa Sem Justa Causa Pedido de Demissão Término …" at bounding box center [426, 274] width 384 height 25
select select "sem_justa_causa"
click at [234, 262] on select "Selecione um motivo Com Justa Causa Sem Justa Causa Pedido de Demissão Término …" at bounding box center [426, 274] width 384 height 25
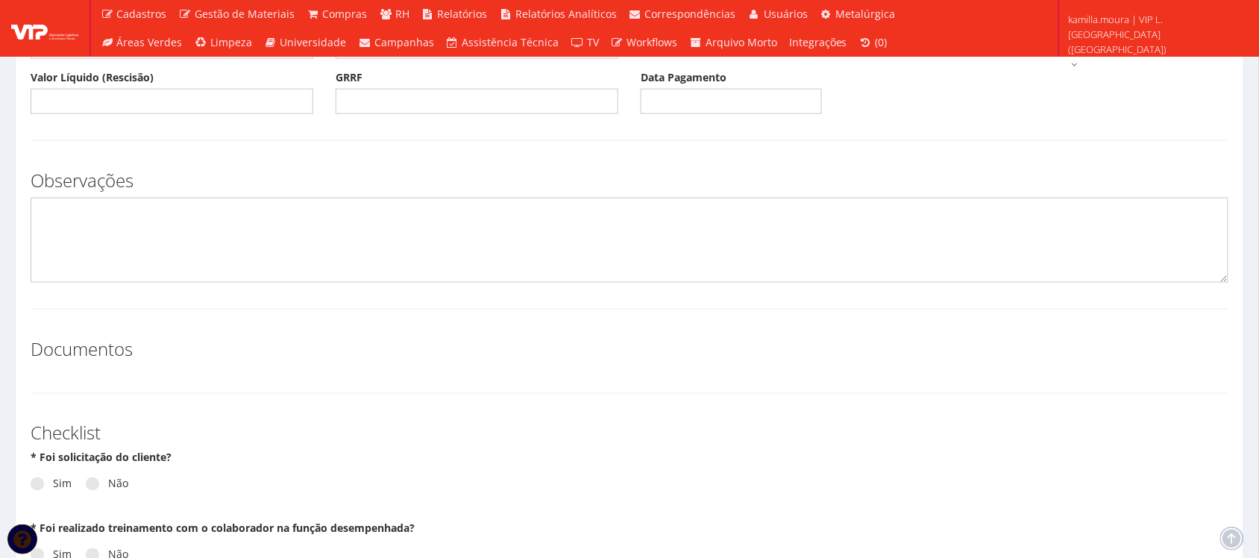
scroll to position [466, 0]
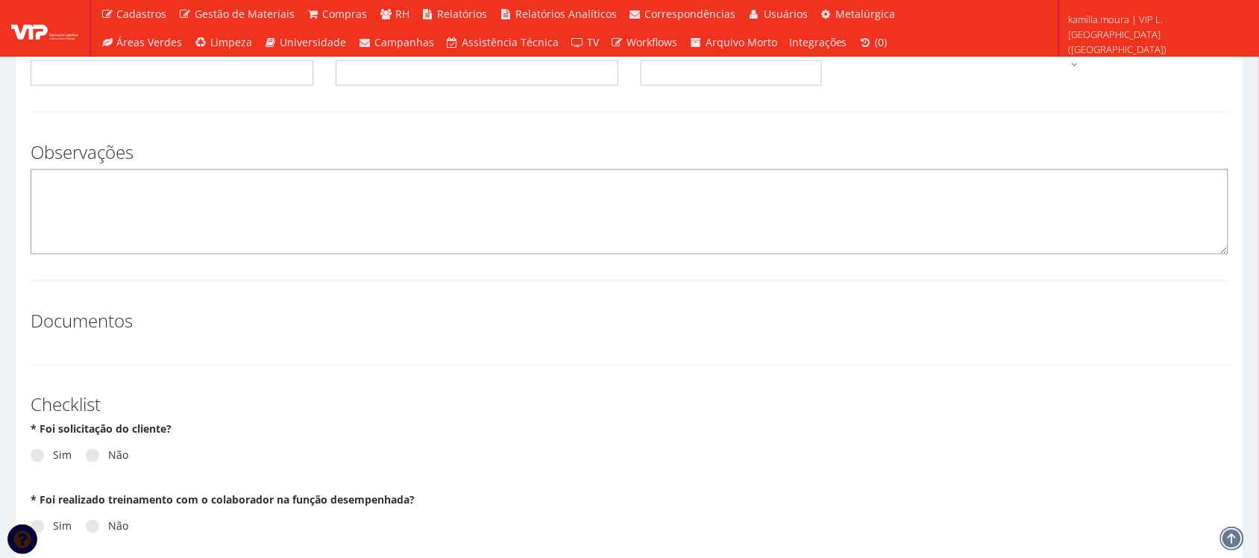
click at [172, 195] on textarea at bounding box center [630, 211] width 1198 height 85
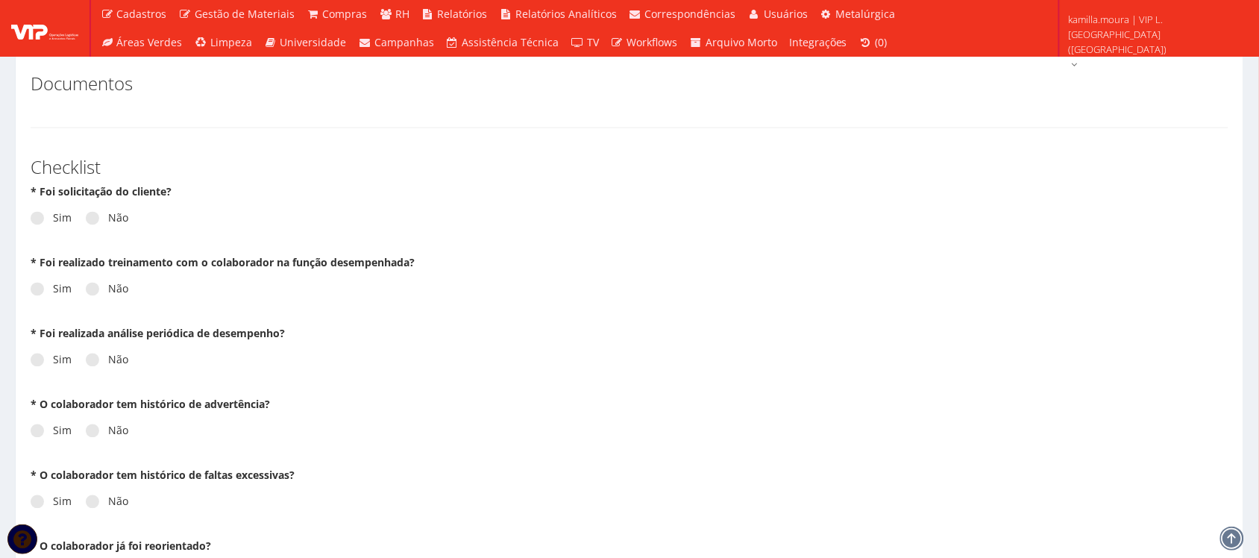
scroll to position [746, 0]
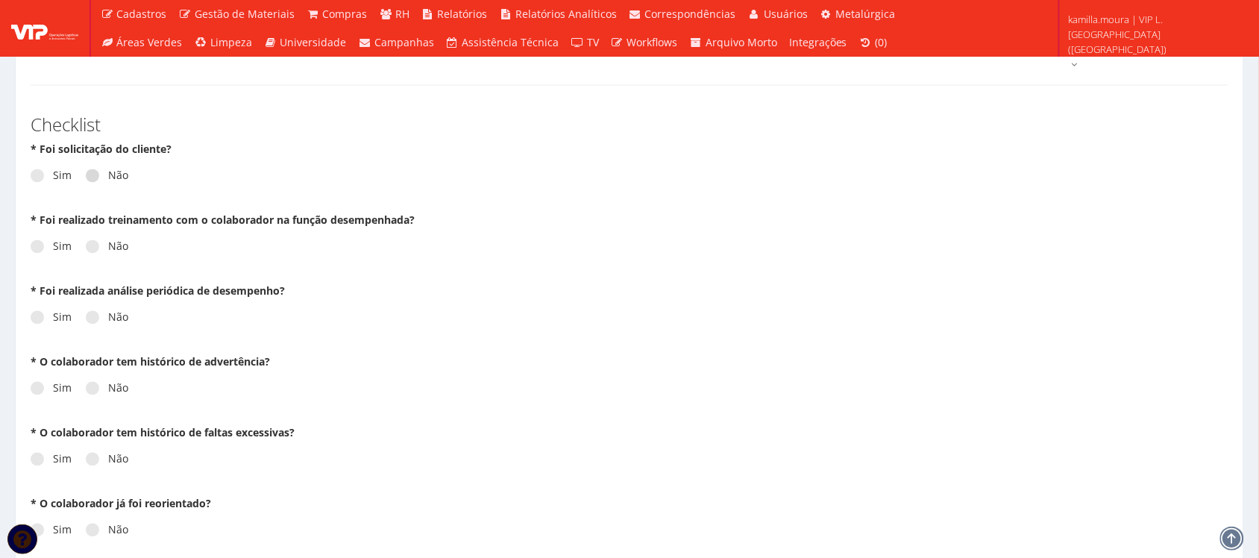
type textarea "DESLIGADO EM [DATE]"
click at [117, 169] on label "Não" at bounding box center [107, 176] width 43 height 15
click at [117, 172] on input "Não" at bounding box center [113, 177] width 10 height 10
radio input "true"
click at [116, 239] on label "Não" at bounding box center [107, 246] width 43 height 15
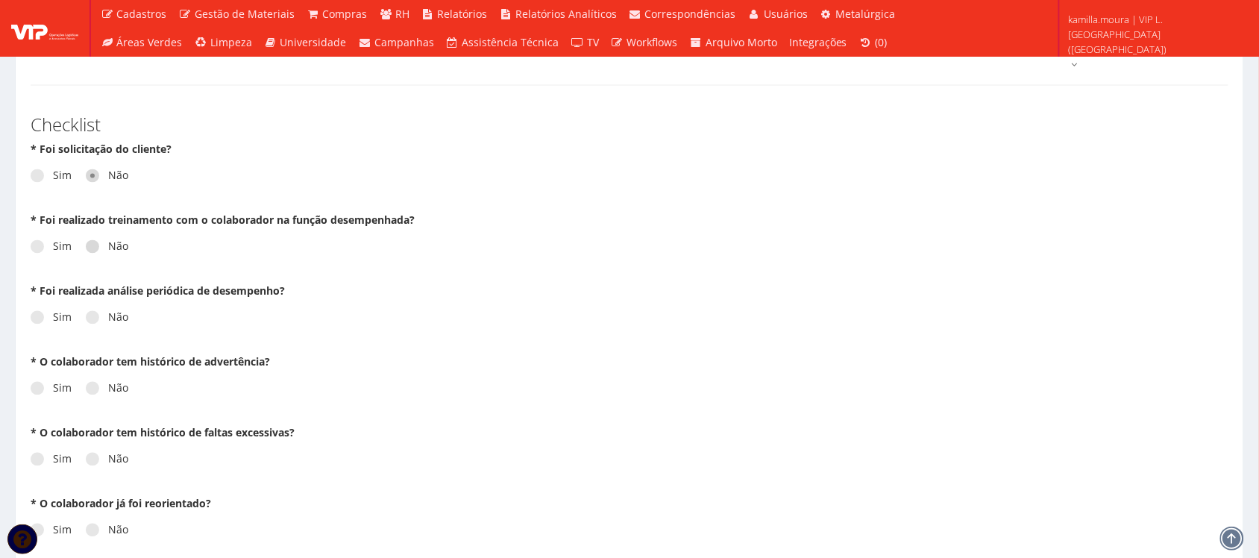
click at [116, 242] on input "Não" at bounding box center [113, 247] width 10 height 10
radio input "true"
click at [108, 310] on label "Não" at bounding box center [107, 317] width 43 height 15
click at [108, 313] on input "Não" at bounding box center [113, 318] width 10 height 10
radio input "true"
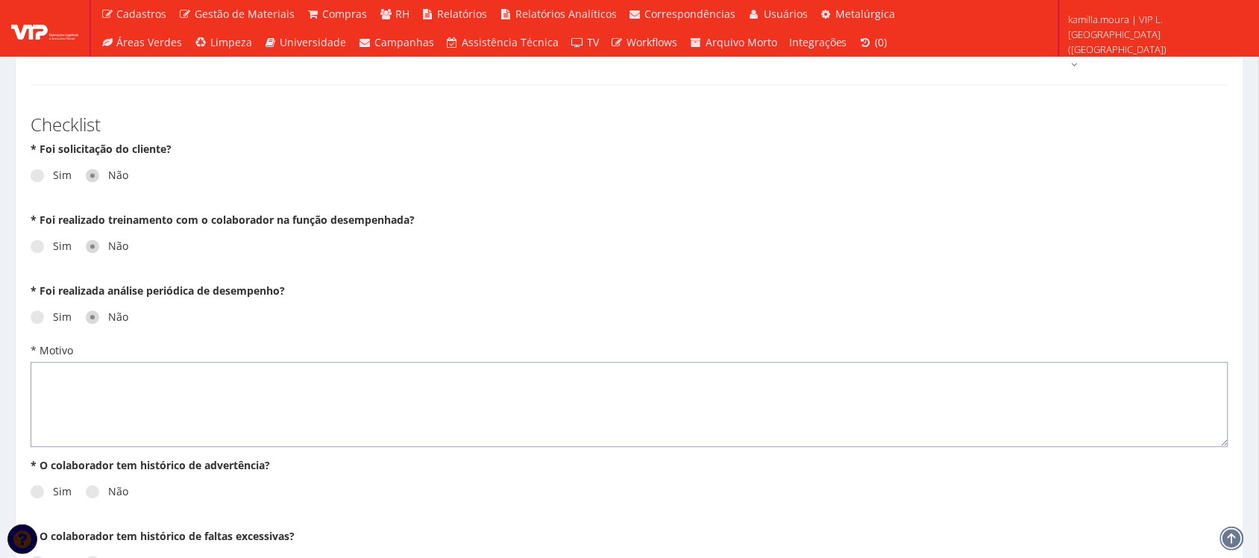
click at [118, 362] on textarea "* Motivo" at bounding box center [630, 404] width 1198 height 85
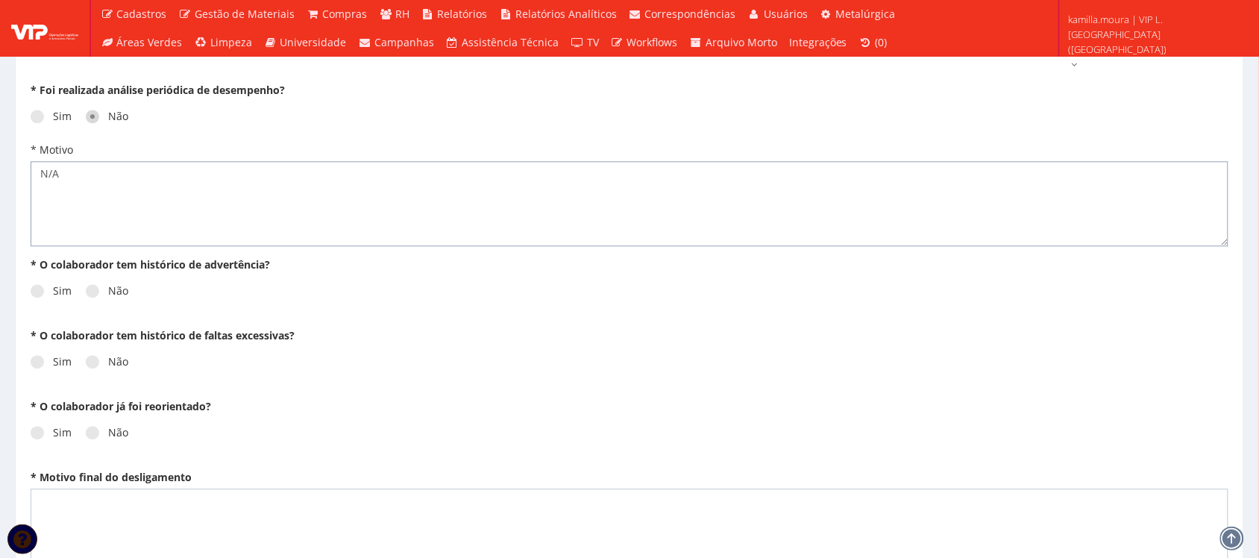
scroll to position [1025, 0]
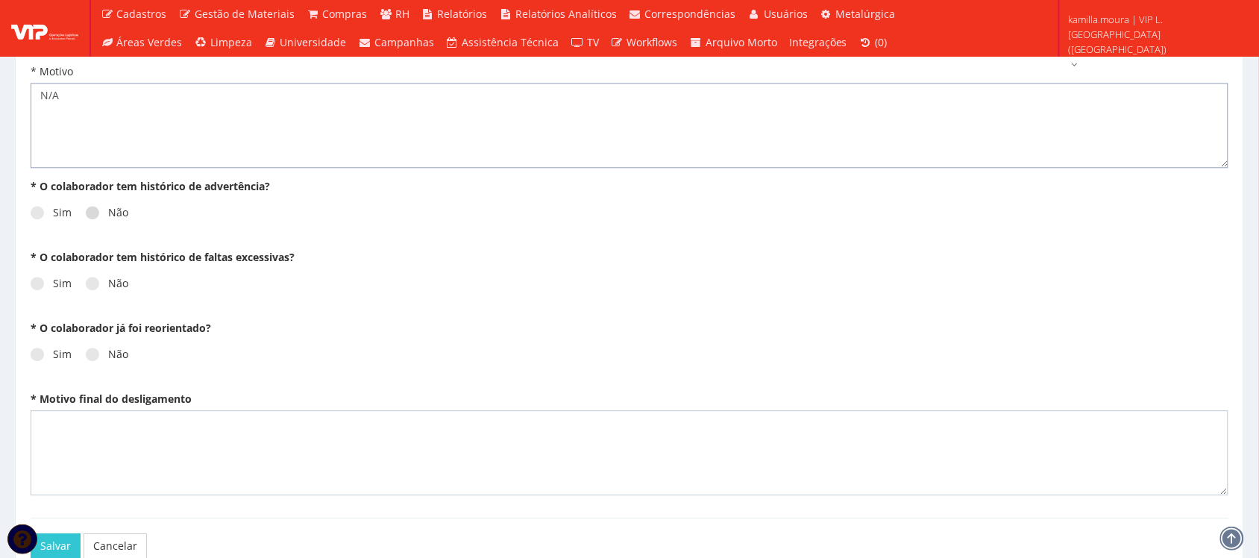
type textarea "N/A"
click at [112, 205] on label "Não" at bounding box center [107, 212] width 43 height 15
click at [112, 208] on input "Não" at bounding box center [113, 213] width 10 height 10
radio input "true"
click at [109, 276] on label "Não" at bounding box center [107, 283] width 43 height 15
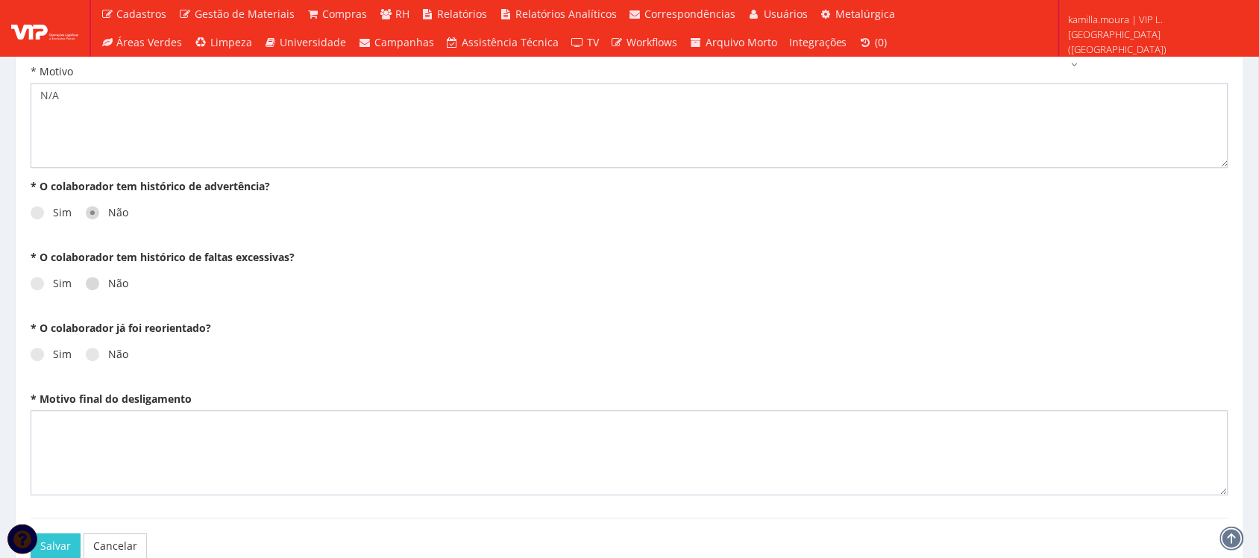
click at [109, 279] on input "Não" at bounding box center [113, 284] width 10 height 10
radio input "true"
click at [107, 347] on label "Não" at bounding box center [107, 354] width 43 height 15
click at [108, 350] on input "Não" at bounding box center [113, 355] width 10 height 10
radio input "true"
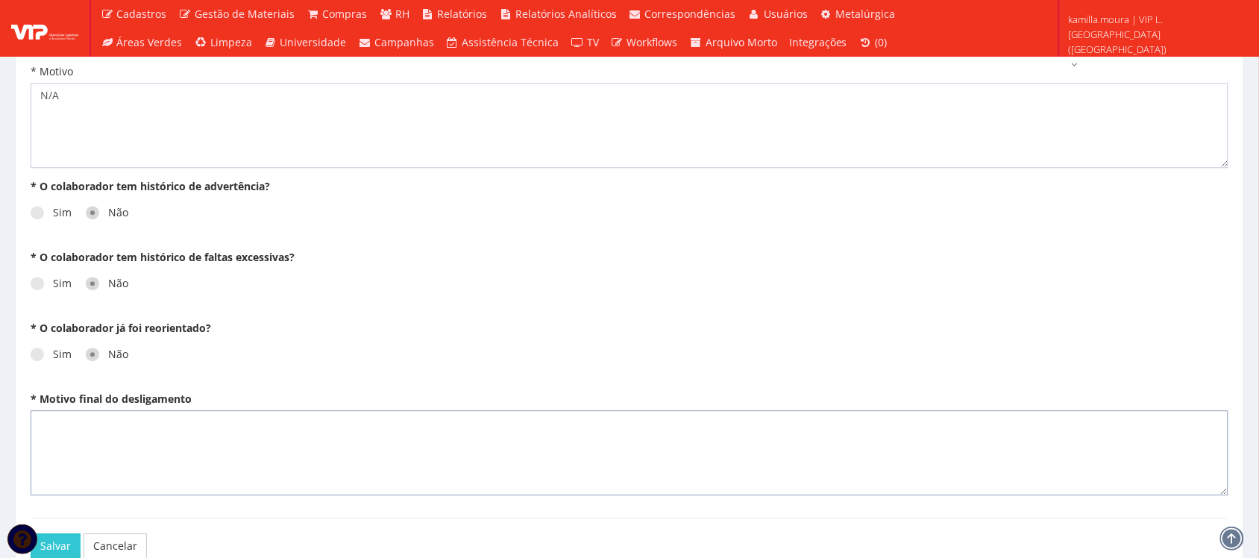
click at [118, 426] on textarea "* Motivo final do desligamento" at bounding box center [630, 452] width 1198 height 85
type textarea "N/A"
click at [65, 538] on button "Salvar" at bounding box center [56, 545] width 50 height 25
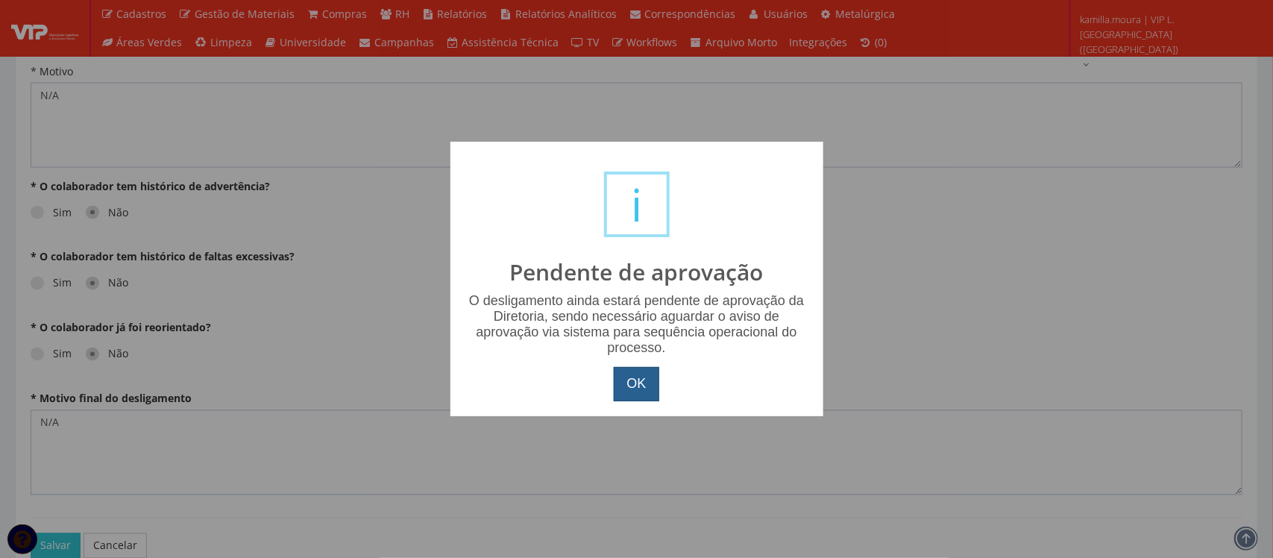
click at [625, 381] on button "OK" at bounding box center [636, 384] width 45 height 34
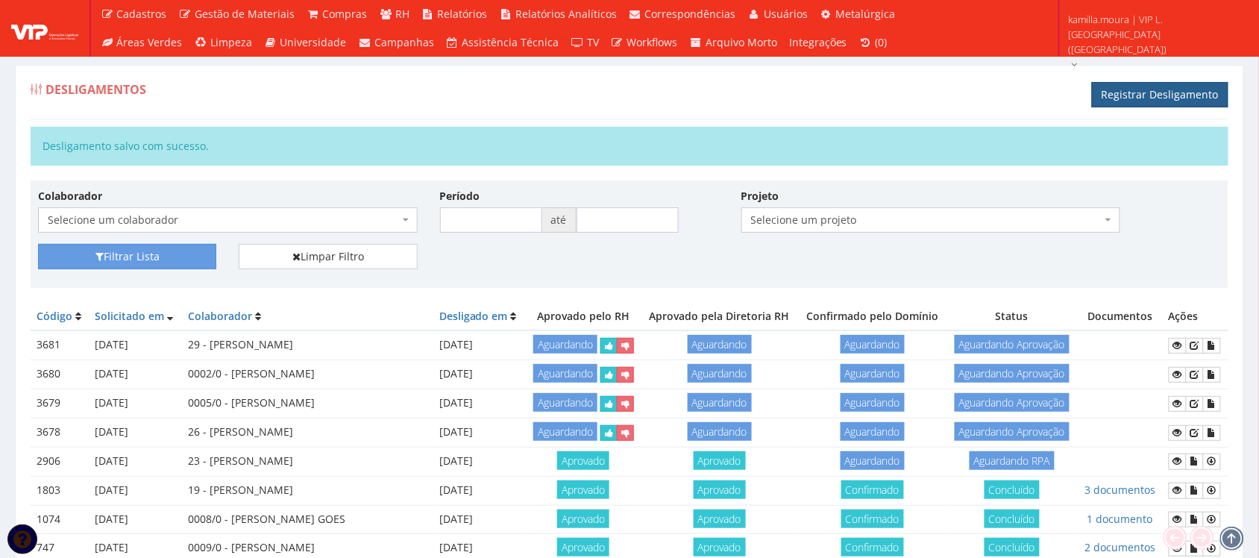
click at [1193, 95] on link "Registrar Desligamento" at bounding box center [1160, 94] width 136 height 25
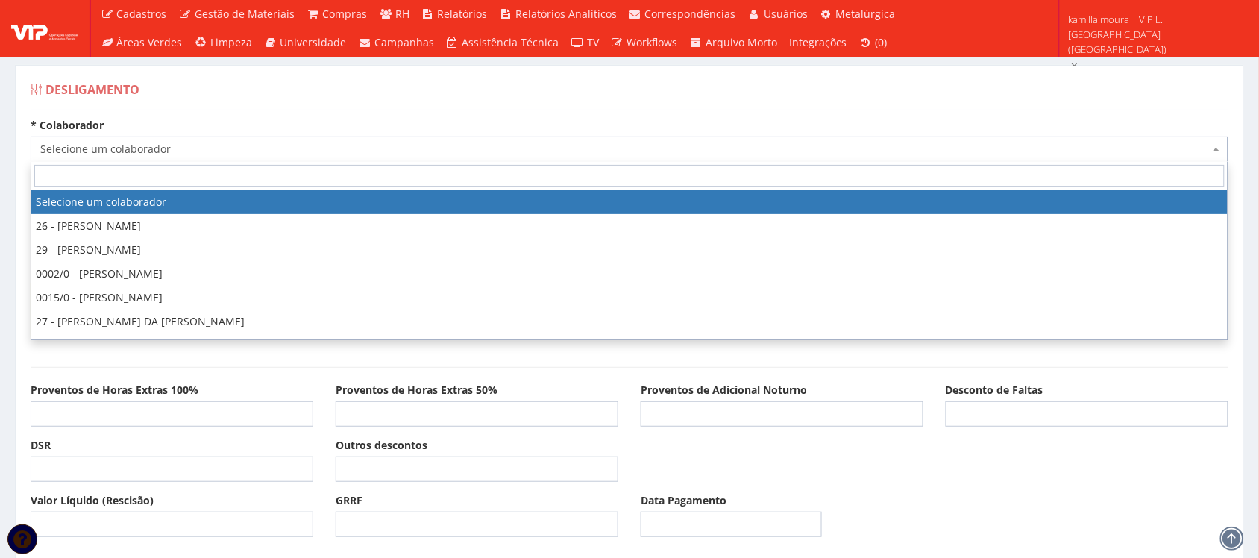
click at [280, 155] on span "Selecione um colaborador" at bounding box center [624, 149] width 1169 height 15
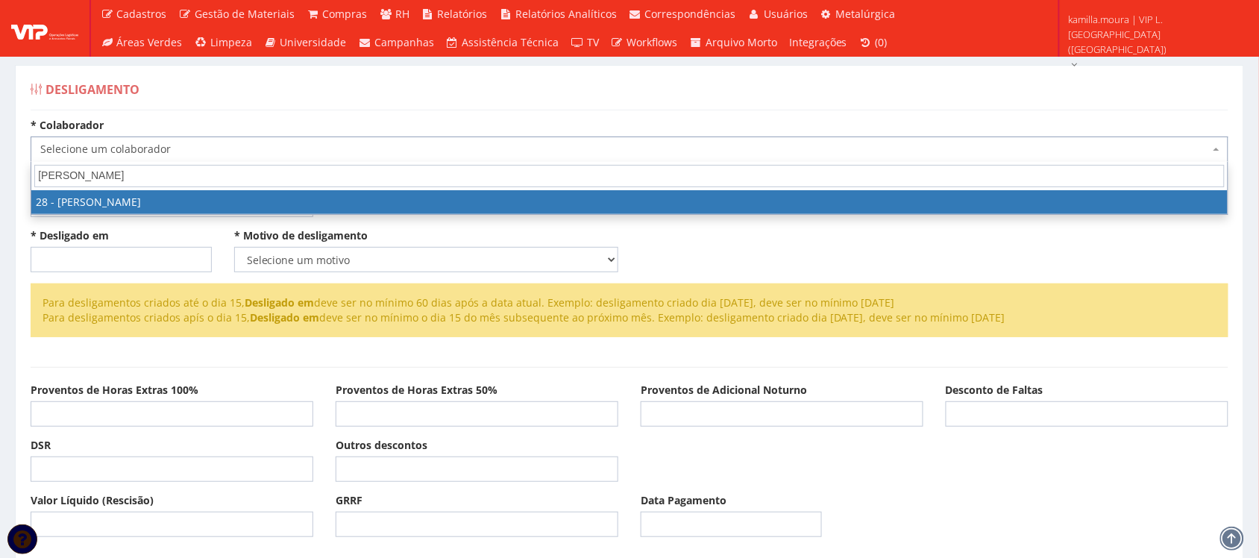
type input "LUCAS"
select select "3838"
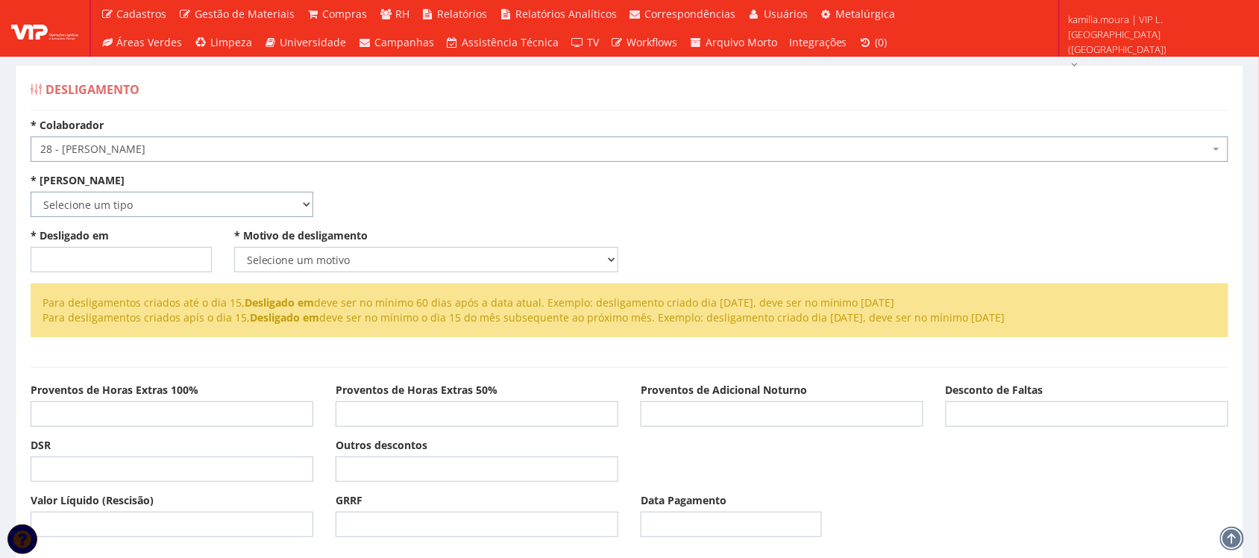
click at [176, 204] on select "Selecione um tipo Indenizado Trabalhando" at bounding box center [172, 204] width 283 height 25
select select "trabalhando"
click at [31, 192] on select "Selecione um tipo Indenizado Trabalhando" at bounding box center [172, 204] width 283 height 25
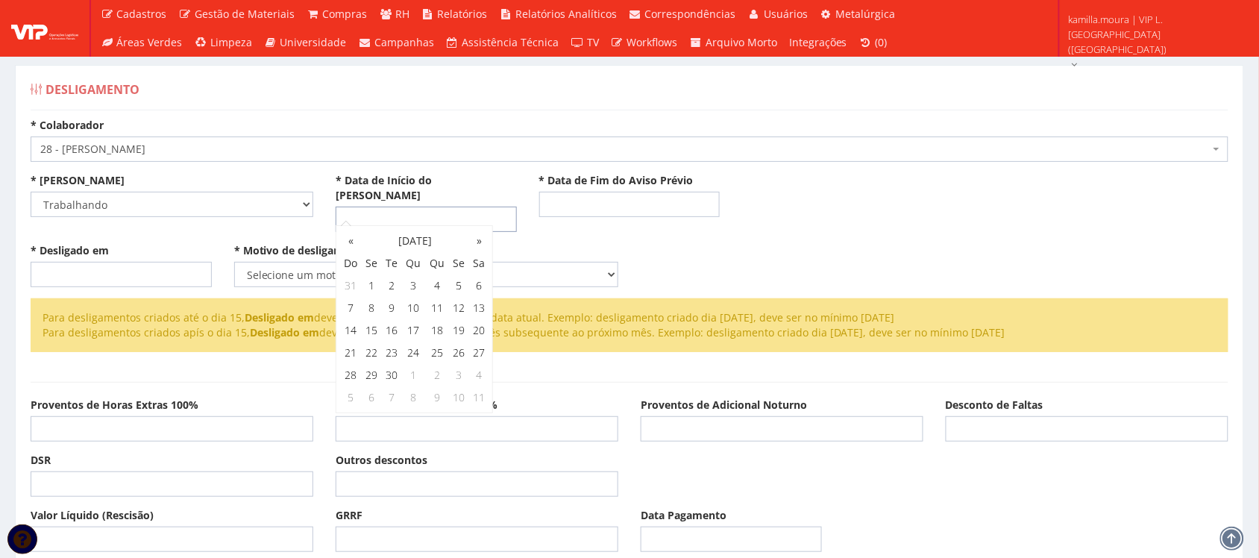
click at [347, 207] on input "* Data de Início do Aviso Prévio" at bounding box center [426, 219] width 181 height 25
type input "08/08/2025"
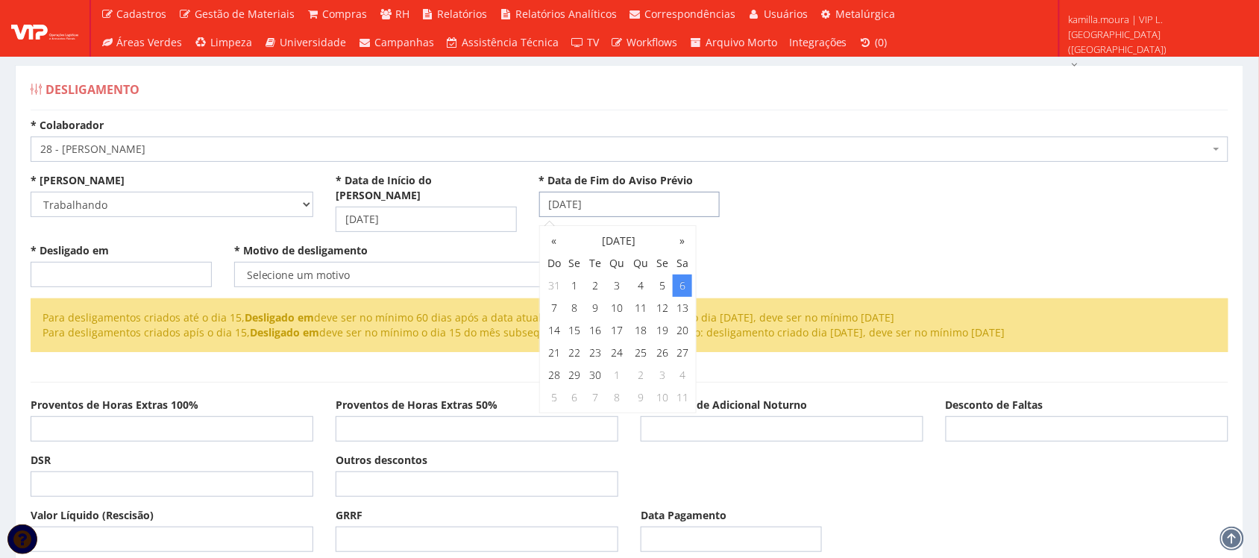
type input "06/09/2025"
click at [139, 262] on input "* Desligado em" at bounding box center [121, 274] width 181 height 25
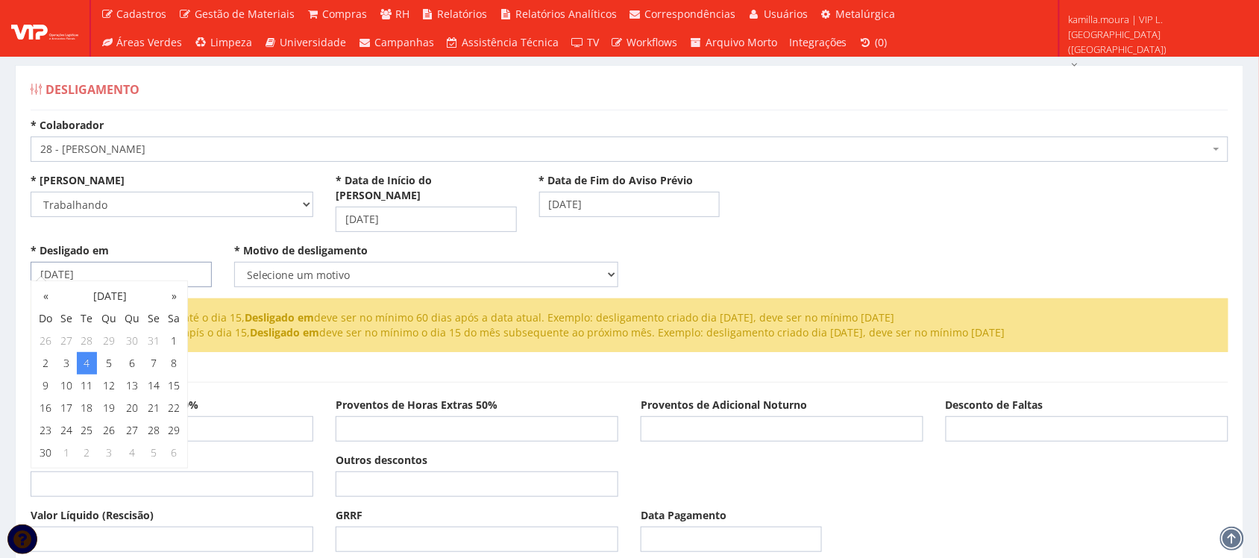
type input "[DATE]"
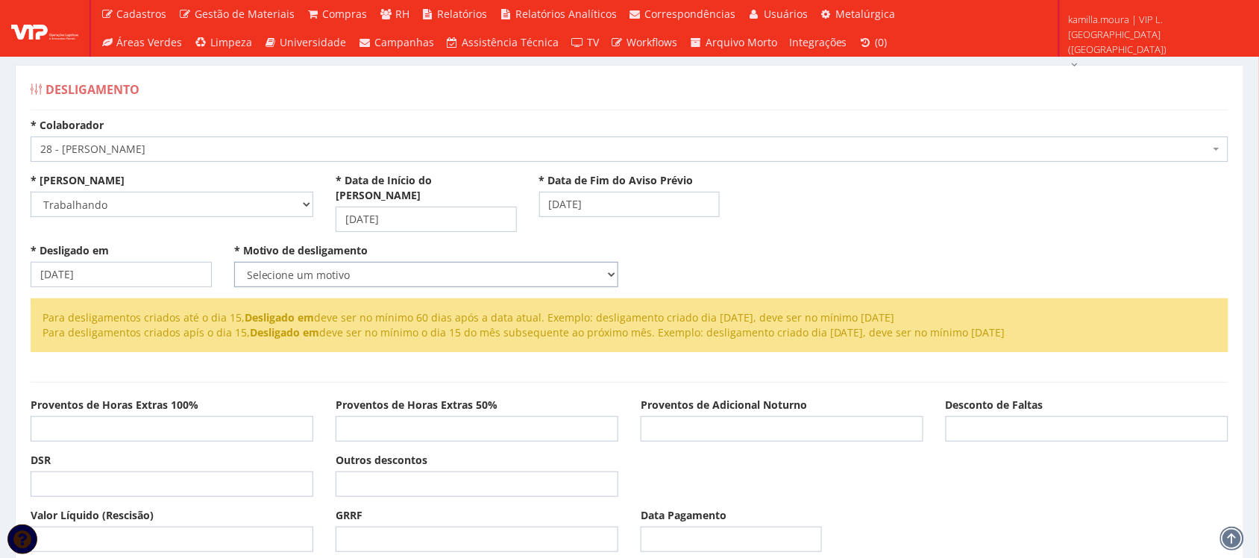
click at [342, 262] on select "Selecione um motivo Com Justa Causa Sem Justa Causa Pedido de Demissão Término …" at bounding box center [426, 274] width 384 height 25
select select "sem_justa_causa"
click at [234, 262] on select "Selecione um motivo Com Justa Causa Sem Justa Causa Pedido de Demissão Término …" at bounding box center [426, 274] width 384 height 25
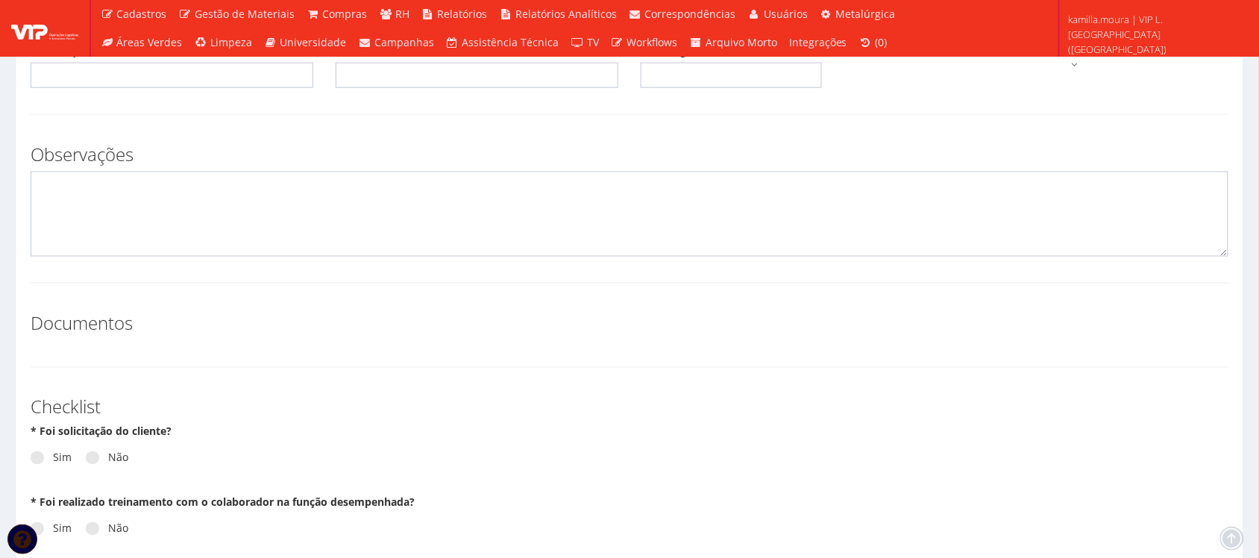
scroll to position [466, 0]
click at [168, 207] on textarea at bounding box center [630, 211] width 1198 height 85
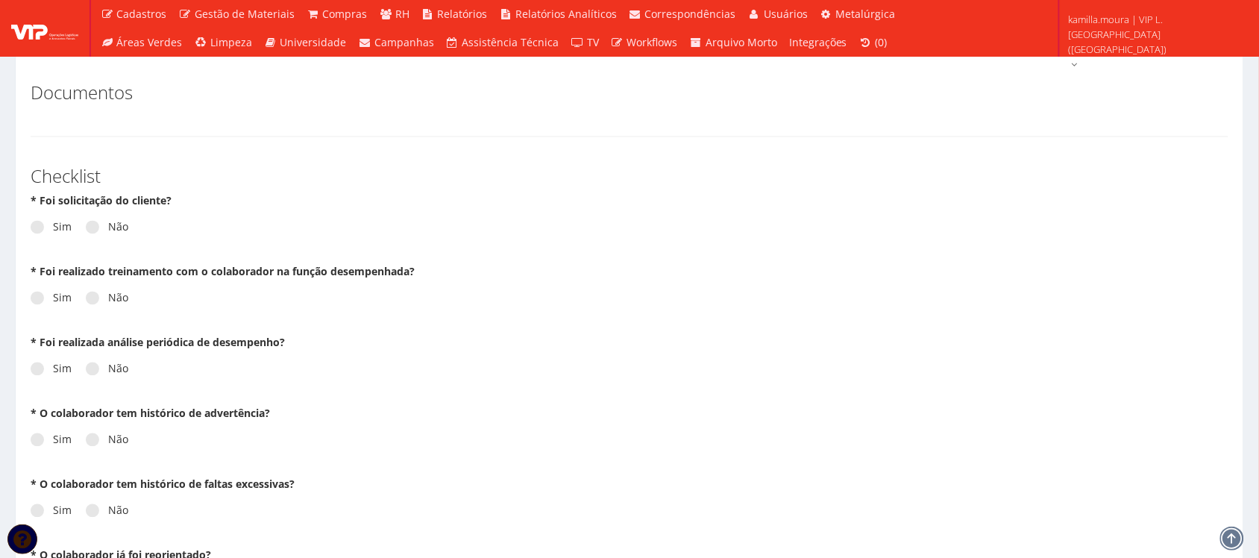
scroll to position [746, 0]
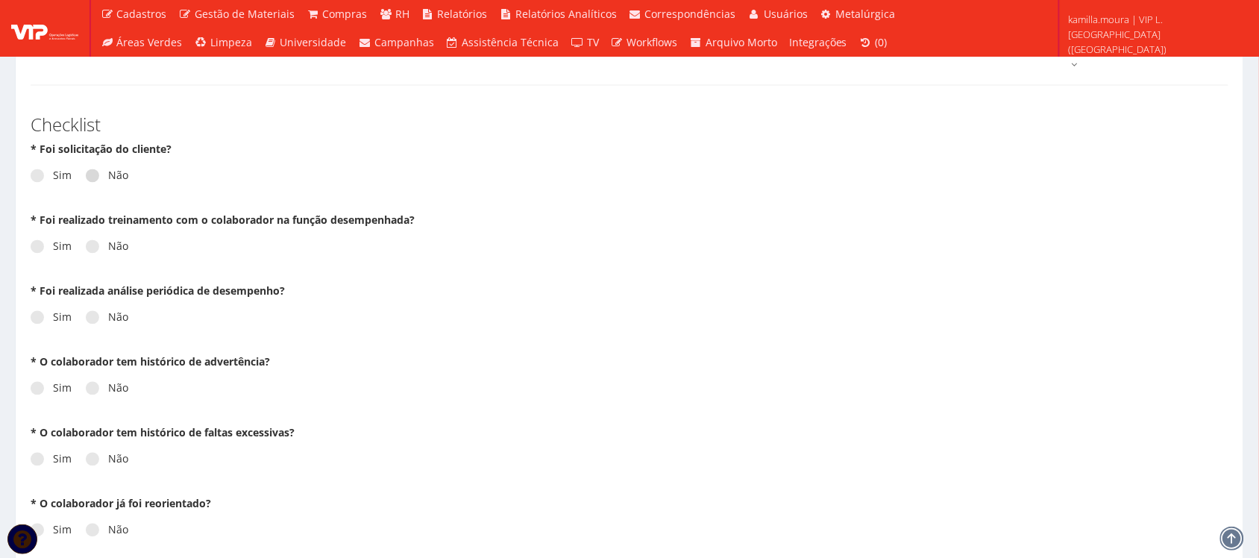
type textarea "DESLIGADO EM [DATE]"
click at [119, 169] on label "Não" at bounding box center [107, 176] width 43 height 15
click at [118, 172] on input "Não" at bounding box center [113, 177] width 10 height 10
radio input "true"
click at [102, 239] on label "Não" at bounding box center [107, 246] width 43 height 15
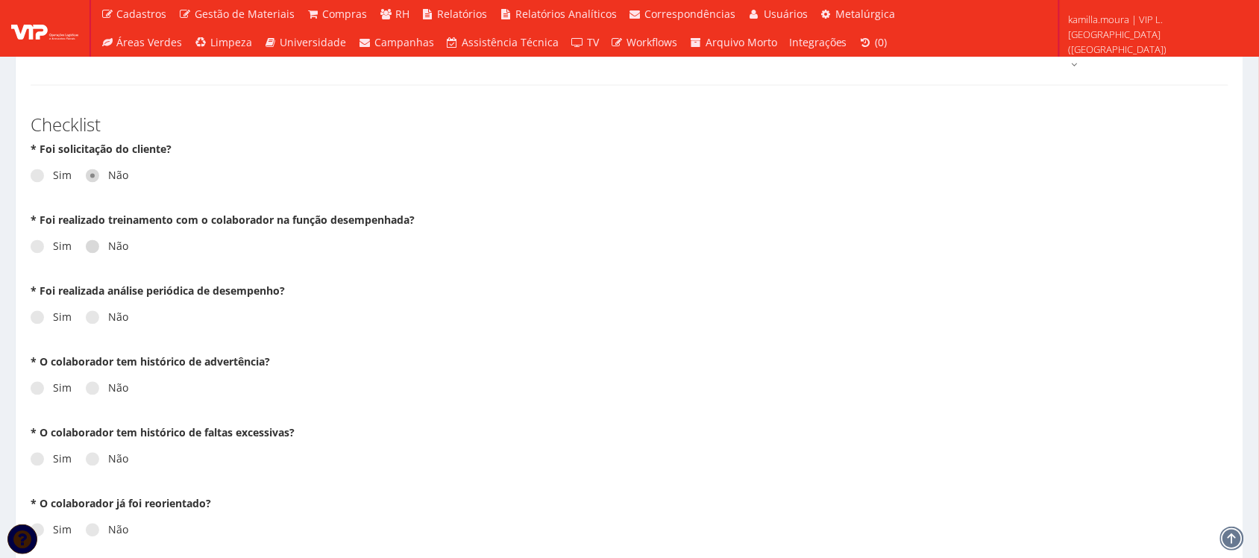
click at [108, 242] on input "Não" at bounding box center [113, 247] width 10 height 10
radio input "true"
click at [101, 310] on label "Não" at bounding box center [107, 317] width 43 height 15
click at [108, 313] on input "Não" at bounding box center [113, 318] width 10 height 10
radio input "true"
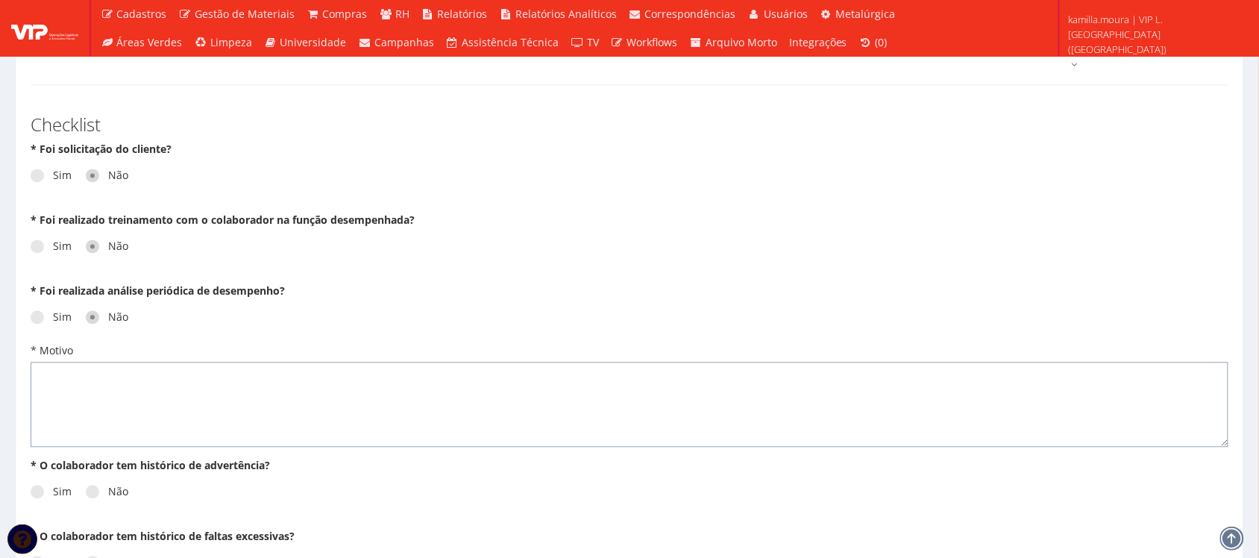
click at [95, 377] on textarea "* Motivo" at bounding box center [630, 404] width 1198 height 85
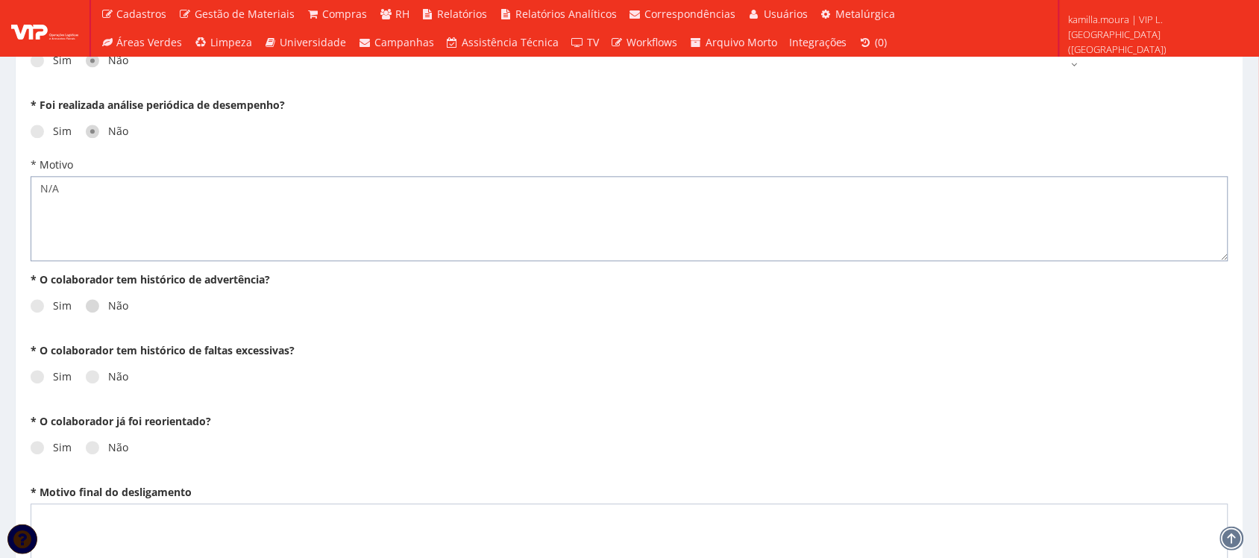
type textarea "N/A"
click at [109, 298] on label "Não" at bounding box center [107, 305] width 43 height 15
click at [109, 301] on input "Não" at bounding box center [113, 306] width 10 height 10
radio input "true"
click at [104, 369] on label "Não" at bounding box center [107, 376] width 43 height 15
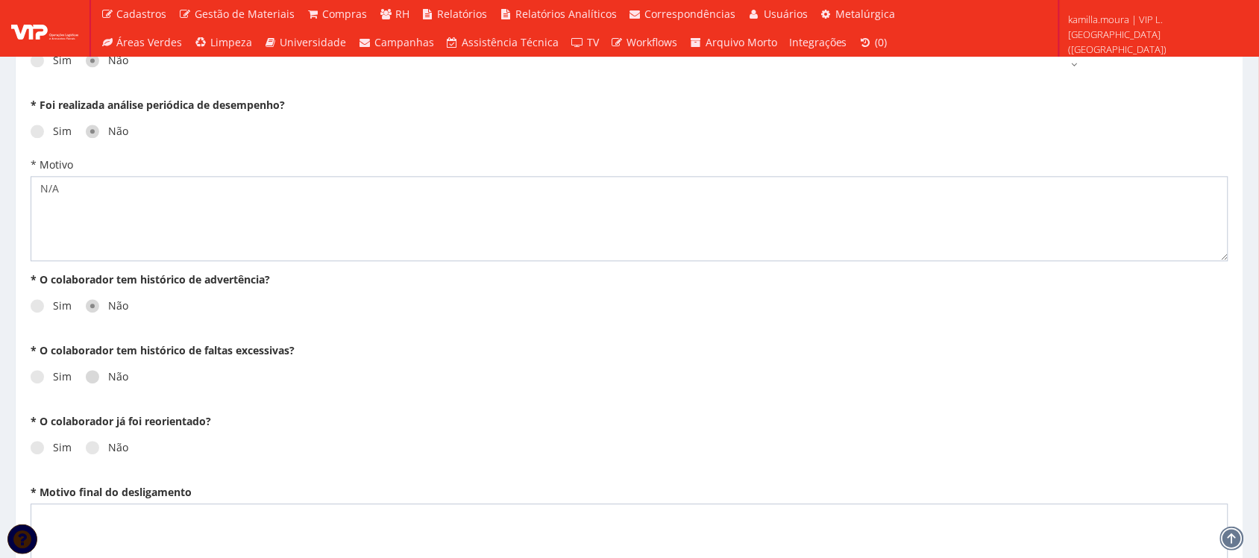
click at [108, 372] on input "Não" at bounding box center [113, 377] width 10 height 10
radio input "true"
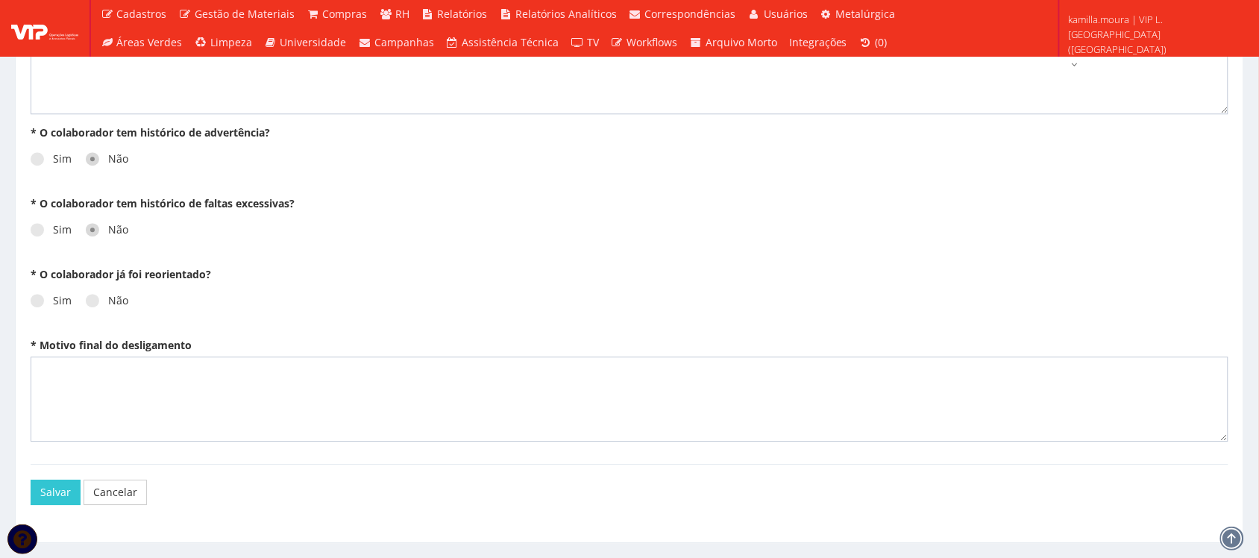
scroll to position [1102, 0]
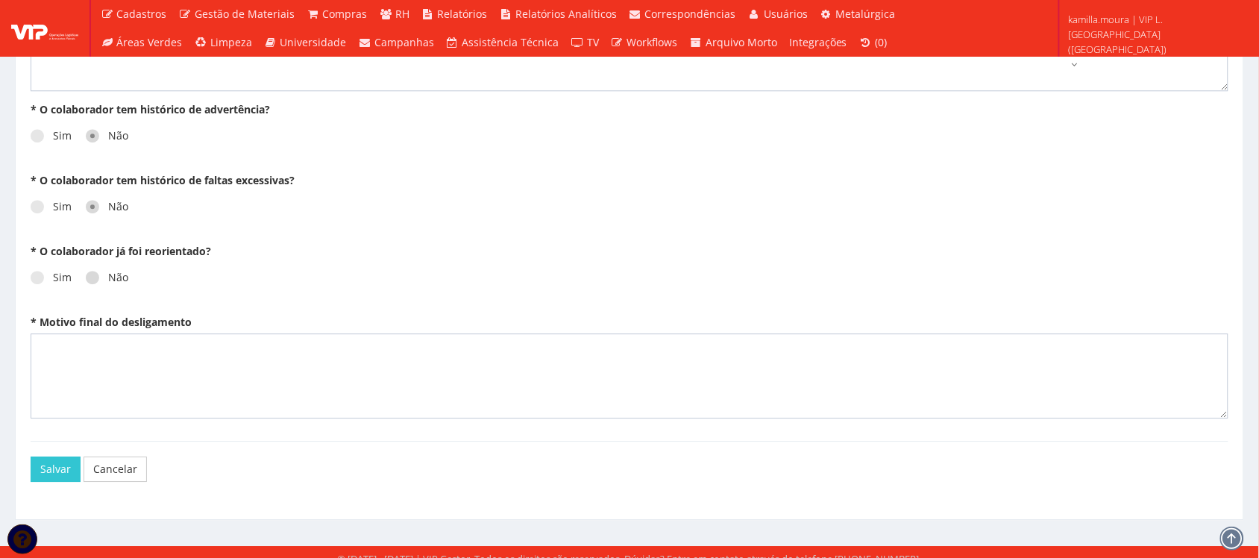
click at [116, 270] on label "Não" at bounding box center [107, 277] width 43 height 15
click at [116, 273] on input "Não" at bounding box center [113, 278] width 10 height 10
radio input "true"
click at [106, 355] on textarea "* Motivo final do desligamento" at bounding box center [630, 375] width 1198 height 85
type textarea "N/A"
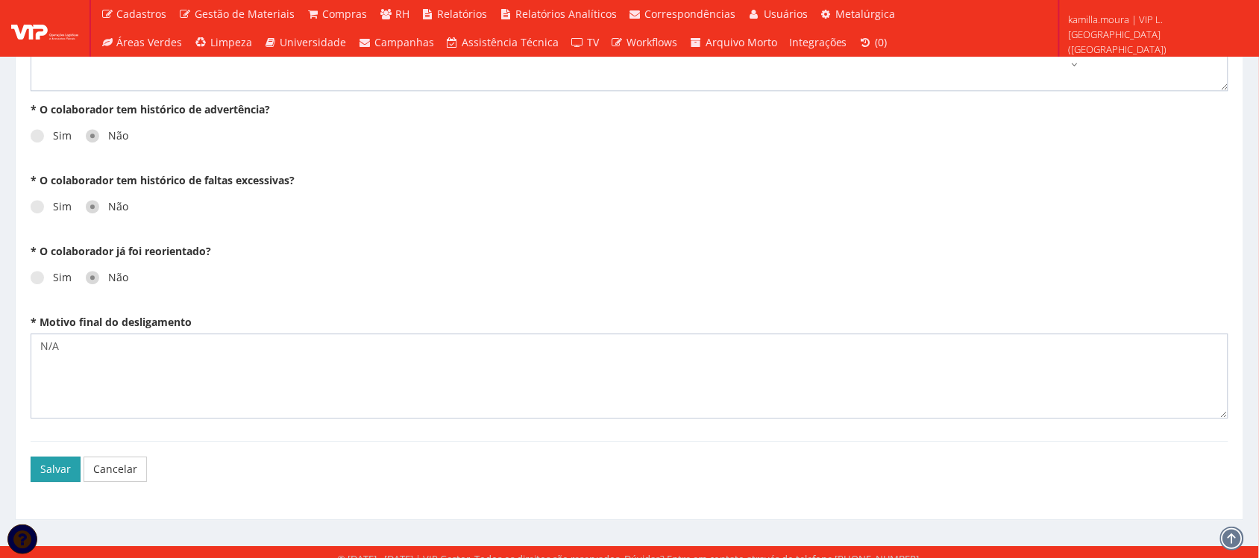
click at [62, 457] on button "Salvar" at bounding box center [56, 468] width 50 height 25
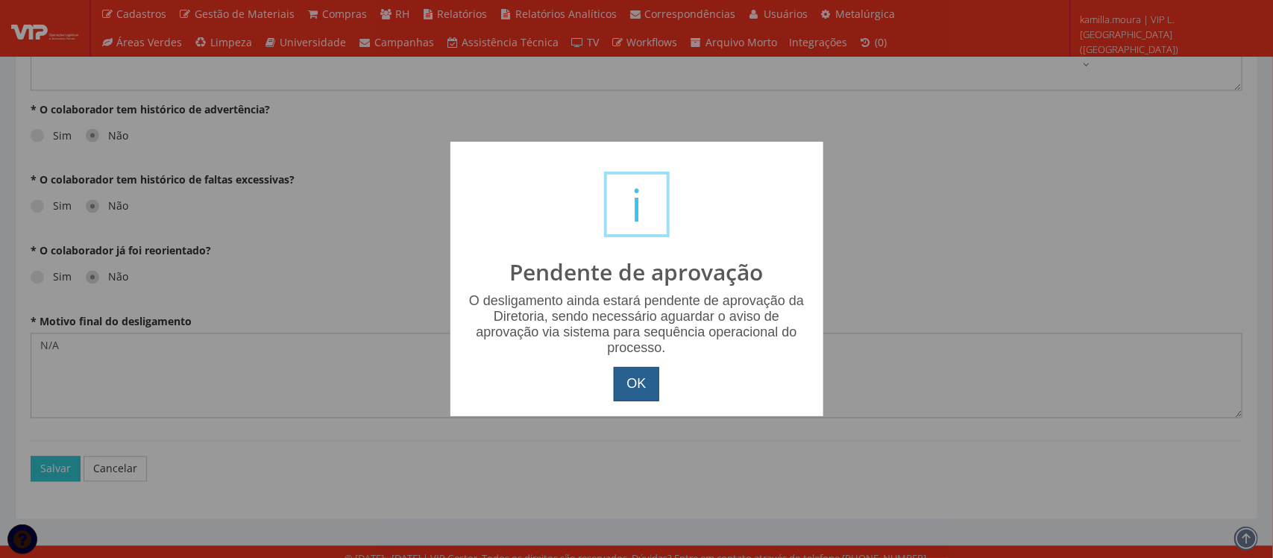
click at [640, 384] on button "OK" at bounding box center [636, 384] width 45 height 34
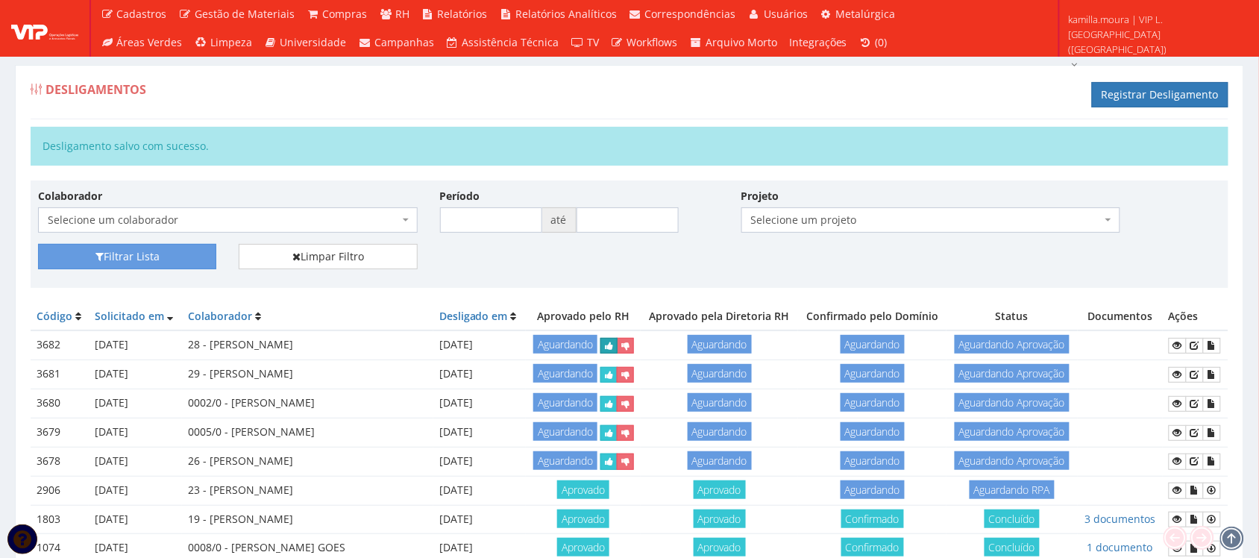
click at [613, 349] on icon "submit" at bounding box center [609, 346] width 8 height 10
click at [749, 344] on icon "submit" at bounding box center [745, 346] width 8 height 10
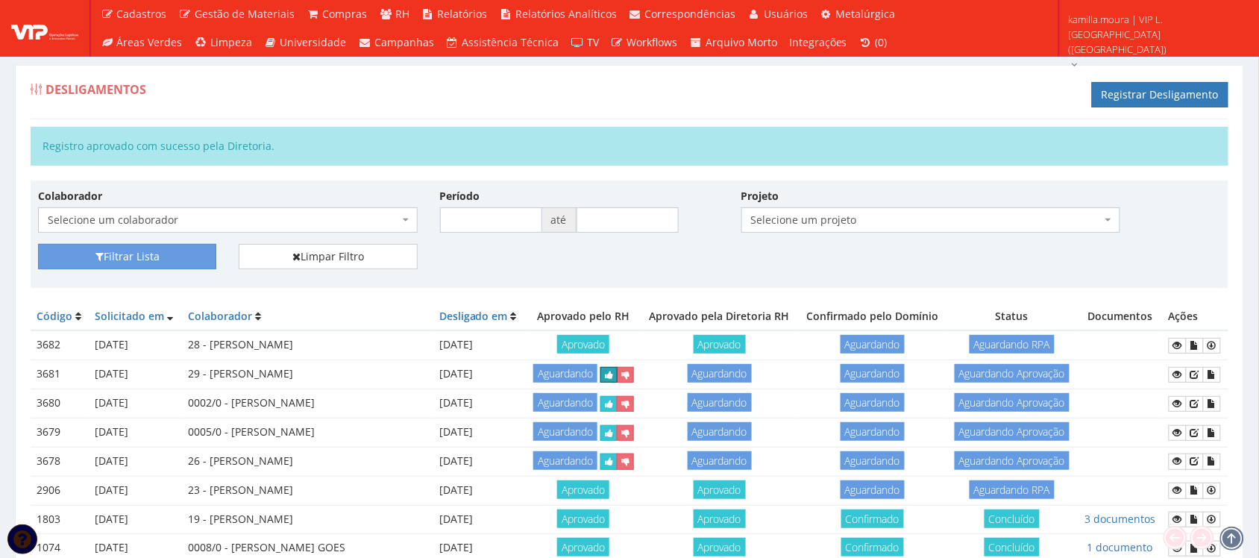
drag, startPoint x: 621, startPoint y: 384, endPoint x: 681, endPoint y: 75, distance: 315.1
click at [617, 383] on button "submit" at bounding box center [608, 375] width 17 height 16
click at [754, 383] on button "submit" at bounding box center [745, 375] width 17 height 16
click at [613, 407] on icon "submit" at bounding box center [609, 404] width 8 height 10
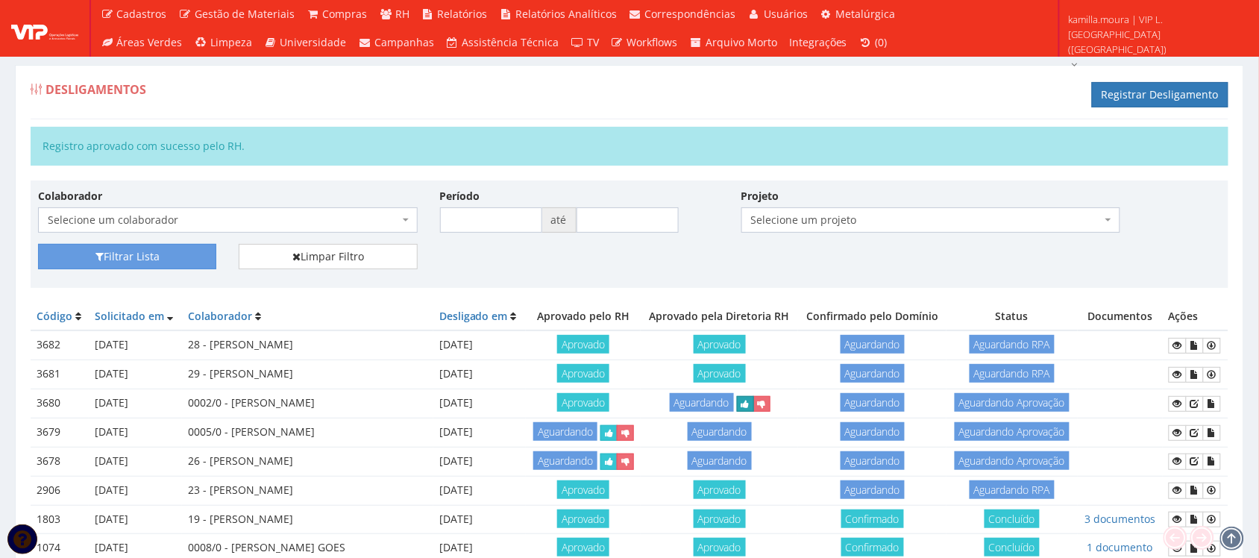
click at [751, 409] on button "submit" at bounding box center [745, 404] width 17 height 16
click at [617, 436] on button "submit" at bounding box center [608, 433] width 17 height 16
click at [754, 441] on button "submit" at bounding box center [745, 433] width 17 height 16
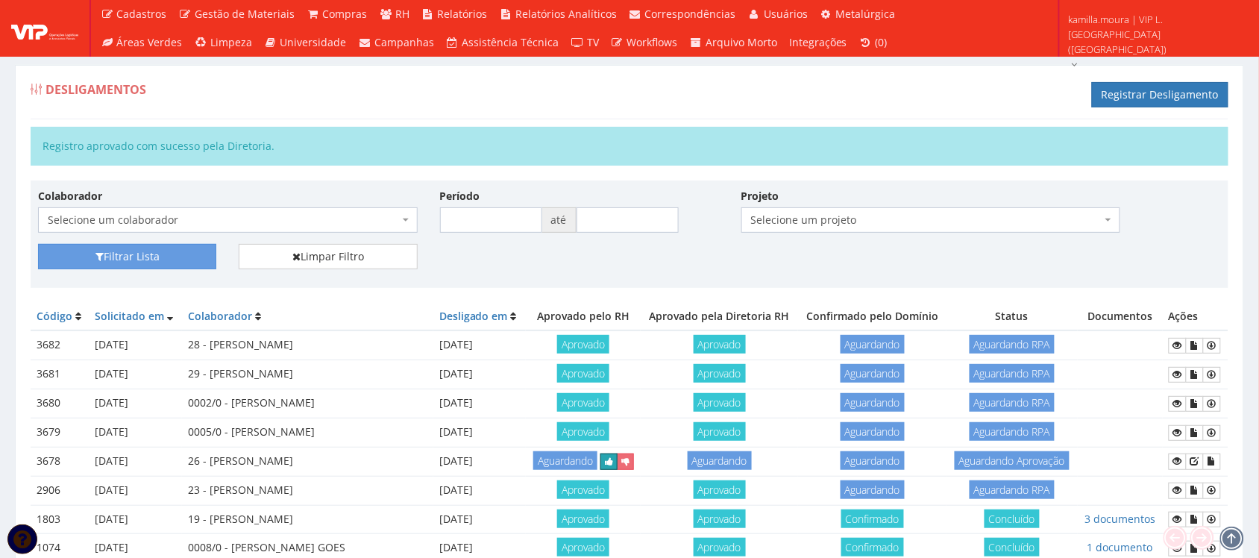
drag, startPoint x: 627, startPoint y: 464, endPoint x: 691, endPoint y: 68, distance: 401.1
click at [613, 464] on icon "submit" at bounding box center [609, 461] width 8 height 10
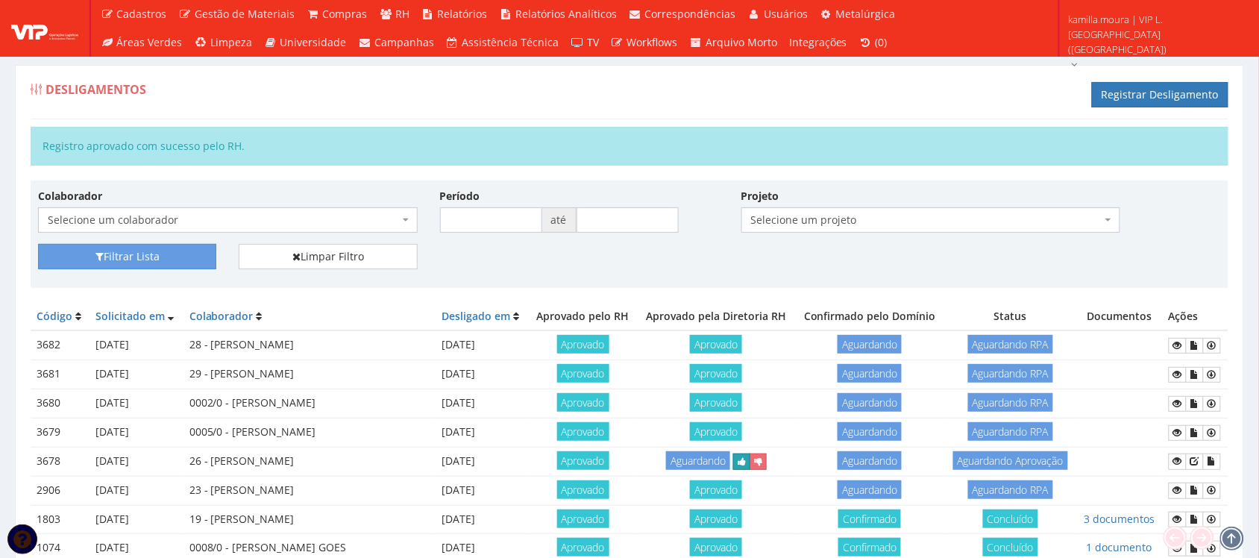
click at [746, 467] on icon "submit" at bounding box center [741, 461] width 8 height 10
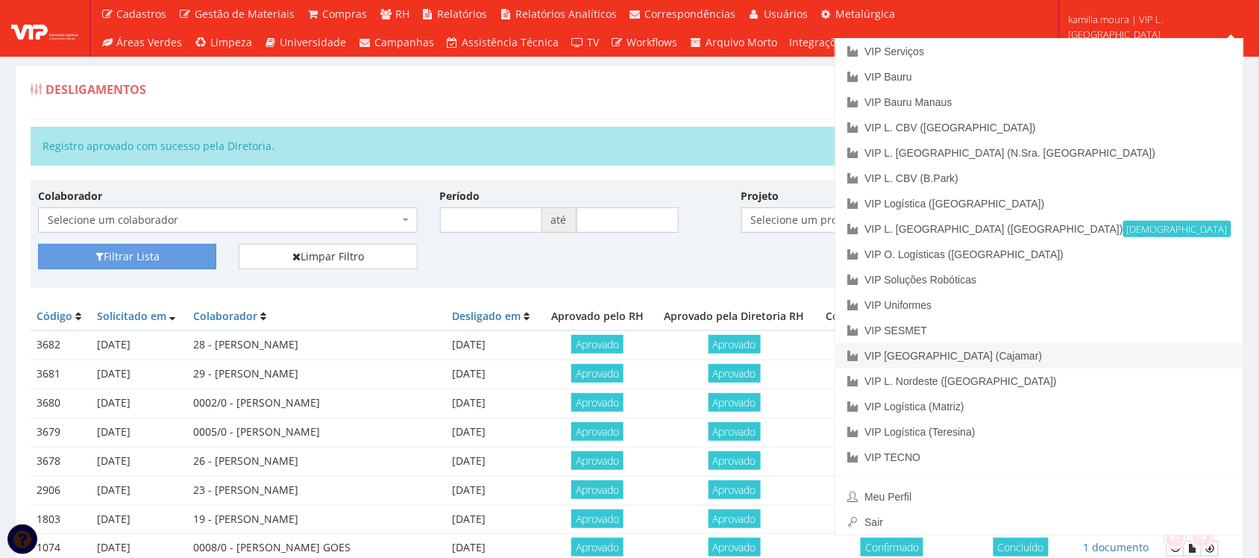
click at [1139, 356] on link "VIP [GEOGRAPHIC_DATA] (Cajamar)" at bounding box center [1039, 355] width 408 height 25
